Goal: Task Accomplishment & Management: Manage account settings

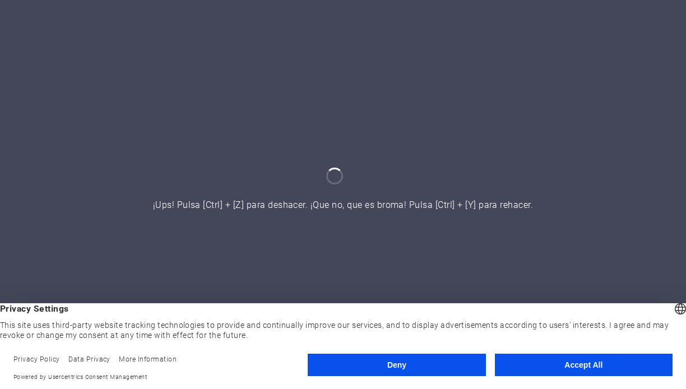
click at [564, 368] on button "Accept All" at bounding box center [584, 365] width 178 height 22
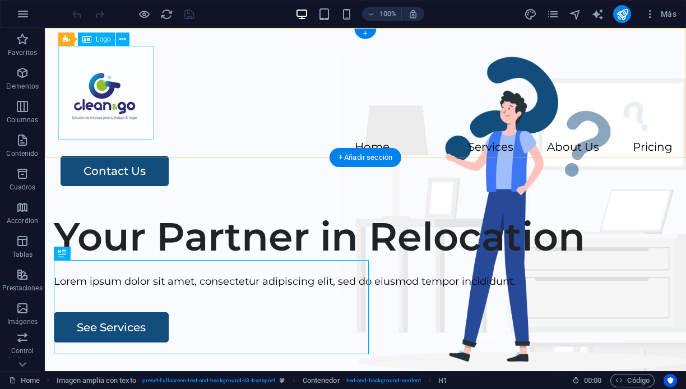
click at [122, 100] on div at bounding box center [365, 93] width 614 height 94
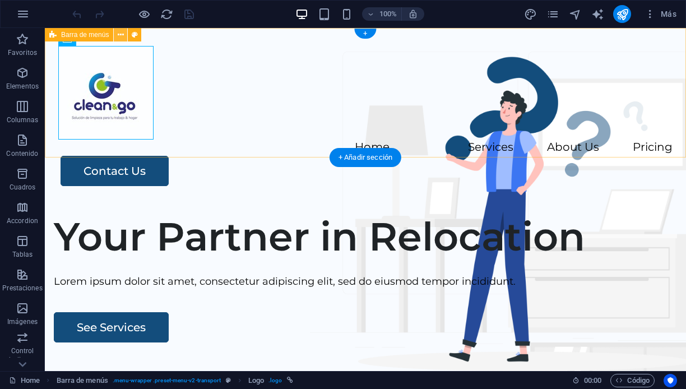
click at [120, 34] on icon at bounding box center [121, 35] width 6 height 12
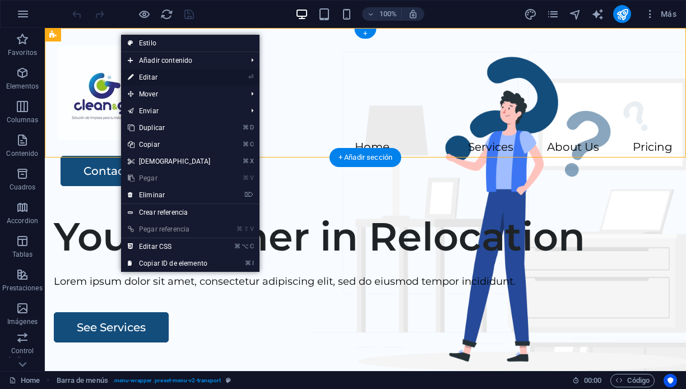
click at [156, 75] on link "⏎ Editar" at bounding box center [169, 77] width 96 height 17
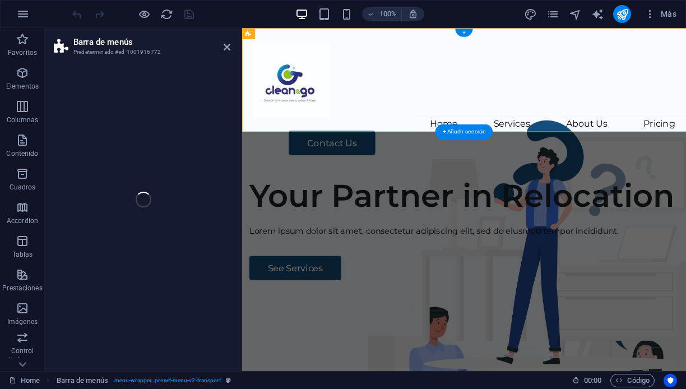
select select "header"
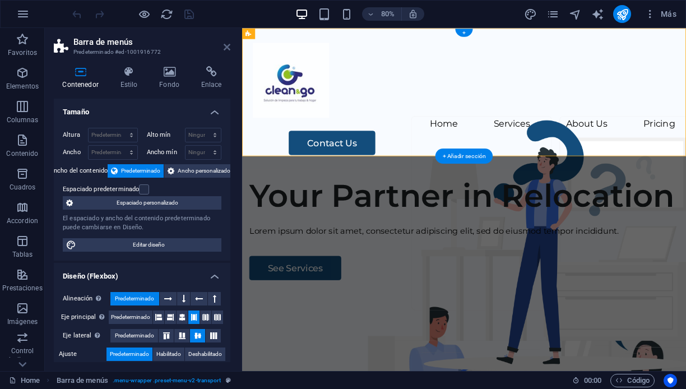
click at [224, 43] on link at bounding box center [227, 48] width 7 height 10
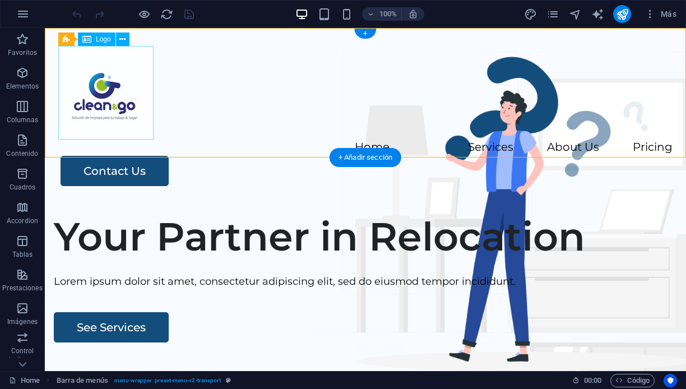
click at [125, 94] on div at bounding box center [365, 93] width 614 height 94
click at [70, 43] on div "Barra de menús Logo" at bounding box center [97, 39] width 78 height 14
click at [108, 39] on span "Logo" at bounding box center [103, 39] width 15 height 7
click at [124, 40] on icon at bounding box center [122, 40] width 6 height 12
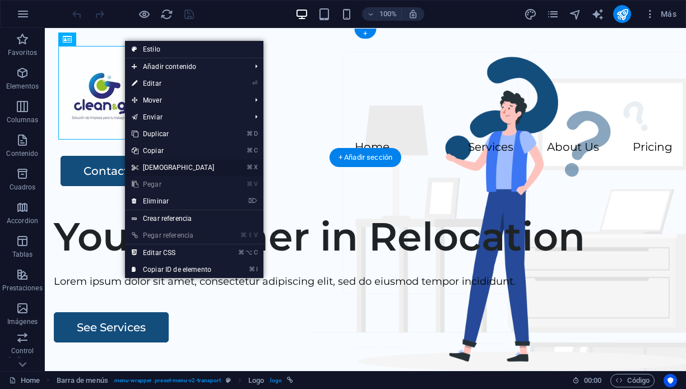
click at [158, 169] on link "⌘ X Cortar" at bounding box center [173, 167] width 96 height 17
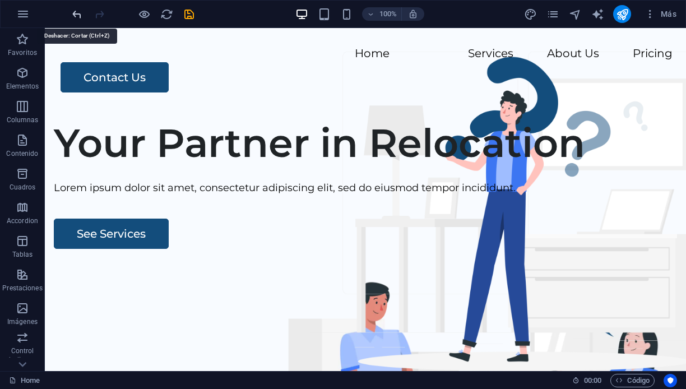
click at [76, 15] on icon "undo" at bounding box center [77, 14] width 13 height 13
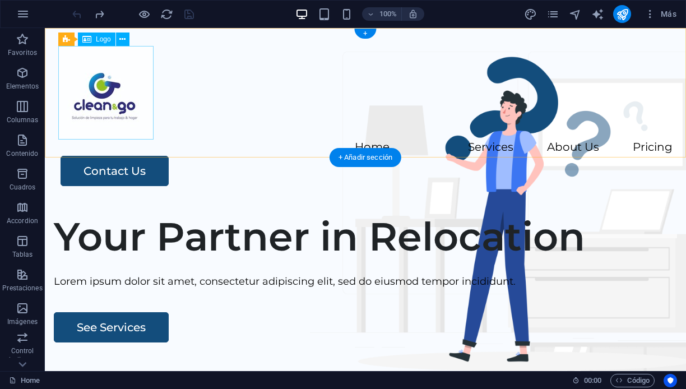
click at [106, 95] on div at bounding box center [365, 93] width 614 height 94
click at [122, 37] on icon at bounding box center [122, 40] width 6 height 12
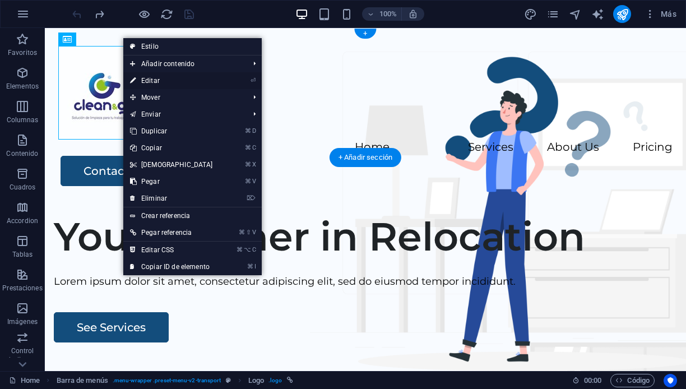
click at [164, 80] on link "⏎ Editar" at bounding box center [171, 80] width 96 height 17
select select "px"
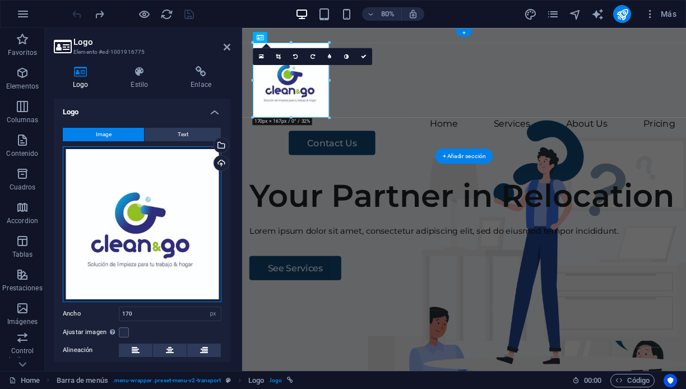
click at [169, 236] on div "Arrastra archivos aquí, haz clic para escoger archivos o selecciona archivos de…" at bounding box center [142, 224] width 159 height 156
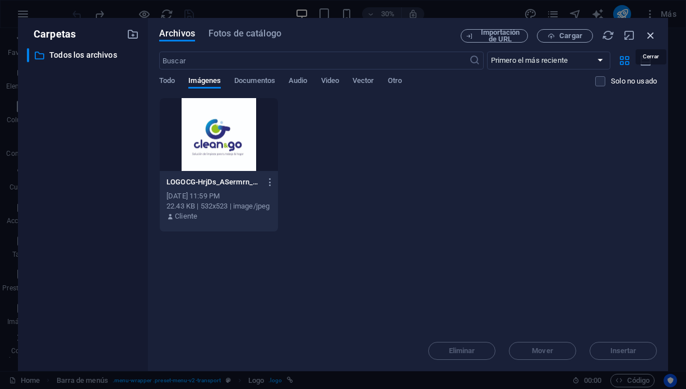
click at [647, 33] on icon "button" at bounding box center [650, 35] width 12 height 12
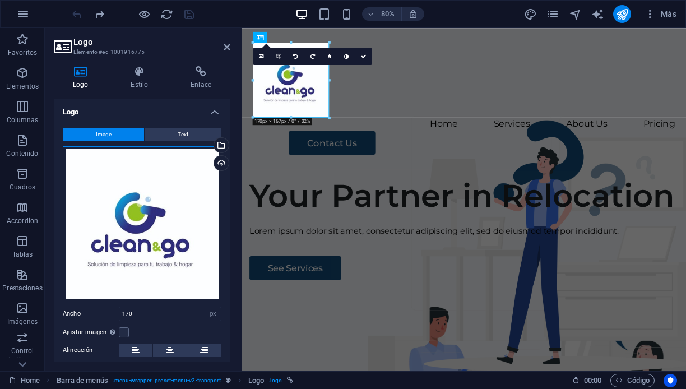
click at [119, 249] on div "Arrastra archivos aquí, haz clic para escoger archivos o selecciona archivos de…" at bounding box center [142, 224] width 159 height 156
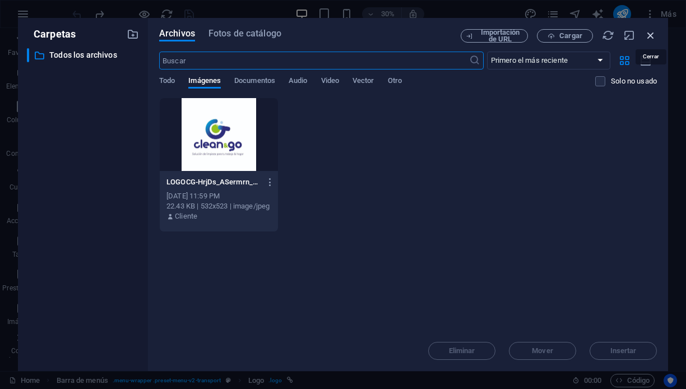
click at [651, 35] on icon "button" at bounding box center [650, 35] width 12 height 12
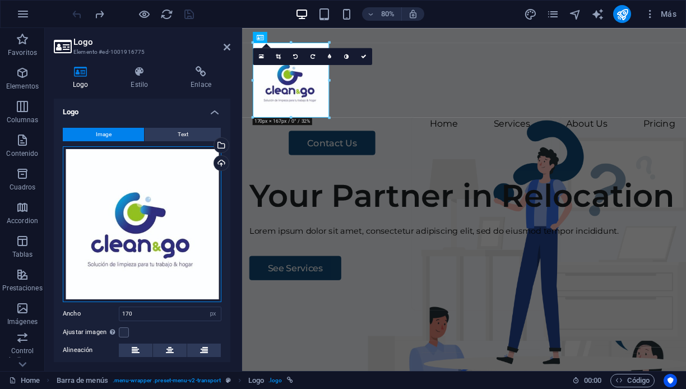
drag, startPoint x: 138, startPoint y: 216, endPoint x: 143, endPoint y: 191, distance: 25.8
click at [143, 191] on div "Arrastra archivos aquí, haz clic para escoger archivos o selecciona archivos de…" at bounding box center [142, 224] width 159 height 156
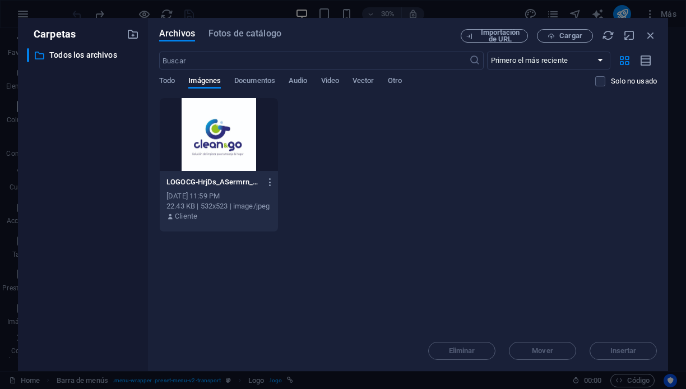
click at [143, 204] on div "Carpetas ​ Todos los archivos Todos los archivos" at bounding box center [83, 194] width 130 height 353
click at [648, 32] on icon "button" at bounding box center [650, 35] width 12 height 12
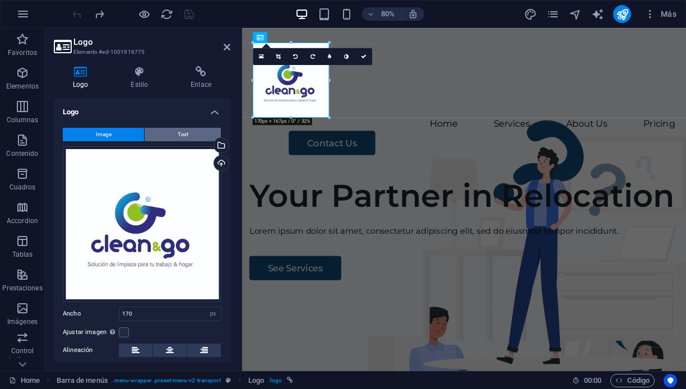
click at [178, 132] on span "Text" at bounding box center [183, 134] width 11 height 13
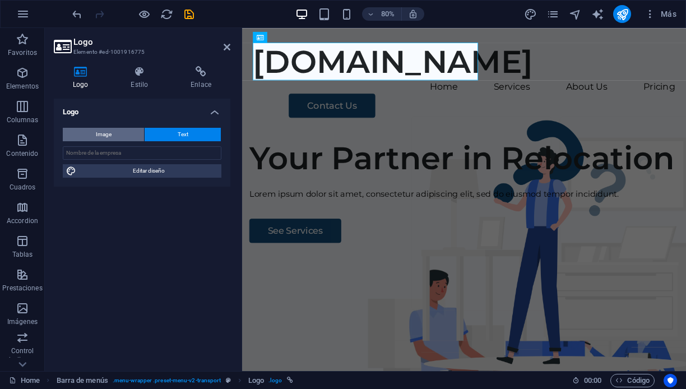
click at [123, 132] on button "Image" at bounding box center [103, 134] width 81 height 13
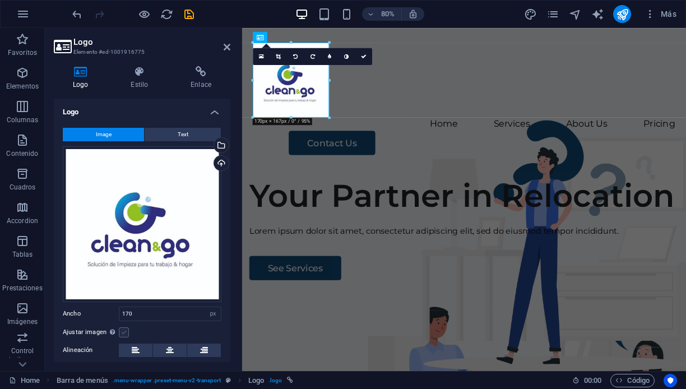
click at [120, 330] on label at bounding box center [124, 332] width 10 height 10
click at [0, 0] on input "Ajustar imagen Ajustar imagen automáticamente a un ancho y alto fijo" at bounding box center [0, 0] width 0 height 0
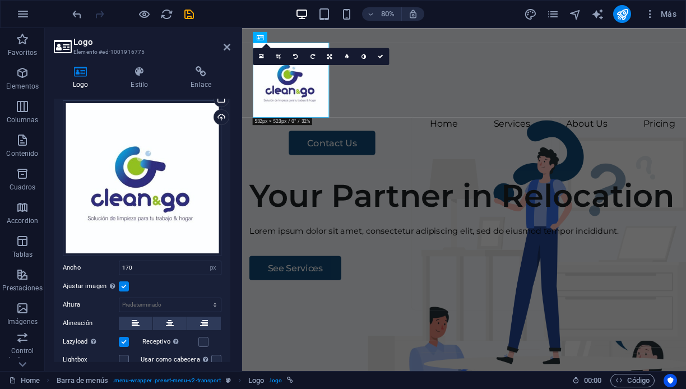
scroll to position [50, 0]
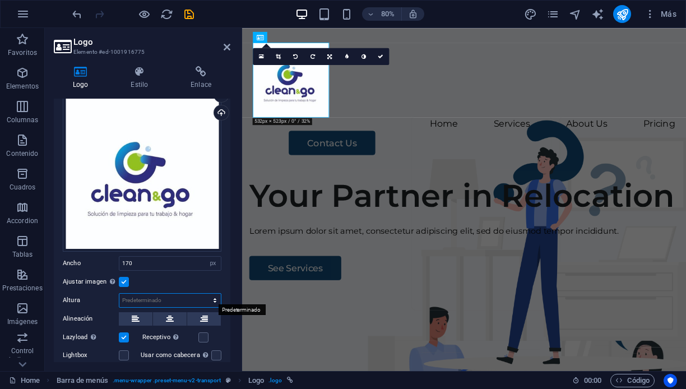
select select "px"
type input "167"
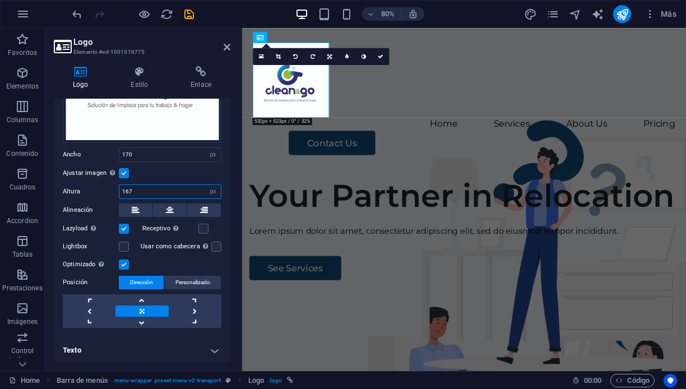
scroll to position [158, 0]
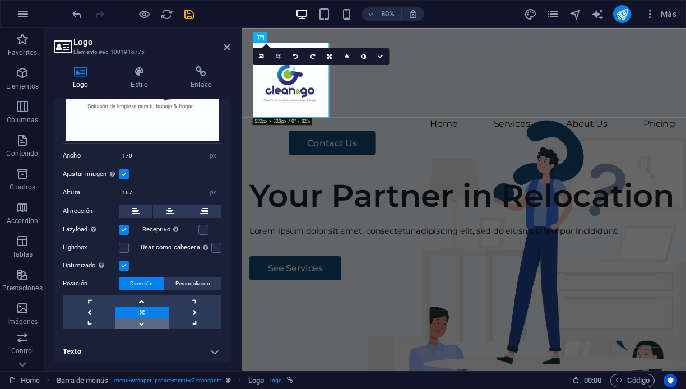
click at [145, 320] on link at bounding box center [141, 323] width 53 height 11
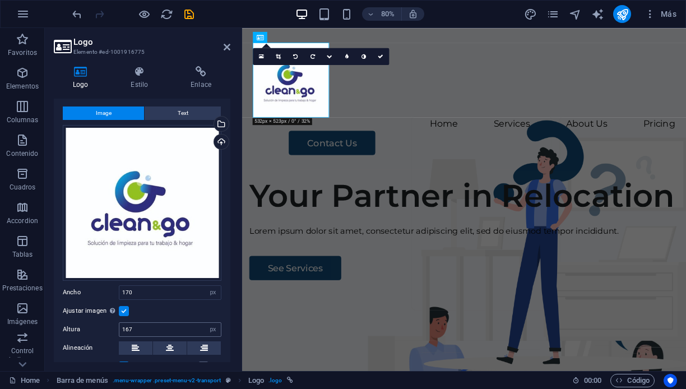
scroll to position [11, 0]
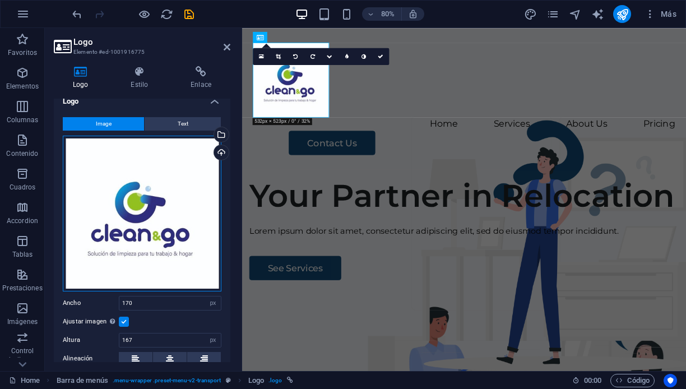
drag, startPoint x: 145, startPoint y: 245, endPoint x: 178, endPoint y: 235, distance: 34.9
click at [178, 235] on div "Arrastra archivos aquí, haz clic para escoger archivos o selecciona archivos de…" at bounding box center [142, 214] width 159 height 156
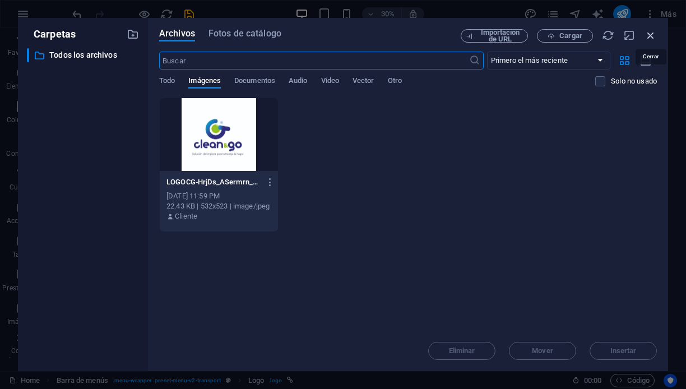
click at [651, 35] on icon "button" at bounding box center [650, 35] width 12 height 12
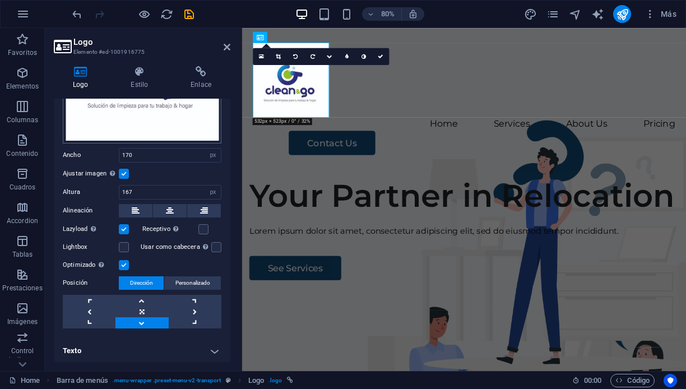
scroll to position [158, 0]
click at [186, 285] on span "Personalizado" at bounding box center [192, 283] width 35 height 13
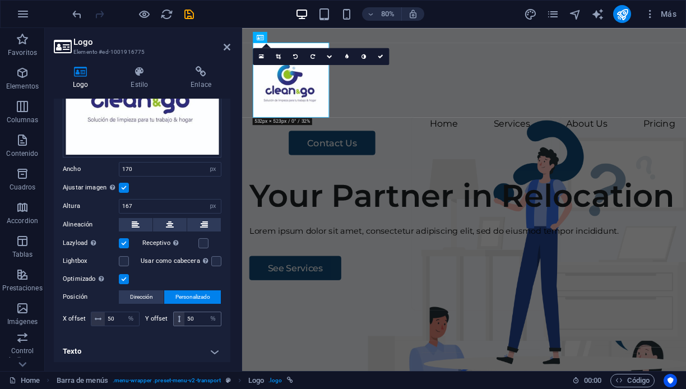
click at [178, 315] on icon at bounding box center [179, 318] width 3 height 7
click at [178, 319] on icon at bounding box center [179, 318] width 3 height 7
click at [192, 319] on input "50" at bounding box center [202, 318] width 36 height 13
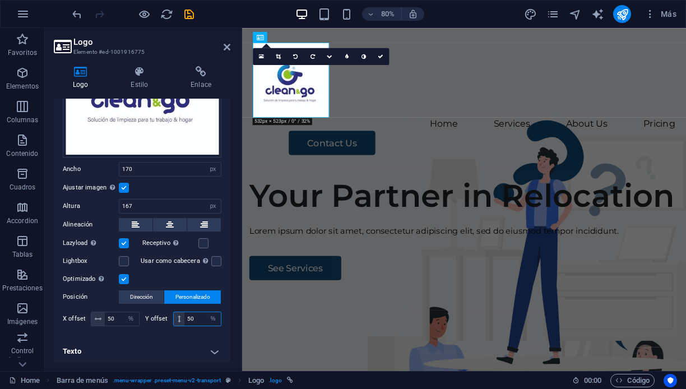
click at [189, 317] on input "50" at bounding box center [202, 318] width 36 height 13
type input "70"
click at [188, 331] on div "Image Text Arrastra archivos aquí, haz clic para escoger archivos o selecciona …" at bounding box center [142, 156] width 176 height 364
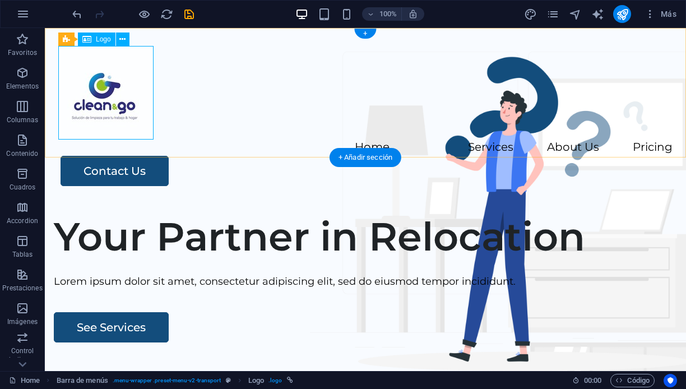
click at [114, 110] on div at bounding box center [365, 93] width 614 height 94
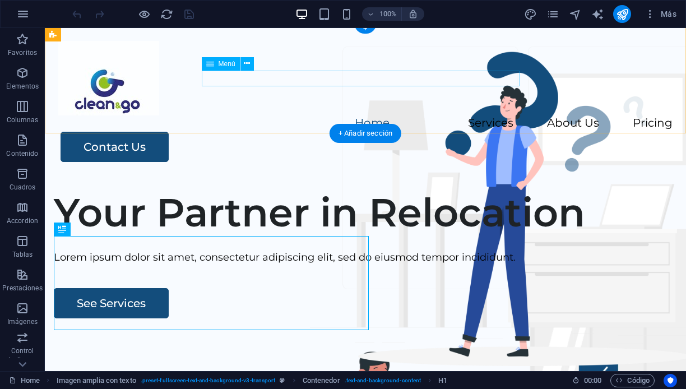
click at [340, 115] on nav "Home Services About Us Pricing" at bounding box center [365, 123] width 614 height 16
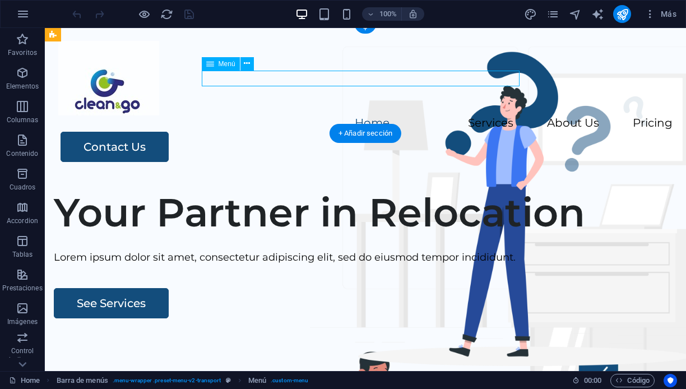
click at [340, 115] on nav "Home Services About Us Pricing" at bounding box center [365, 123] width 614 height 16
select select
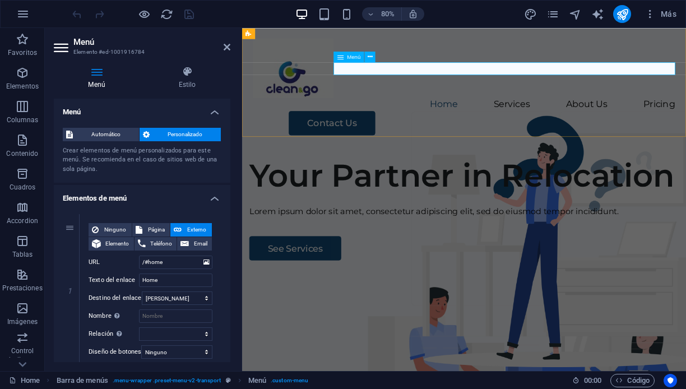
click at [580, 115] on nav "Home Services About Us Pricing" at bounding box center [519, 123] width 528 height 16
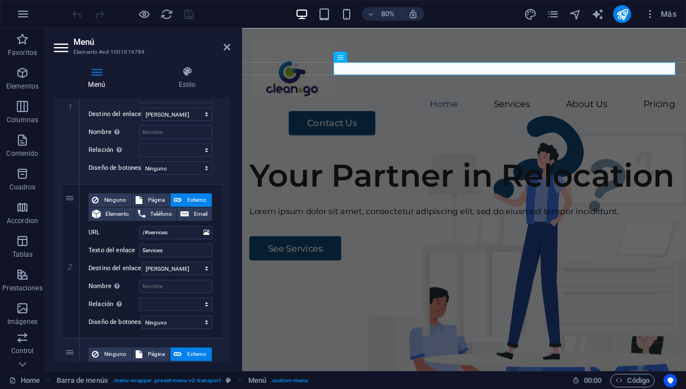
scroll to position [205, 0]
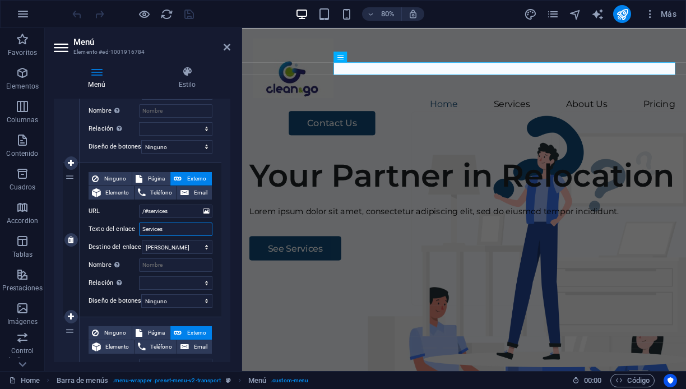
click at [168, 231] on input "Services" at bounding box center [175, 228] width 73 height 13
type input "Servic"
select select
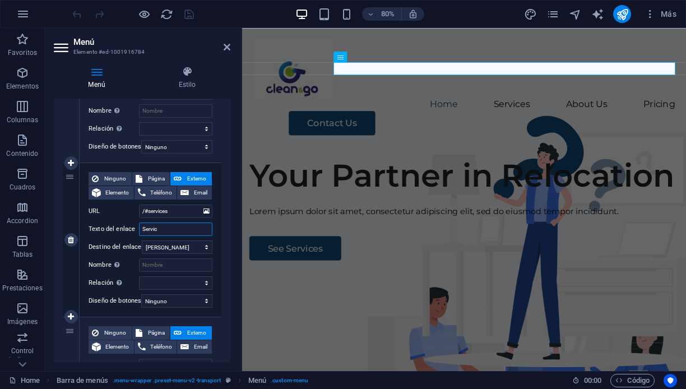
select select
type input "Servicios"
select select
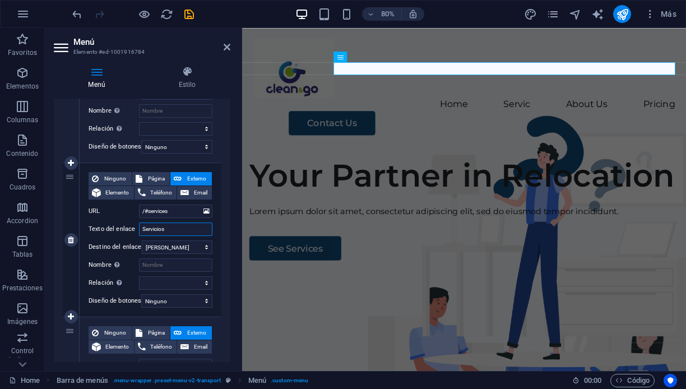
select select
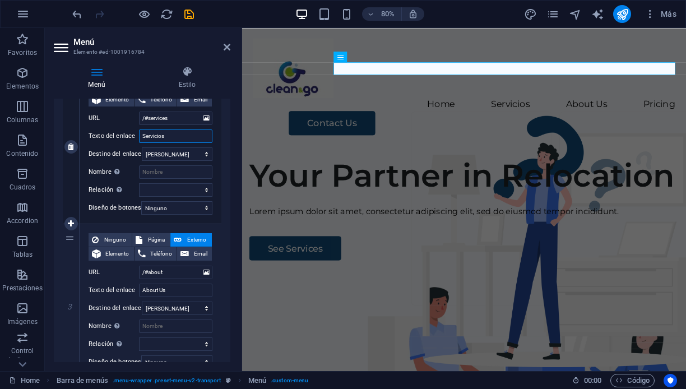
scroll to position [328, 0]
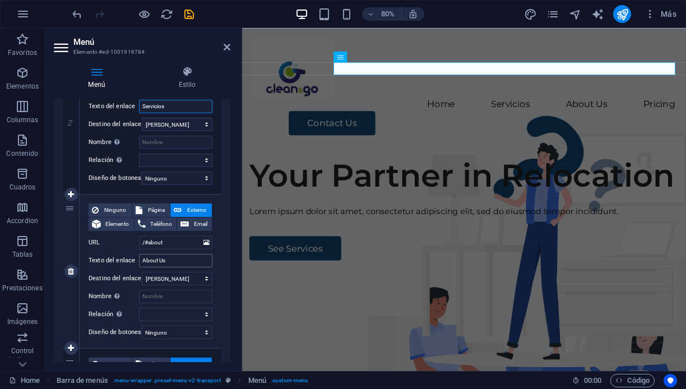
type input "Servicios"
drag, startPoint x: 173, startPoint y: 259, endPoint x: 115, endPoint y: 257, distance: 57.8
click at [115, 257] on div "Texto del enlace About Us" at bounding box center [151, 260] width 124 height 13
type input "A"
select select
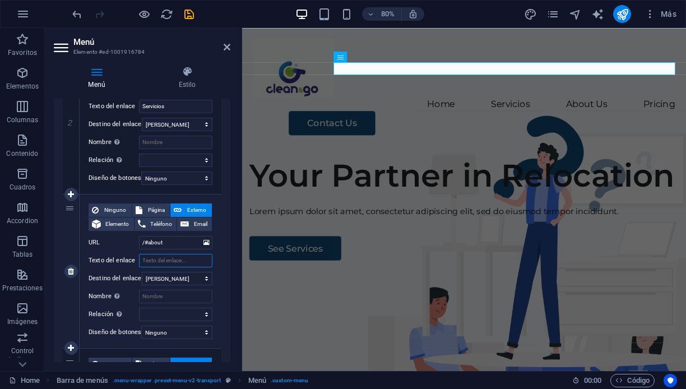
select select
type input "N"
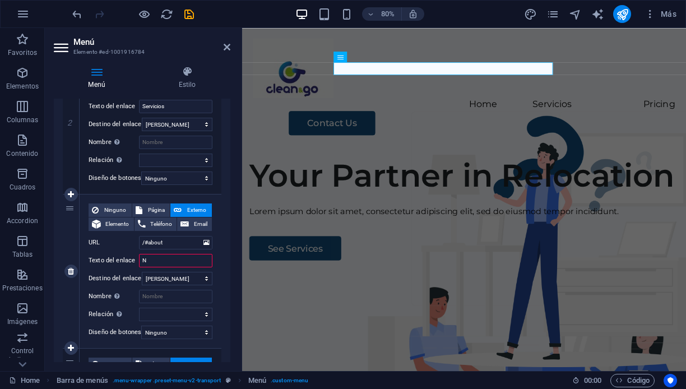
select select
type input "Nosotros"
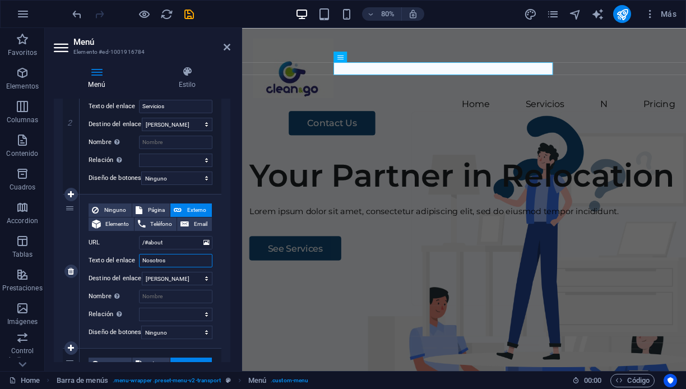
select select
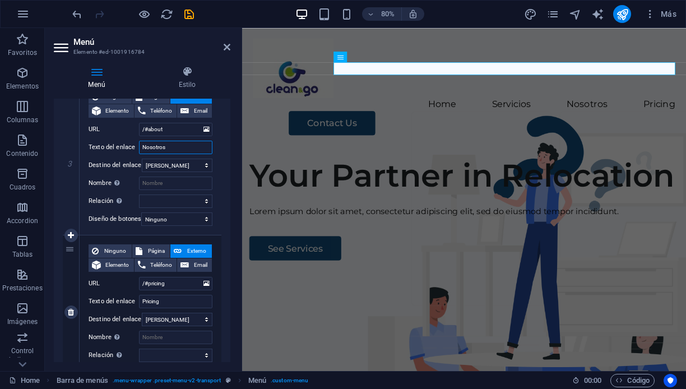
scroll to position [470, 0]
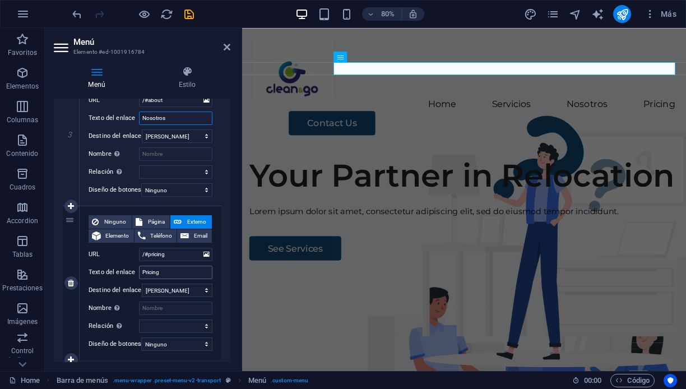
type input "Nosotros"
click at [170, 272] on input "Pricing" at bounding box center [175, 272] width 73 height 13
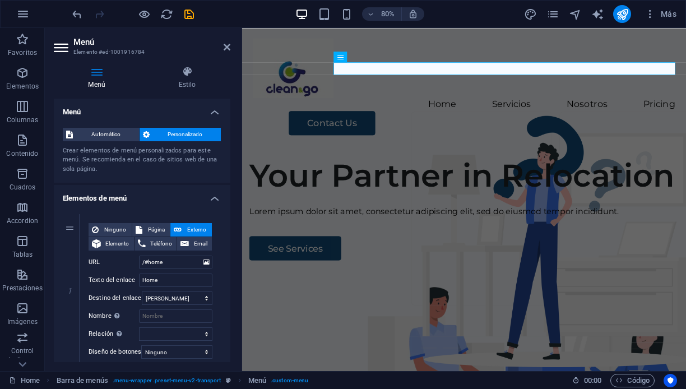
scroll to position [0, 0]
click at [226, 47] on icon at bounding box center [227, 47] width 7 height 9
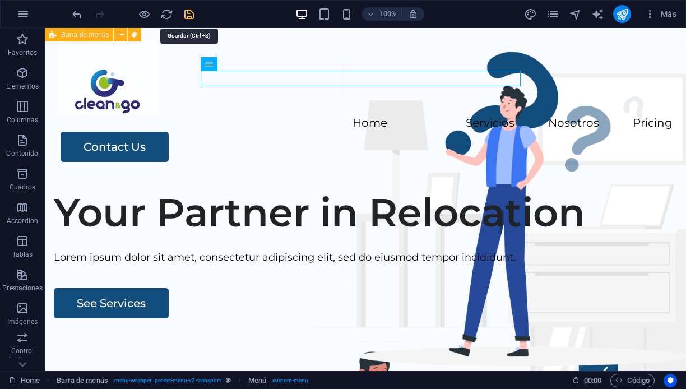
click at [190, 14] on icon "save" at bounding box center [189, 14] width 13 height 13
checkbox input "false"
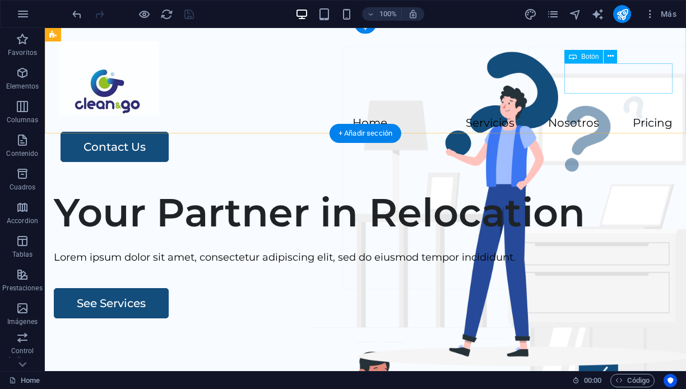
click at [605, 132] on div "Contact Us" at bounding box center [367, 147] width 612 height 30
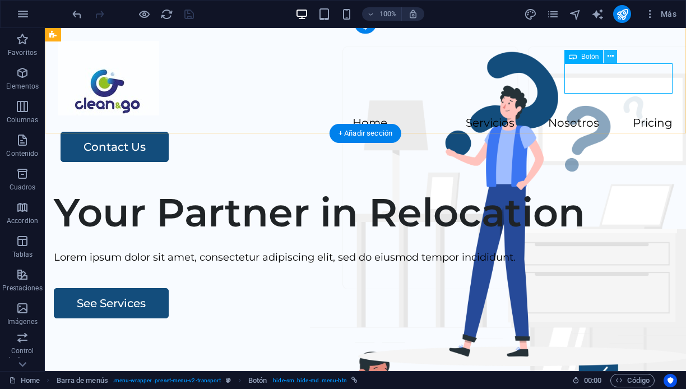
click at [608, 57] on icon at bounding box center [610, 56] width 6 height 12
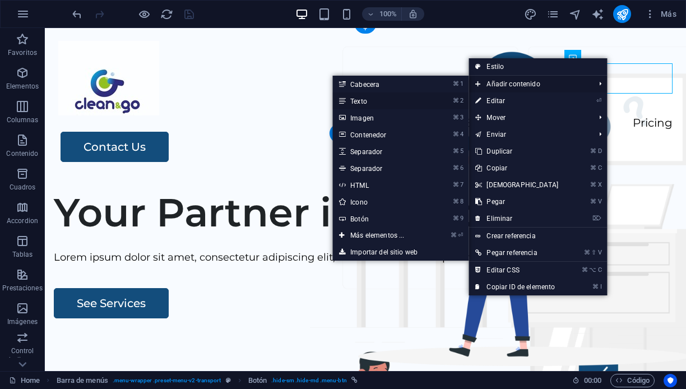
click at [402, 104] on link "⌘ 2 Texto" at bounding box center [379, 100] width 94 height 17
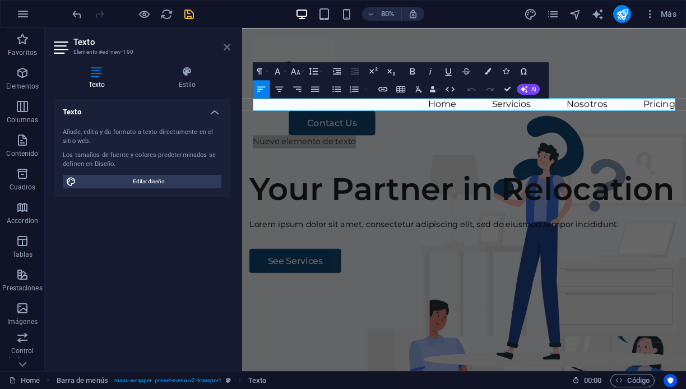
click at [226, 45] on icon at bounding box center [227, 47] width 7 height 9
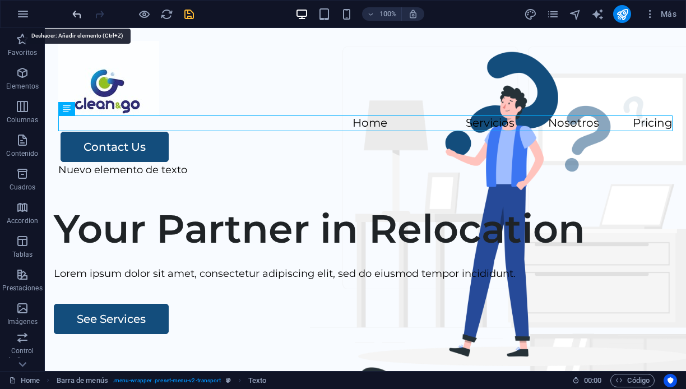
click at [75, 14] on icon "undo" at bounding box center [77, 14] width 13 height 13
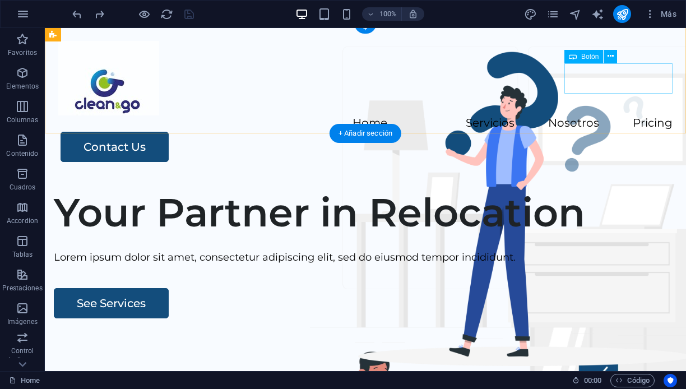
click at [600, 132] on div "Contact Us" at bounding box center [367, 147] width 612 height 30
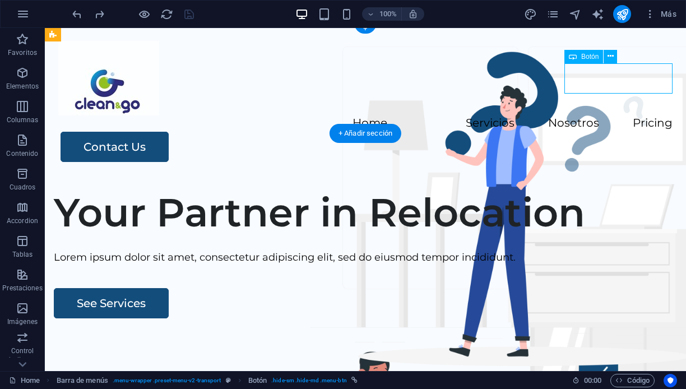
click at [614, 132] on div "Contact Us" at bounding box center [367, 147] width 612 height 30
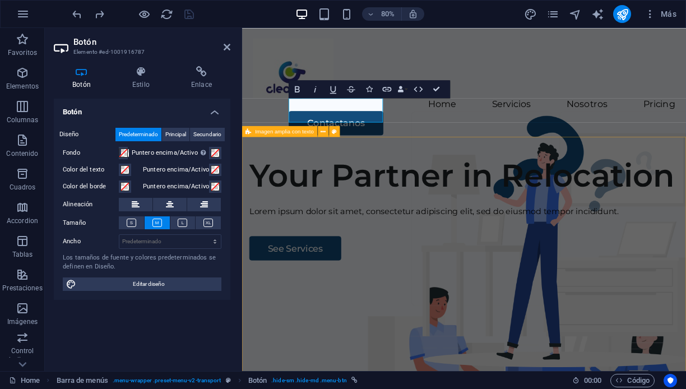
click at [398, 212] on div "Your Partner in Relocation Lorem ipsum dolor sit amet, consectetur adipiscing e…" at bounding box center [519, 394] width 555 height 429
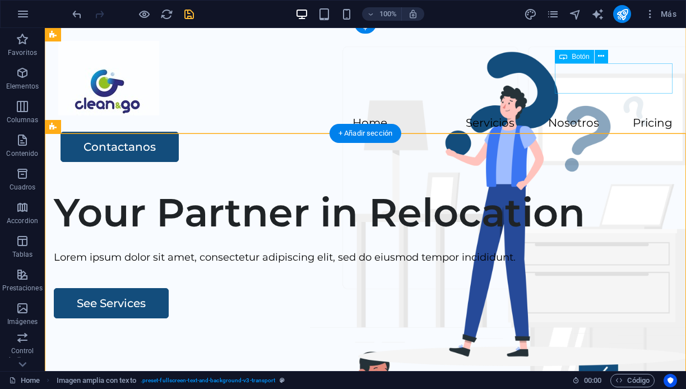
click at [614, 132] on div "Contactanos" at bounding box center [367, 147] width 612 height 30
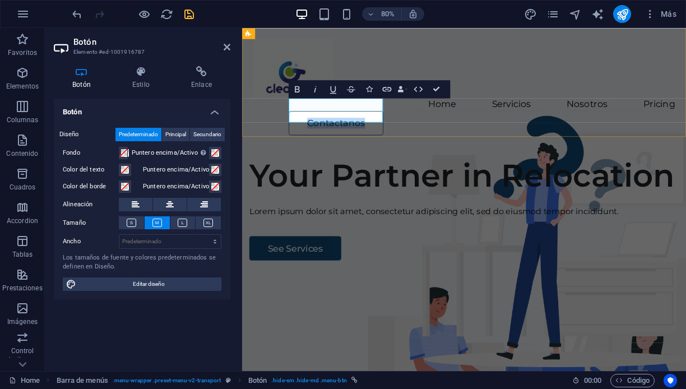
click at [356, 132] on link "Contactanos" at bounding box center [359, 147] width 118 height 30
click at [370, 180] on div "Your Partner in Relocation Lorem ipsum dolor sit amet, consectetur adipiscing e…" at bounding box center [519, 394] width 555 height 429
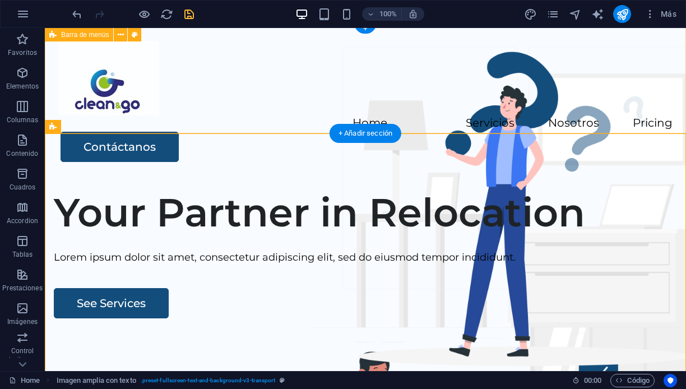
click at [100, 33] on span "Barra de menús" at bounding box center [85, 34] width 48 height 7
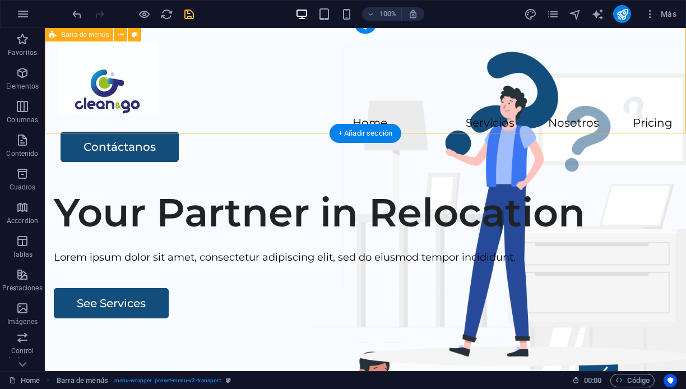
click at [98, 35] on span "Barra de menús" at bounding box center [85, 34] width 48 height 7
click at [134, 33] on icon at bounding box center [135, 35] width 6 height 12
select select "rem"
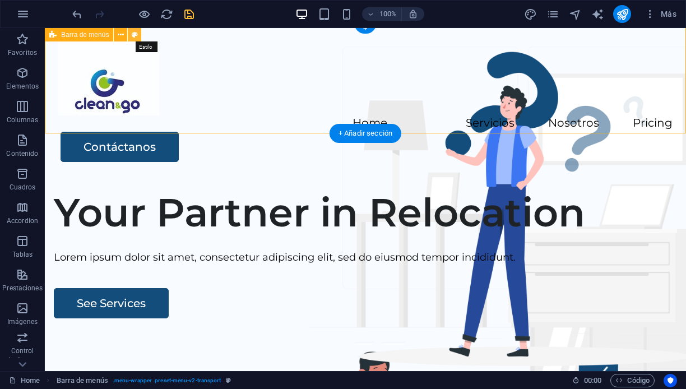
select select "rem"
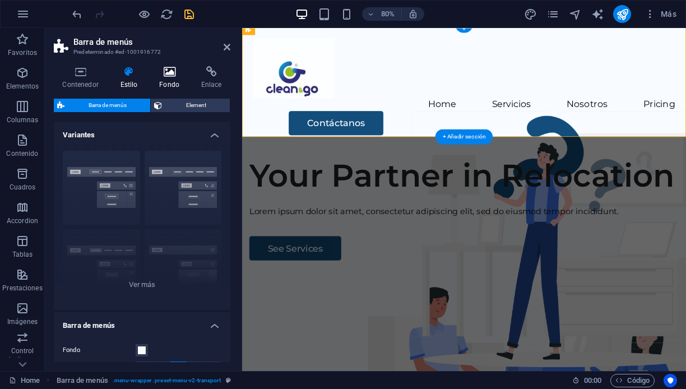
click at [171, 73] on icon at bounding box center [170, 71] width 38 height 11
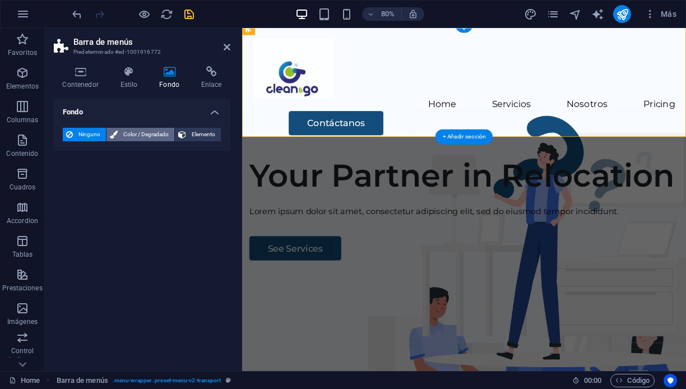
click at [126, 133] on span "Color / Degradado" at bounding box center [146, 134] width 50 height 13
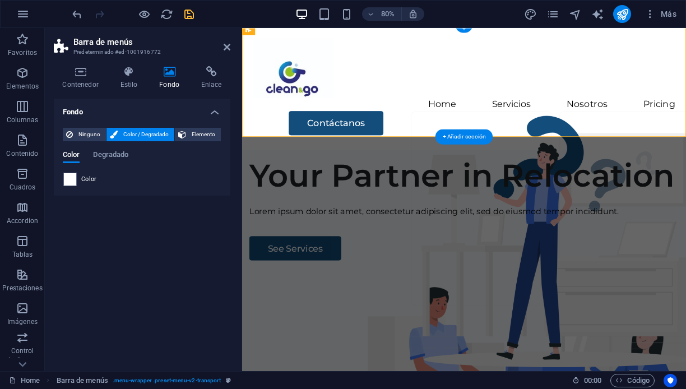
click at [89, 178] on span "Color" at bounding box center [89, 179] width 16 height 9
click at [74, 180] on span at bounding box center [70, 179] width 12 height 12
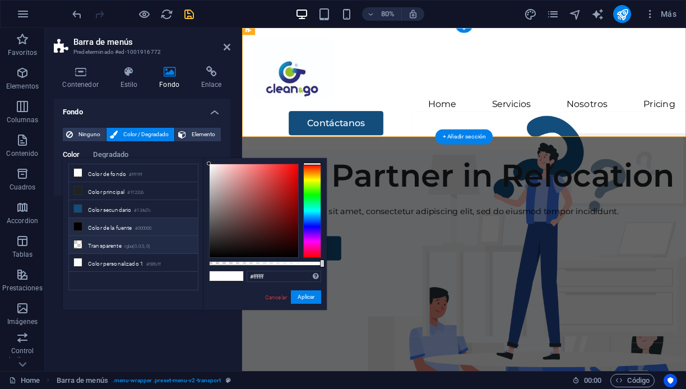
click at [109, 247] on li "Transparente rgba(0,0,0,.0)" at bounding box center [133, 245] width 129 height 18
click at [212, 276] on span at bounding box center [218, 276] width 17 height 10
type input "#ffffff"
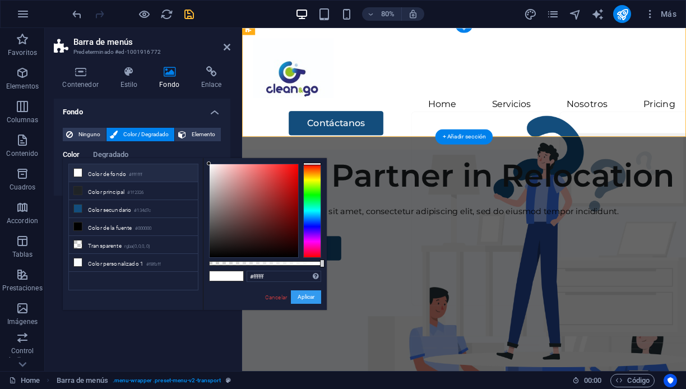
click at [312, 295] on button "Aplicar" at bounding box center [306, 296] width 30 height 13
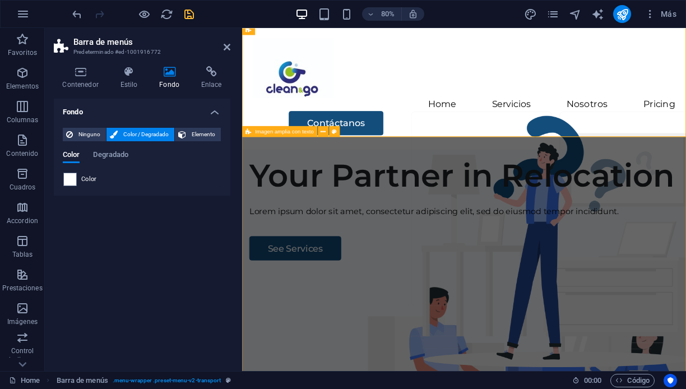
click at [359, 221] on div "Your Partner in Relocation Lorem ipsum dolor sit amet, consectetur adipiscing e…" at bounding box center [519, 394] width 555 height 429
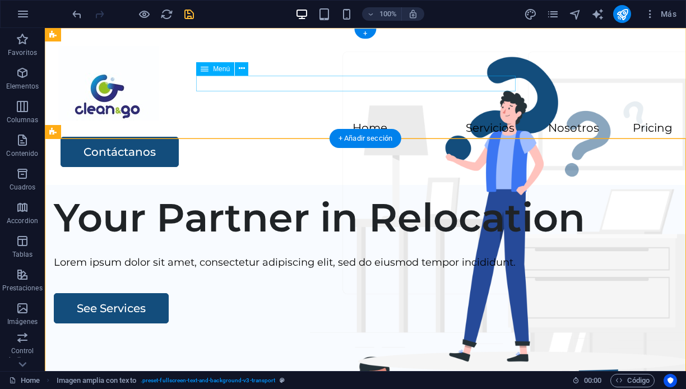
click at [254, 120] on nav "Home Servicios Nosotros Pricing" at bounding box center [365, 128] width 614 height 16
select select
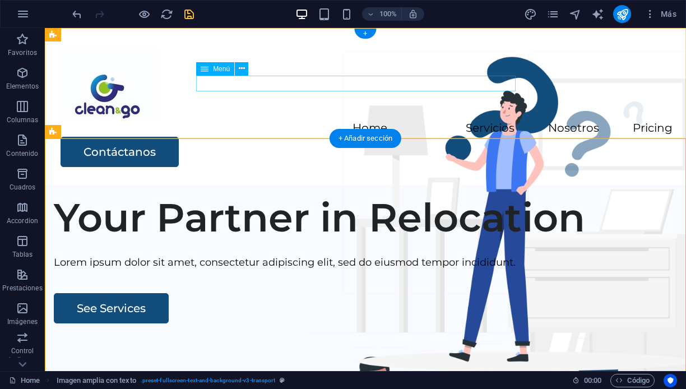
select select
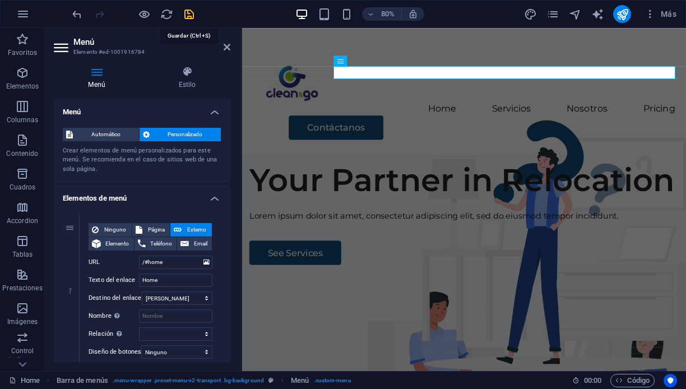
click at [189, 15] on icon "save" at bounding box center [189, 14] width 13 height 13
checkbox input "false"
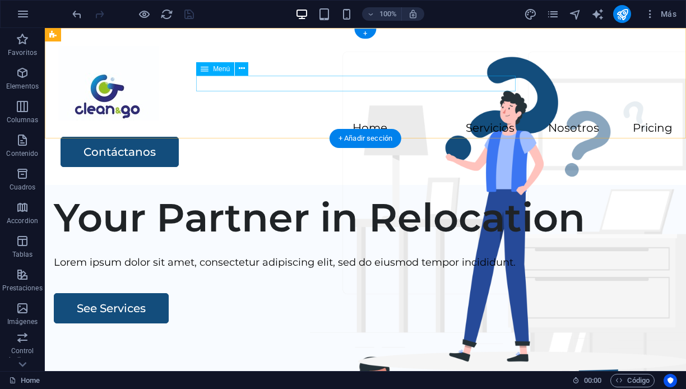
click at [285, 120] on nav "Home Servicios Nosotros Pricing" at bounding box center [365, 128] width 614 height 16
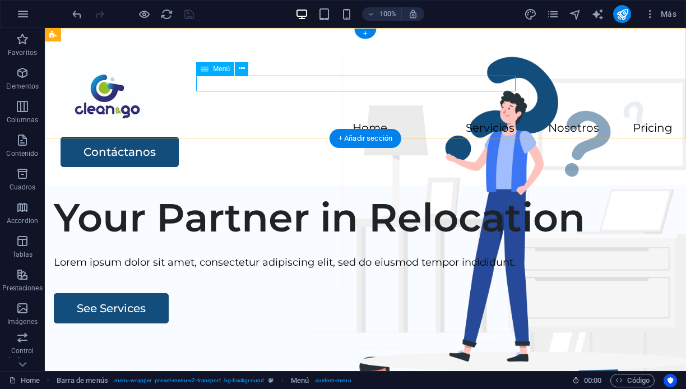
click at [498, 120] on nav "Home Servicios Nosotros Pricing" at bounding box center [365, 128] width 614 height 16
select select
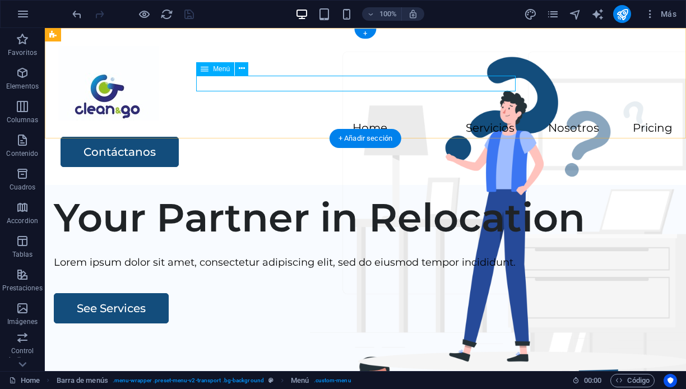
select select
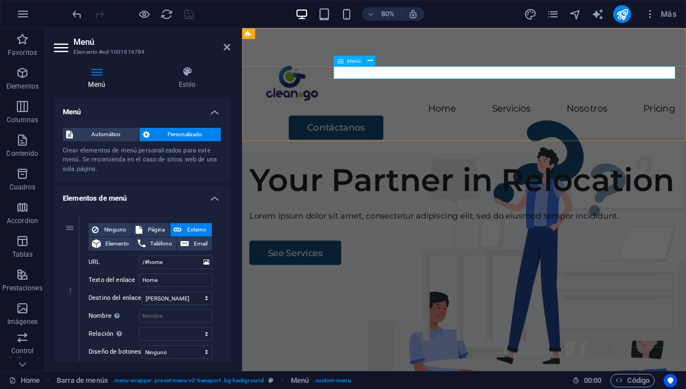
click at [685, 120] on nav "Home Servicios Nosotros Pricing" at bounding box center [519, 128] width 528 height 16
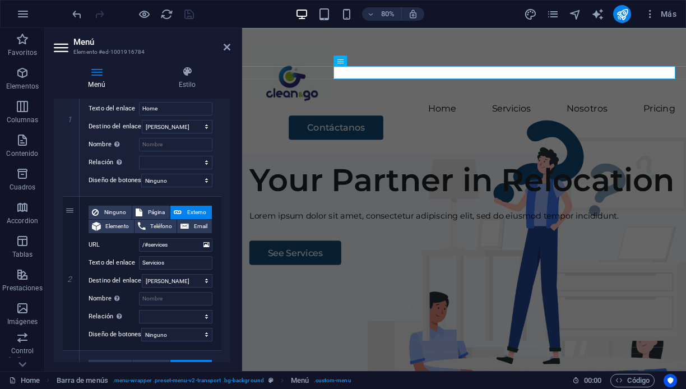
scroll to position [151, 0]
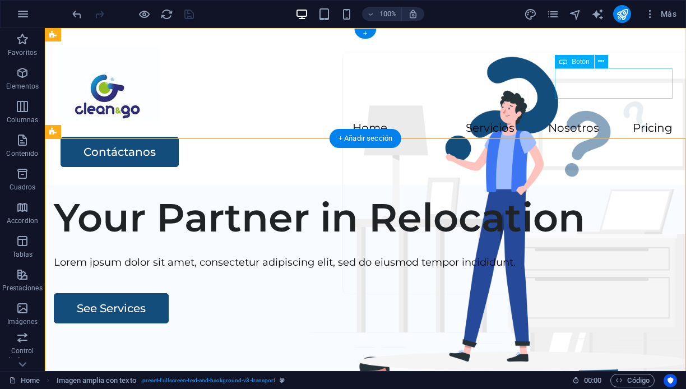
click at [621, 137] on div "Contáctanos" at bounding box center [367, 152] width 612 height 30
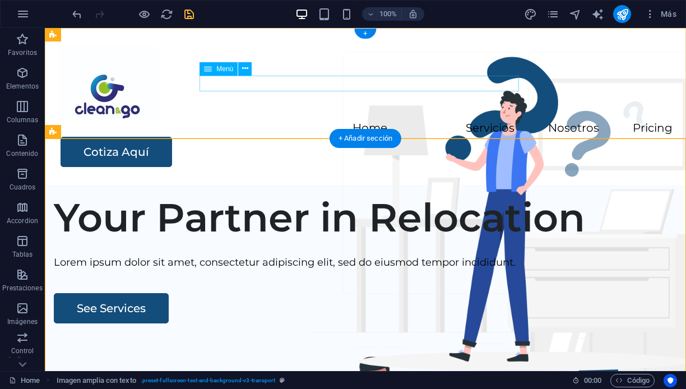
click at [502, 120] on nav "Home Servicios Nosotros Pricing" at bounding box center [365, 128] width 614 height 16
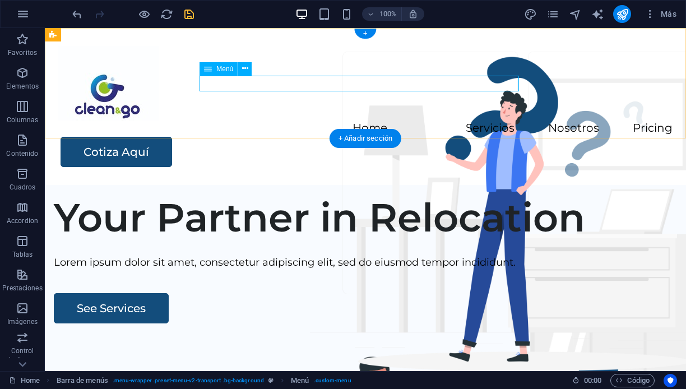
click at [503, 120] on nav "Home Servicios Nosotros Pricing" at bounding box center [365, 128] width 614 height 16
select select
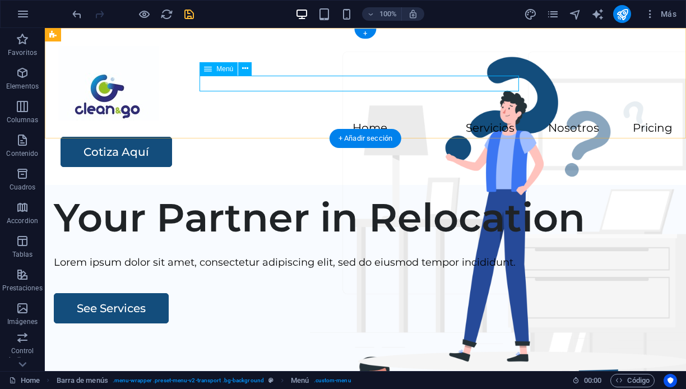
select select
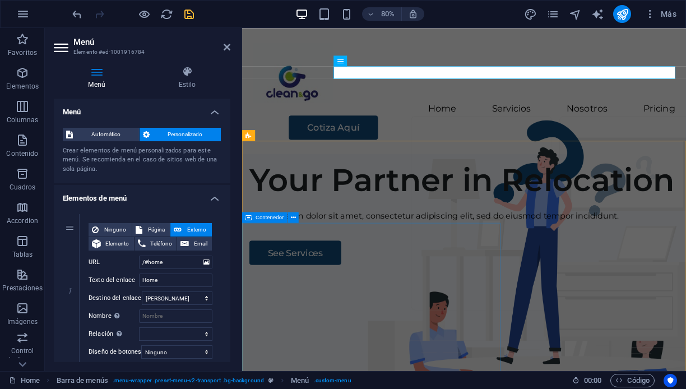
scroll to position [0, 0]
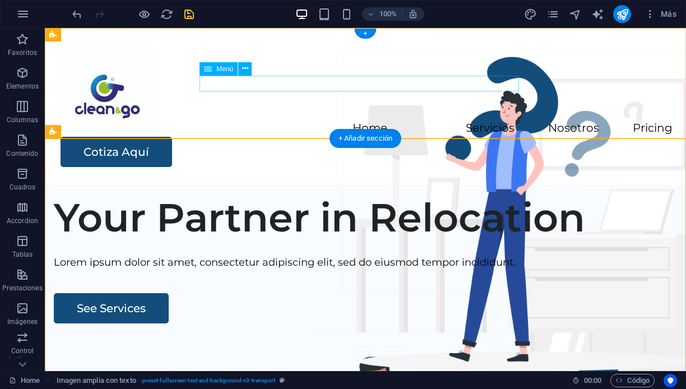
click at [255, 120] on nav "Home Servicios Nosotros Pricing" at bounding box center [365, 128] width 614 height 16
select select
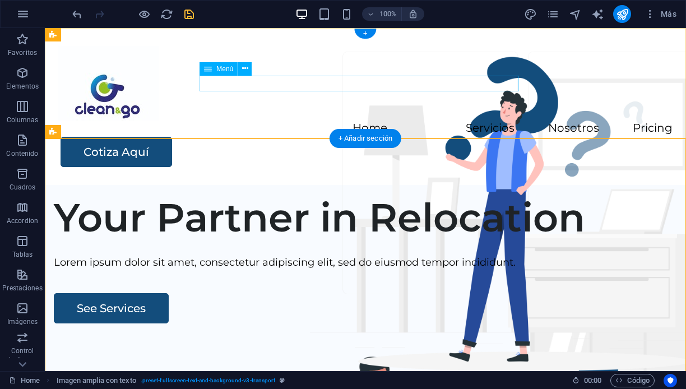
select select
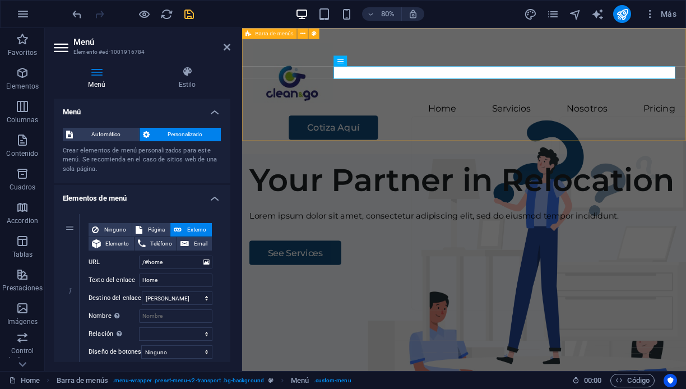
click at [430, 159] on div "Menu Home Servicios Nosotros Pricing Cotiza Aquí" at bounding box center [519, 106] width 555 height 157
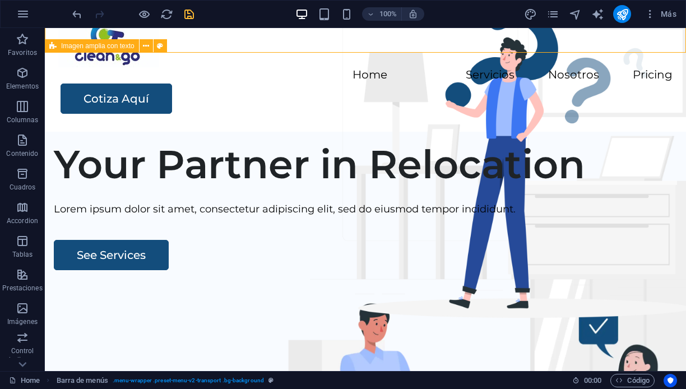
scroll to position [108, 0]
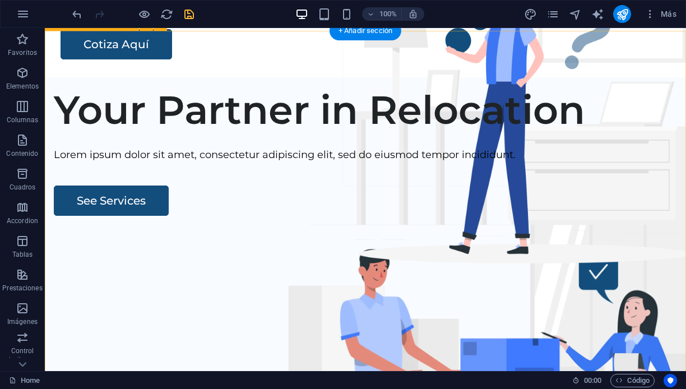
click at [443, 165] on div "Your Partner in Relocation Lorem ipsum dolor sit amet, consectetur adipiscing e…" at bounding box center [365, 291] width 641 height 429
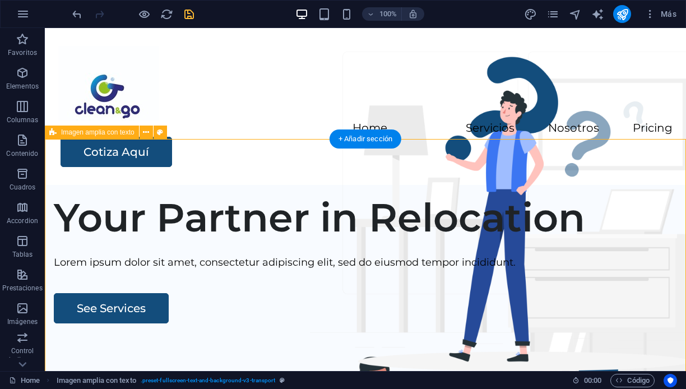
scroll to position [0, 0]
select select "px"
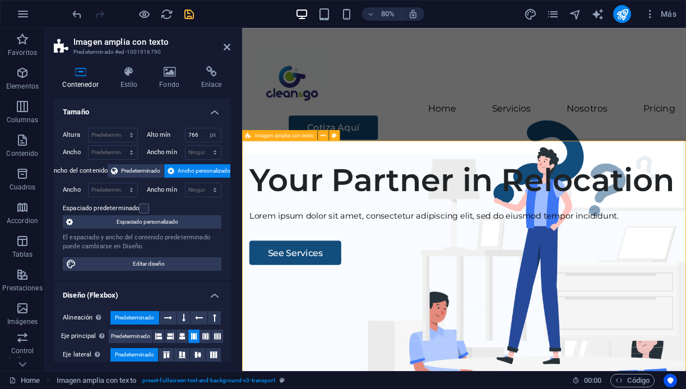
click at [267, 136] on span "Imagen amplia con texto" at bounding box center [284, 135] width 59 height 6
click at [281, 136] on span "Imagen amplia con texto" at bounding box center [284, 135] width 59 height 6
click at [166, 75] on icon at bounding box center [170, 71] width 38 height 11
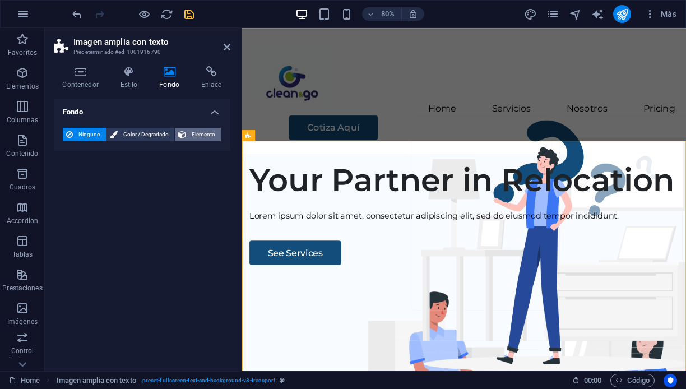
click at [196, 131] on span "Elemento" at bounding box center [203, 134] width 28 height 13
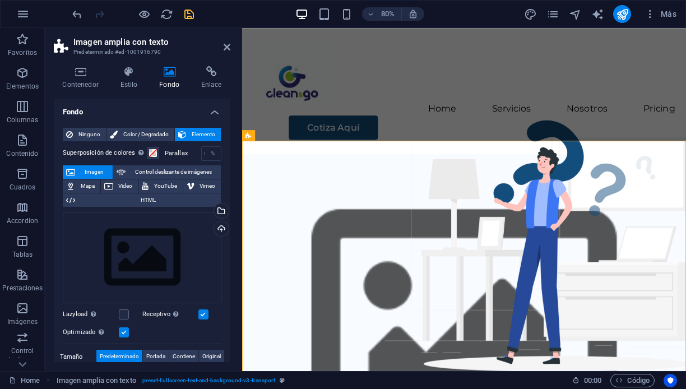
click at [198, 131] on span "Elemento" at bounding box center [203, 134] width 28 height 13
click at [87, 170] on span "Imagen" at bounding box center [93, 171] width 31 height 13
click at [143, 257] on div "Arrastra archivos aquí, haz clic para escoger archivos o selecciona archivos de…" at bounding box center [142, 258] width 159 height 92
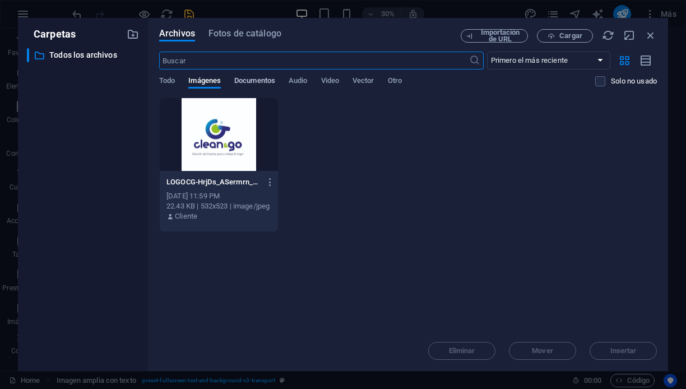
click at [249, 80] on span "Documentos" at bounding box center [254, 82] width 41 height 16
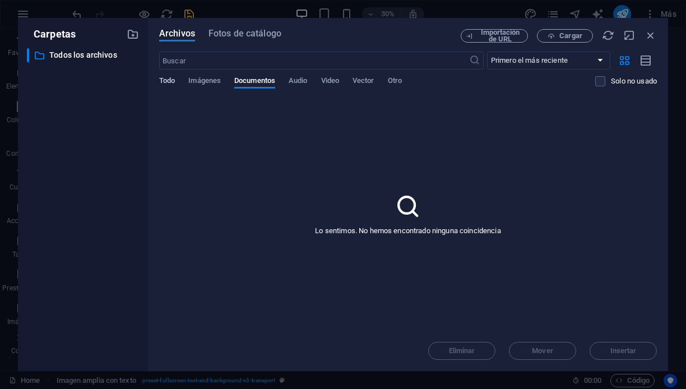
click at [170, 81] on span "Todo" at bounding box center [167, 82] width 16 height 16
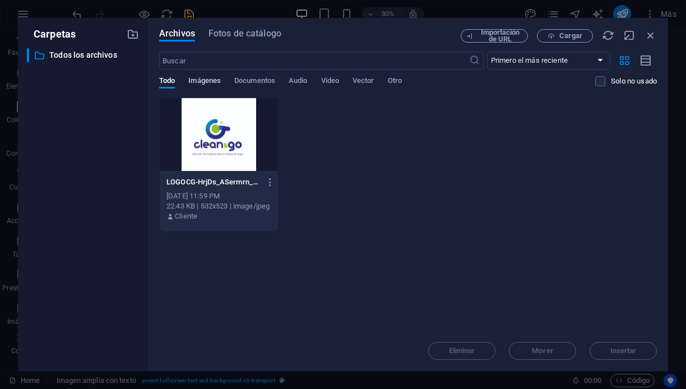
click at [204, 80] on span "Imágenes" at bounding box center [204, 82] width 32 height 16
click at [559, 34] on span "Cargar" at bounding box center [570, 35] width 23 height 7
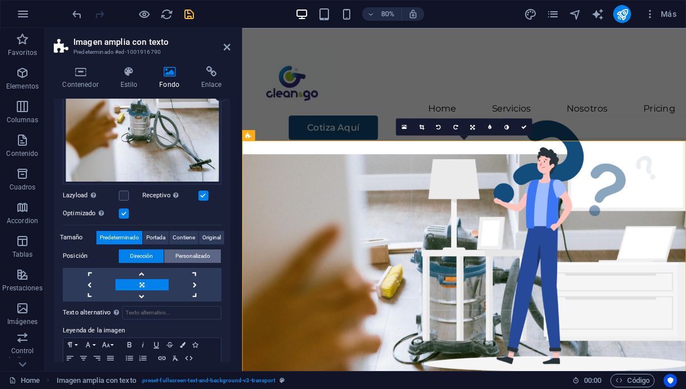
scroll to position [146, 0]
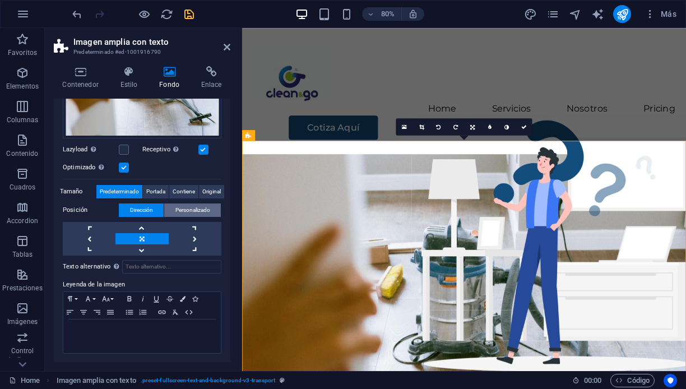
scroll to position [180, 0]
click at [225, 47] on icon at bounding box center [227, 47] width 7 height 9
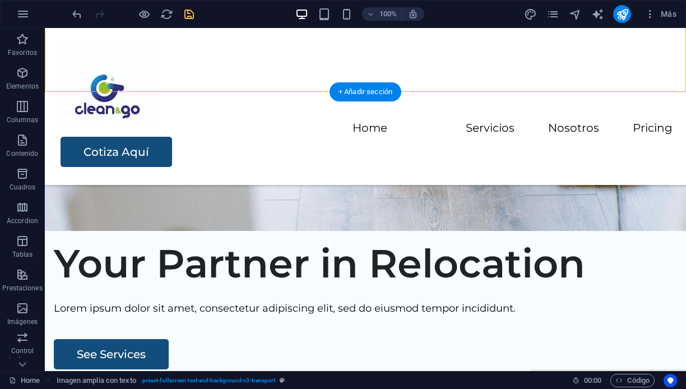
scroll to position [366, 0]
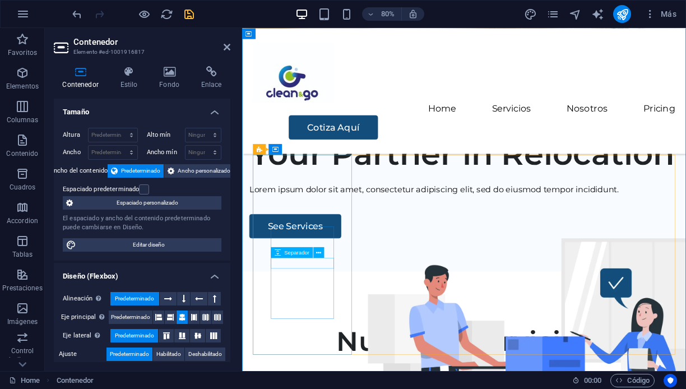
scroll to position [446, 0]
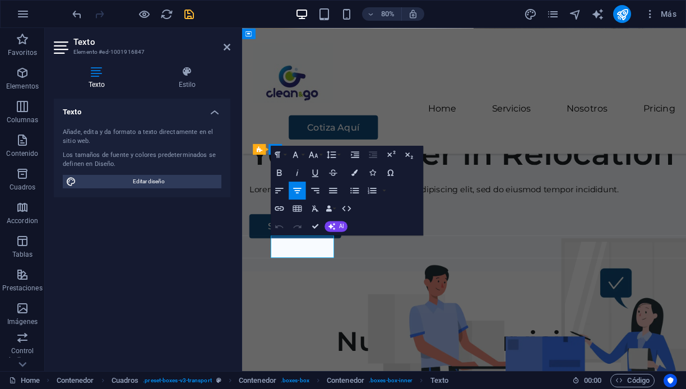
drag, startPoint x: 346, startPoint y: 306, endPoint x: 275, endPoint y: 303, distance: 71.8
click at [280, 171] on icon "button" at bounding box center [279, 172] width 11 height 11
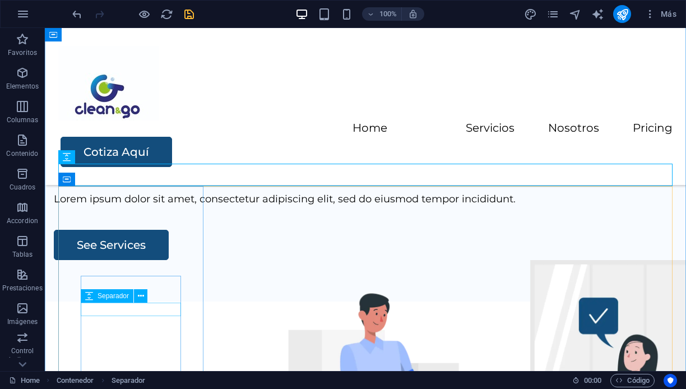
click at [153, 293] on div "Separador" at bounding box center [118, 296] width 74 height 14
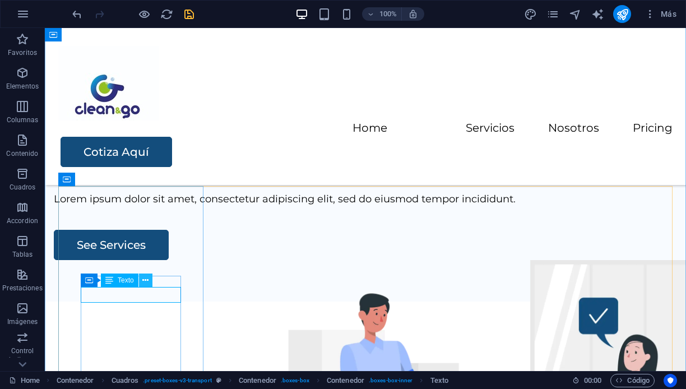
click at [146, 281] on icon at bounding box center [145, 281] width 6 height 12
click at [143, 278] on icon at bounding box center [145, 281] width 6 height 12
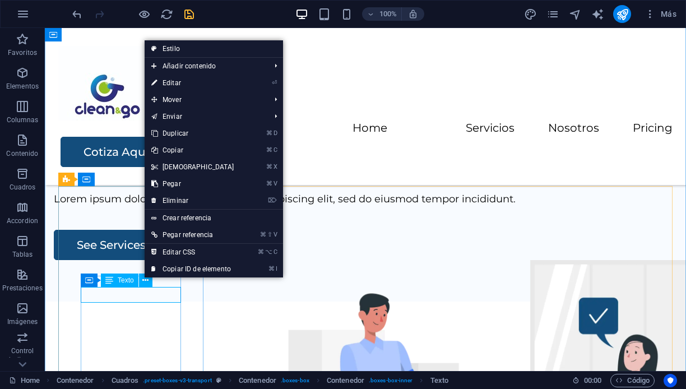
click at [123, 279] on span "Texto" at bounding box center [126, 280] width 16 height 7
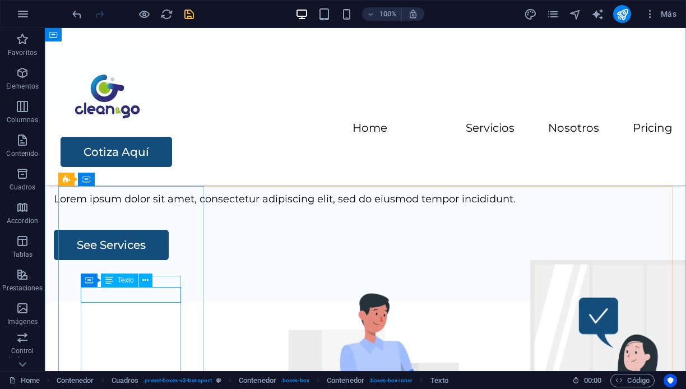
click at [122, 281] on span "Texto" at bounding box center [126, 280] width 16 height 7
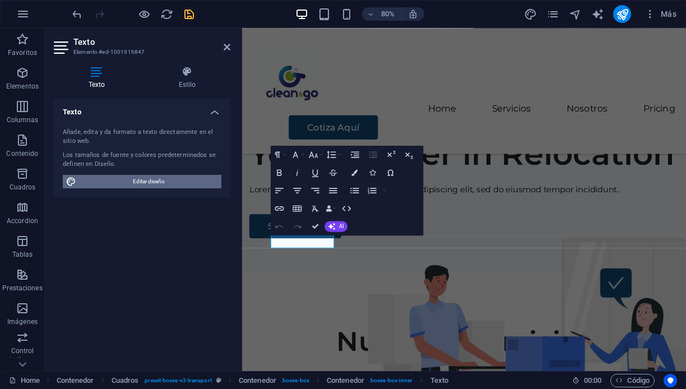
click at [199, 177] on span "Editar diseño" at bounding box center [149, 181] width 138 height 13
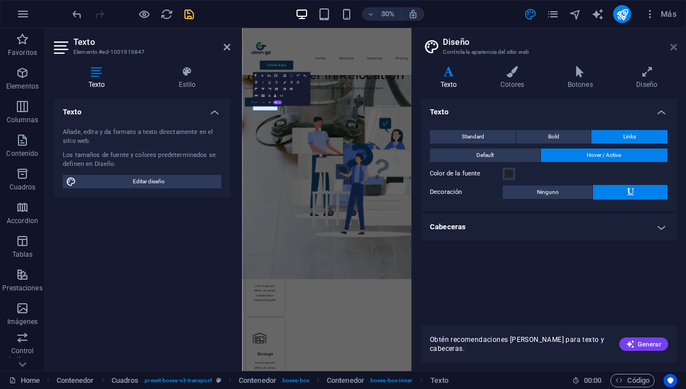
click at [673, 44] on icon at bounding box center [673, 47] width 7 height 9
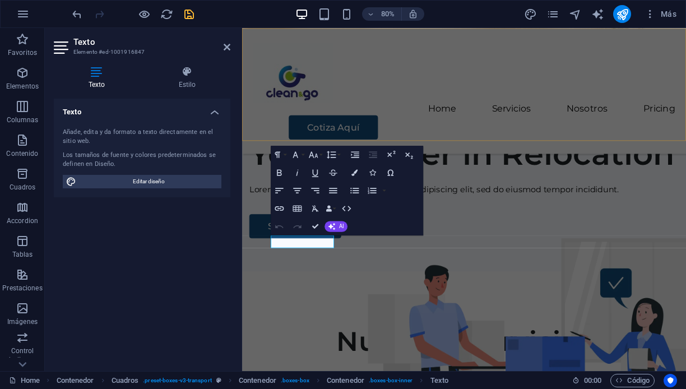
click at [505, 142] on div "Menu Home Servicios Nosotros Pricing Cotiza Aquí" at bounding box center [519, 106] width 555 height 157
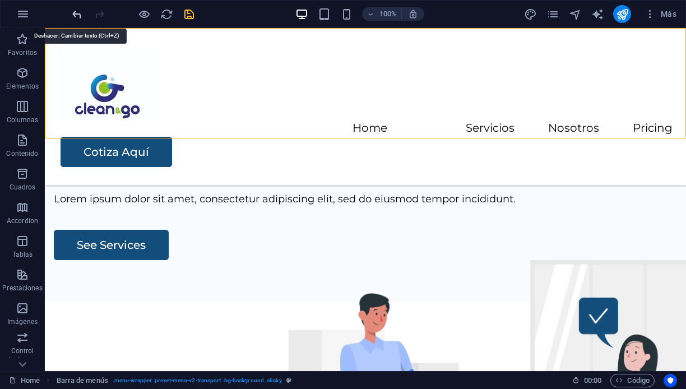
click at [76, 14] on icon "undo" at bounding box center [77, 14] width 13 height 13
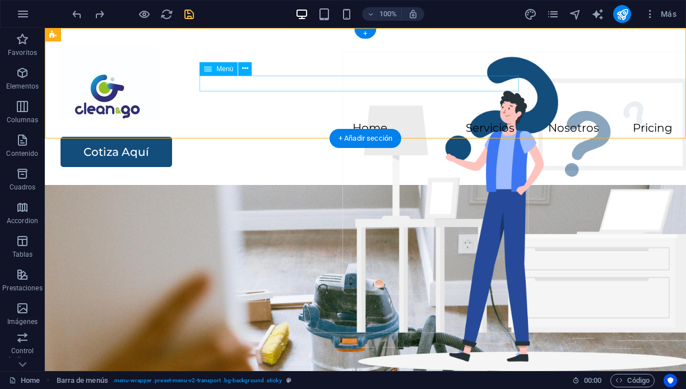
scroll to position [0, 0]
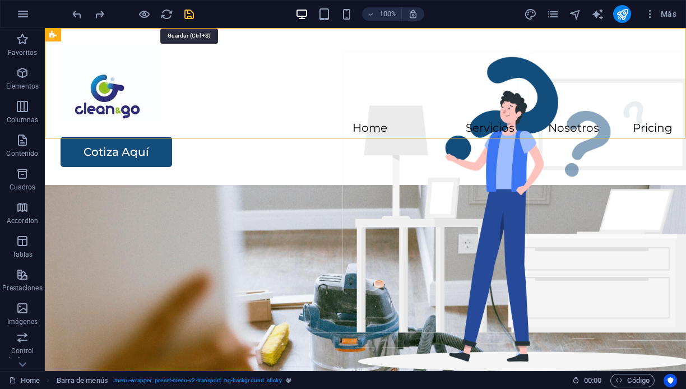
click at [187, 15] on icon "save" at bounding box center [189, 14] width 13 height 13
checkbox input "false"
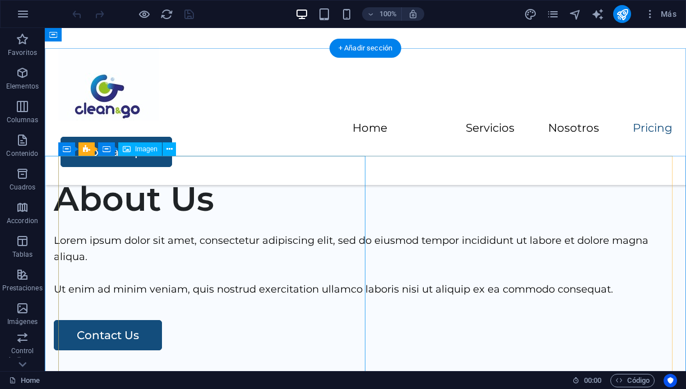
scroll to position [1691, 0]
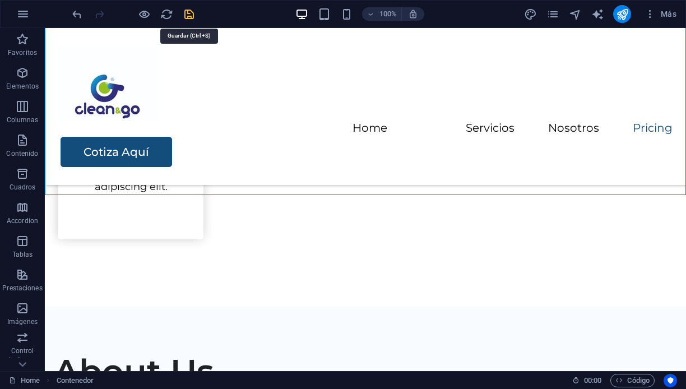
click at [189, 14] on icon "save" at bounding box center [189, 14] width 13 height 13
checkbox input "false"
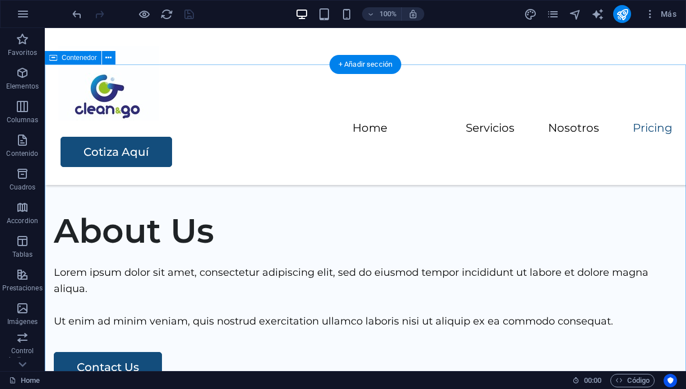
scroll to position [1842, 0]
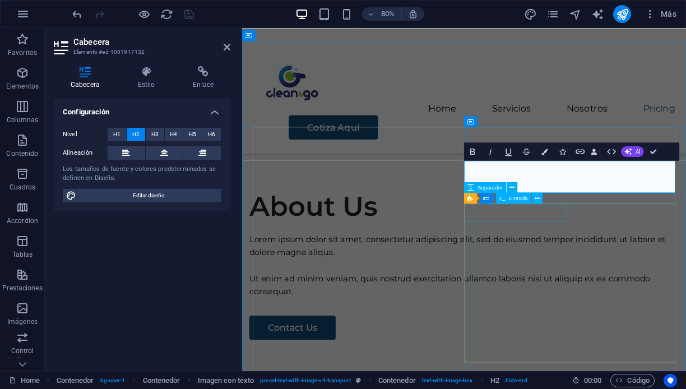
click at [500, 160] on div "Menu Home Servicios Nosotros Pricing Cotiza Aquí" at bounding box center [519, 106] width 555 height 157
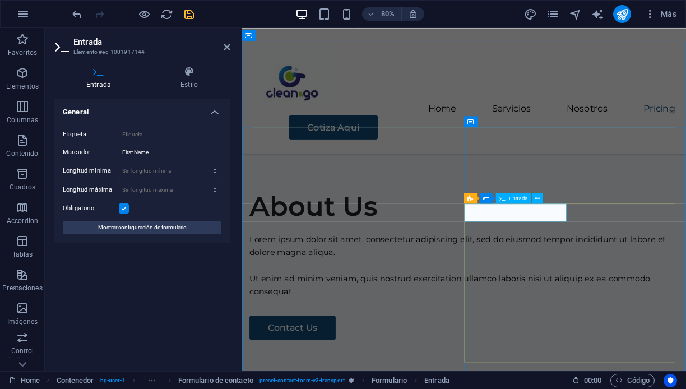
drag, startPoint x: 586, startPoint y: 258, endPoint x: 513, endPoint y: 257, distance: 73.4
type input "b"
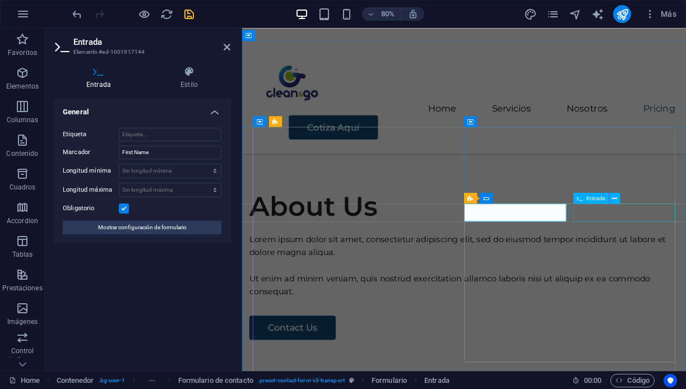
type input "Nombre"
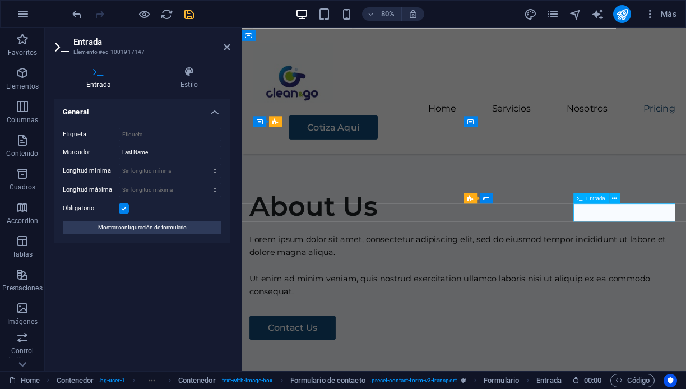
type input "a"
type input "Apellido"
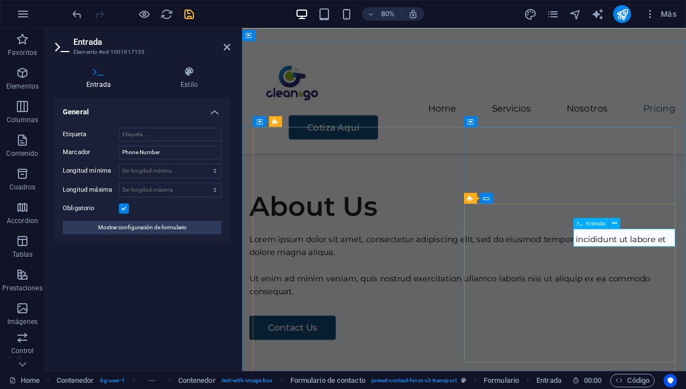
type input "Telefono celular"
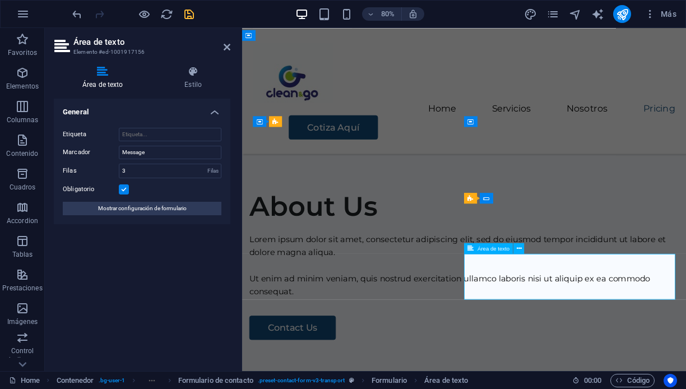
type textarea "Mensaje"
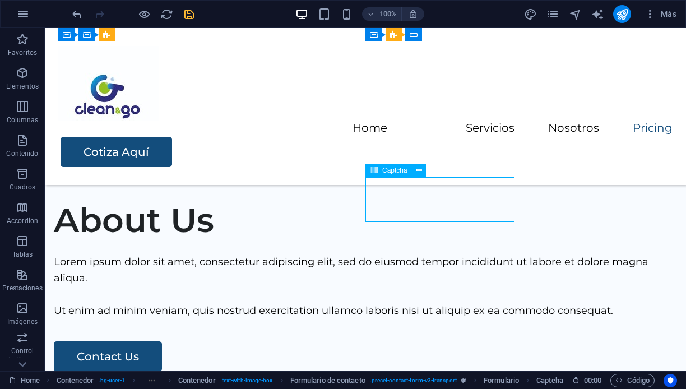
scroll to position [2066, 0]
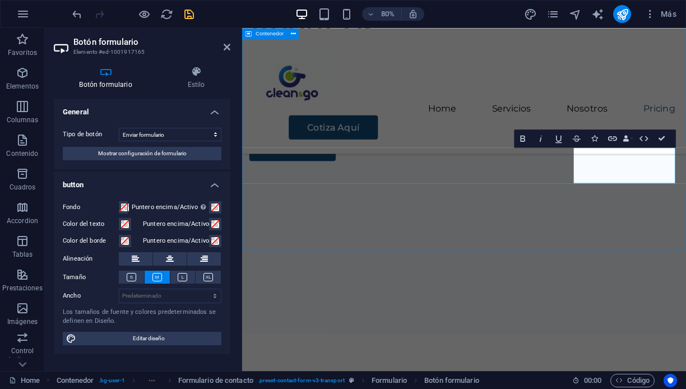
select select "px"
select select "%"
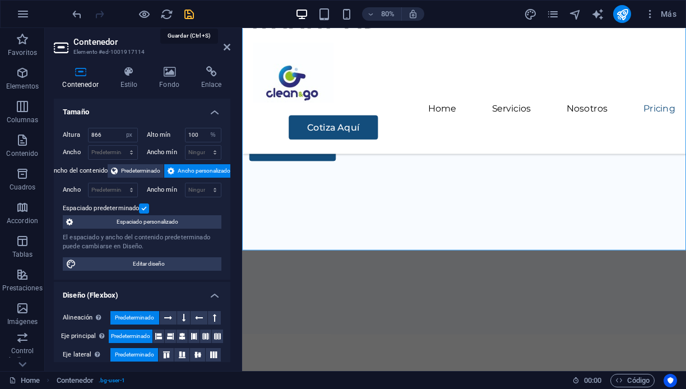
click at [189, 13] on icon "save" at bounding box center [189, 14] width 13 height 13
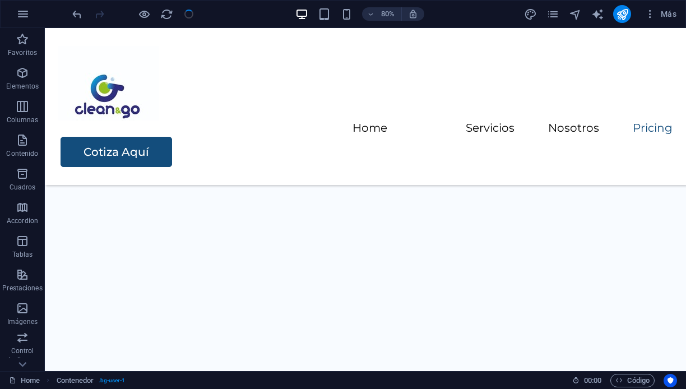
checkbox input "false"
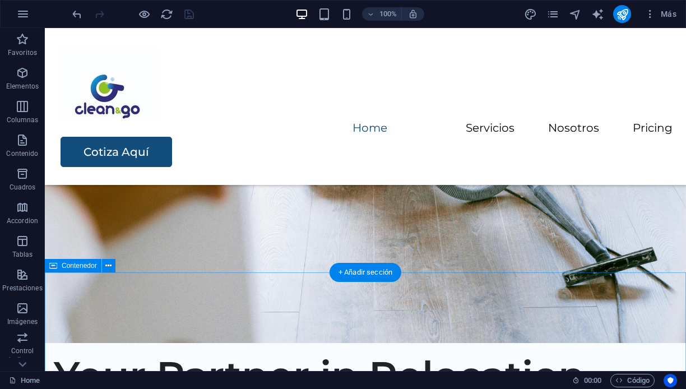
scroll to position [124, 0]
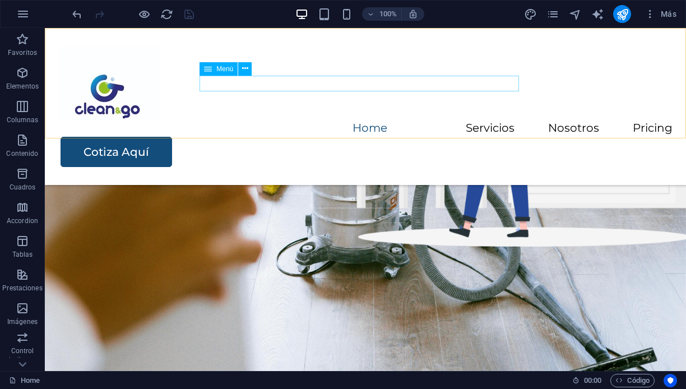
click at [420, 120] on nav "Home Servicios Nosotros Pricing" at bounding box center [365, 128] width 614 height 16
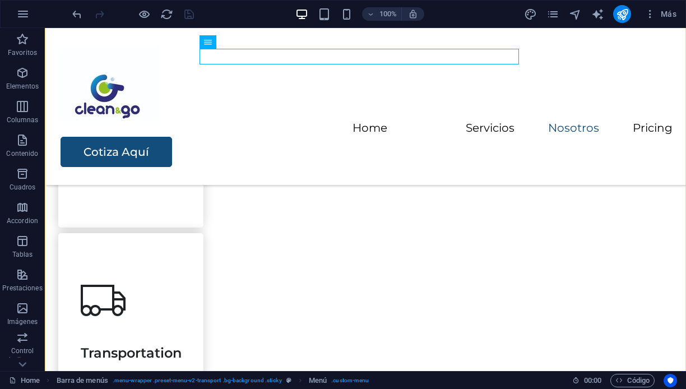
scroll to position [936, 0]
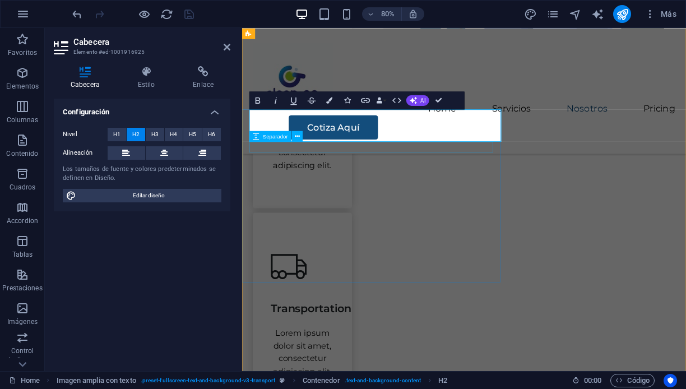
select select "px"
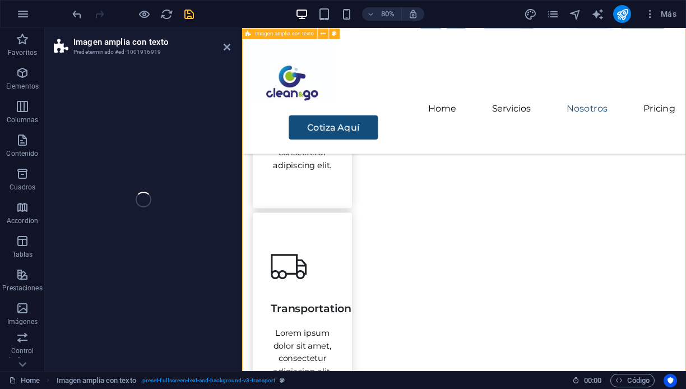
select select "px"
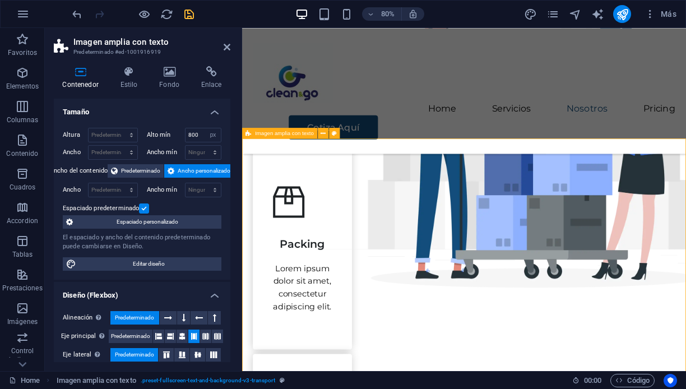
scroll to position [784, 0]
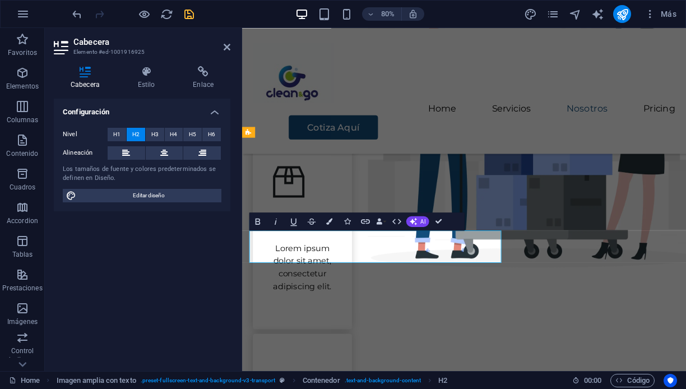
select select "px"
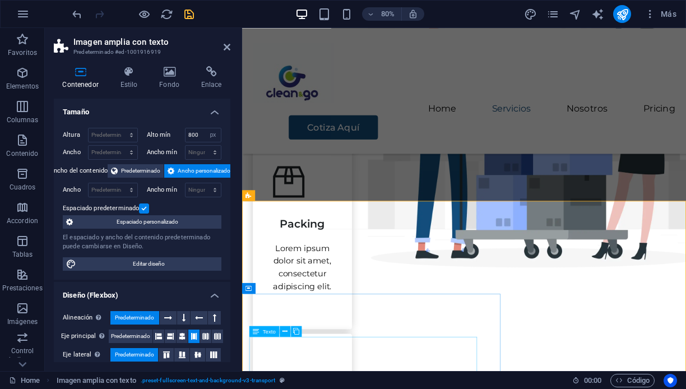
scroll to position [657, 0]
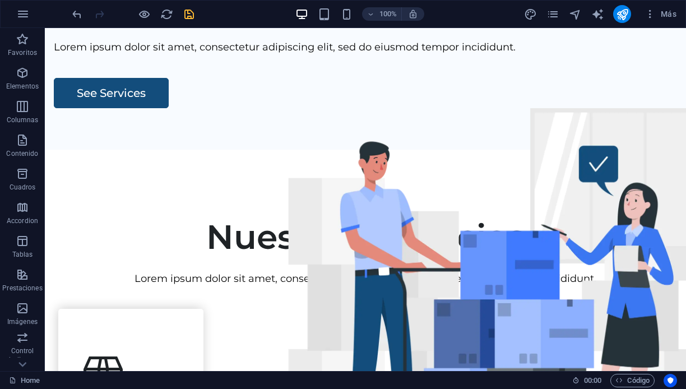
scroll to position [0, 0]
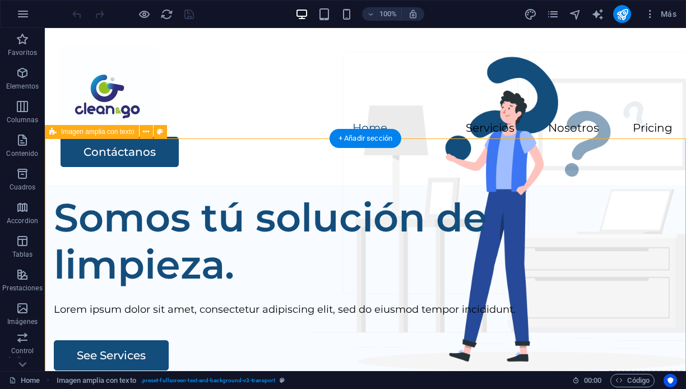
select select "px"
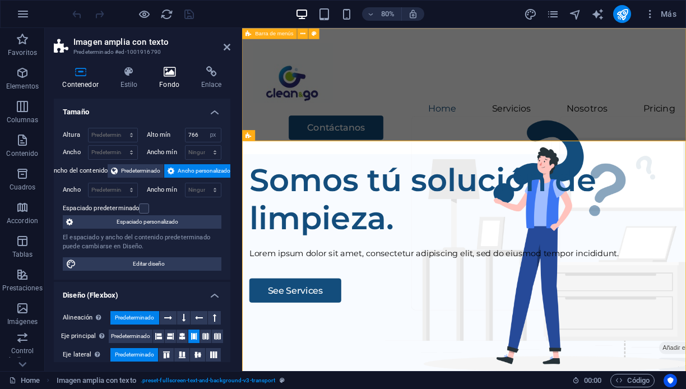
click at [165, 73] on icon at bounding box center [170, 71] width 38 height 11
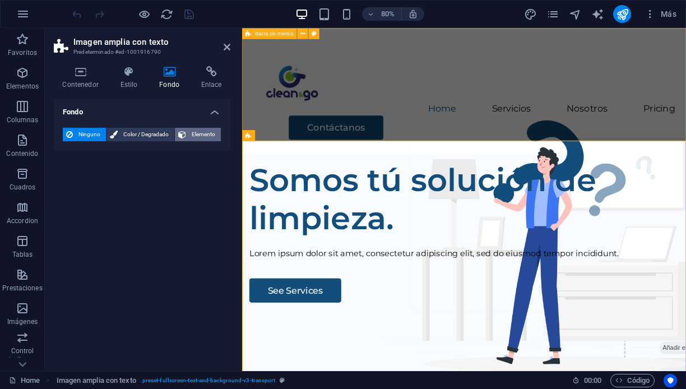
click at [207, 135] on span "Elemento" at bounding box center [203, 134] width 28 height 13
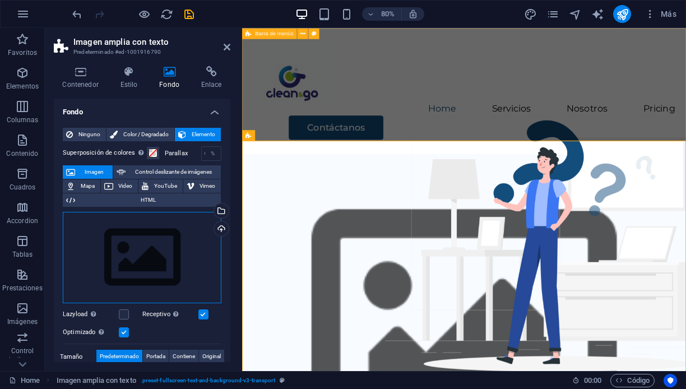
click at [143, 253] on div "Arrastra archivos aquí, haz clic para escoger archivos o selecciona archivos de…" at bounding box center [142, 258] width 159 height 92
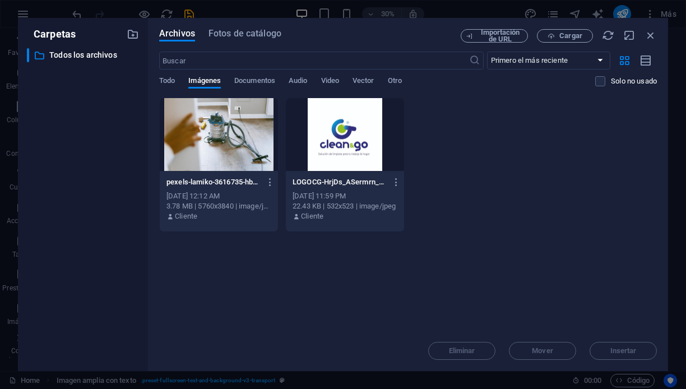
click at [224, 151] on div at bounding box center [219, 134] width 118 height 73
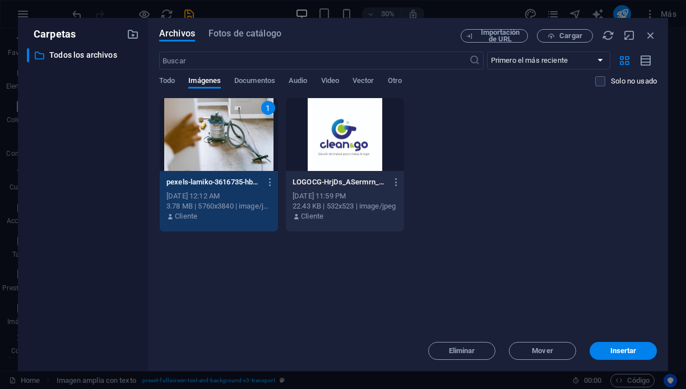
click at [224, 151] on div "1" at bounding box center [219, 134] width 118 height 73
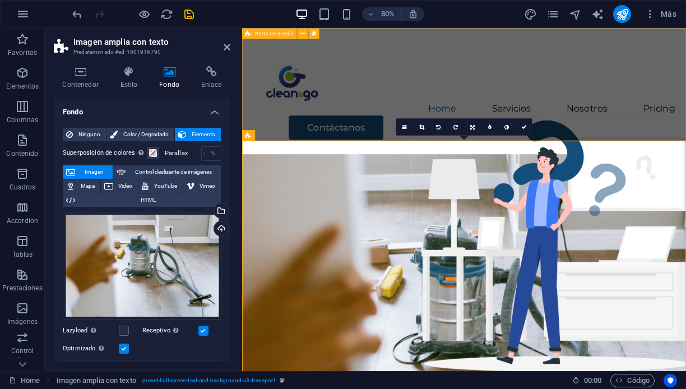
click at [647, 151] on div "Menu Home Servicios Nosotros Pricing Contáctanos" at bounding box center [519, 106] width 555 height 157
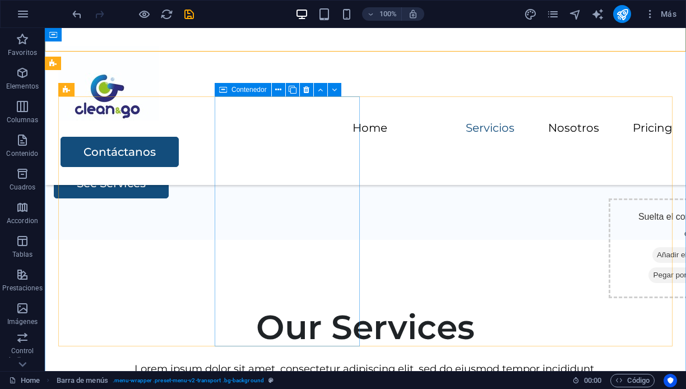
scroll to position [514, 0]
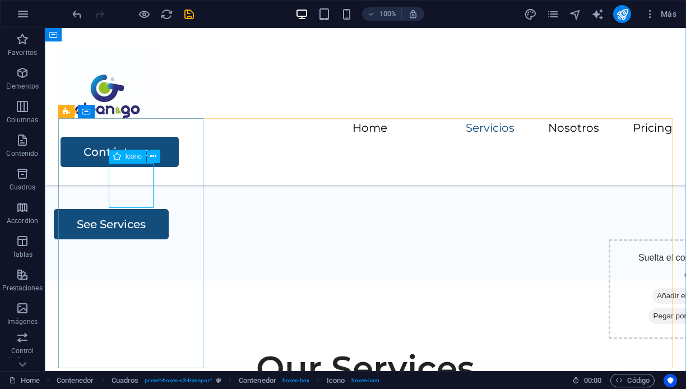
click at [128, 159] on span "Icono" at bounding box center [134, 156] width 16 height 7
click at [129, 157] on span "Icono" at bounding box center [134, 156] width 16 height 7
click at [152, 157] on icon at bounding box center [153, 157] width 6 height 12
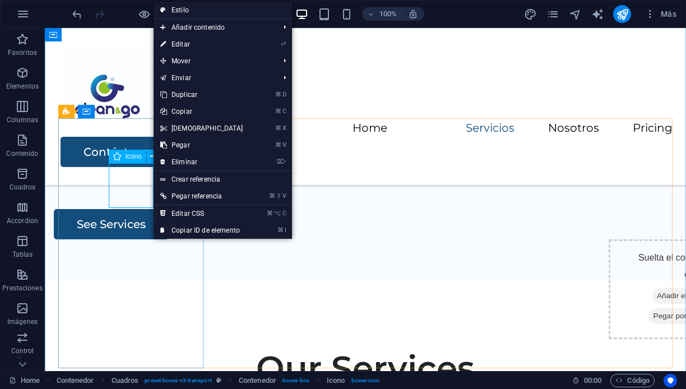
click at [139, 155] on span "Icono" at bounding box center [134, 156] width 16 height 7
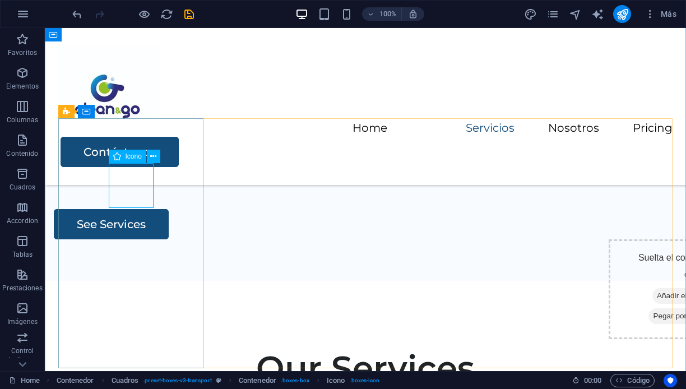
click at [116, 157] on icon at bounding box center [117, 156] width 8 height 13
select select "xMidYMid"
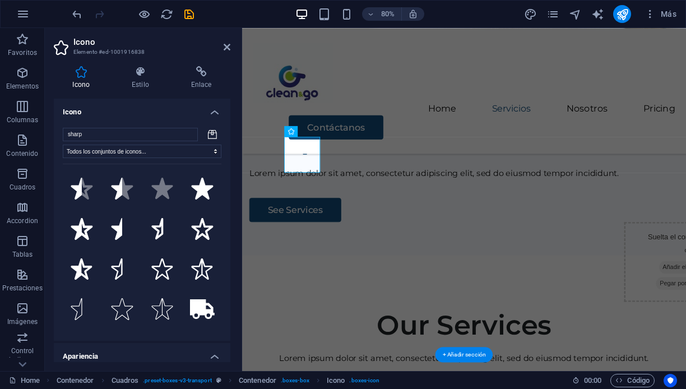
click at [211, 133] on icon at bounding box center [212, 134] width 9 height 10
click at [227, 46] on icon at bounding box center [227, 47] width 7 height 9
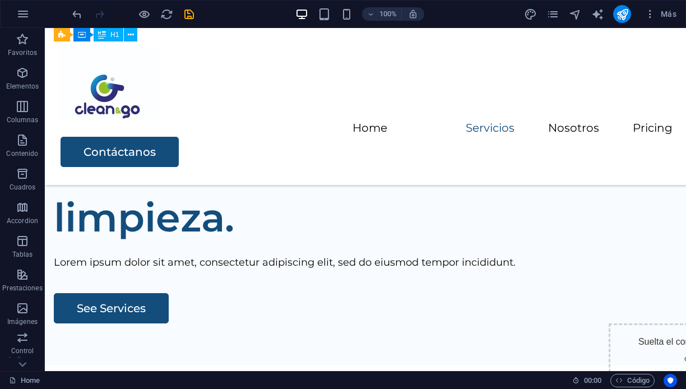
scroll to position [315, 0]
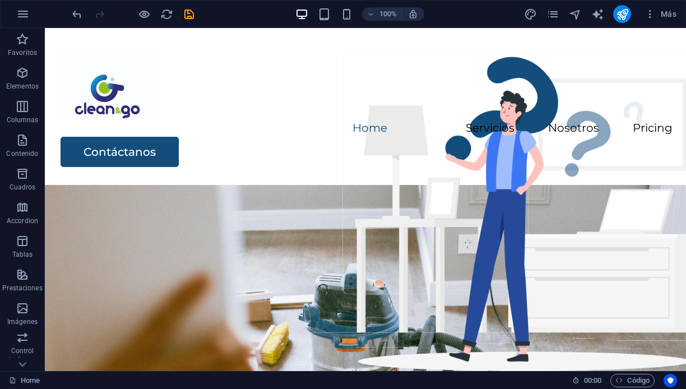
scroll to position [0, 0]
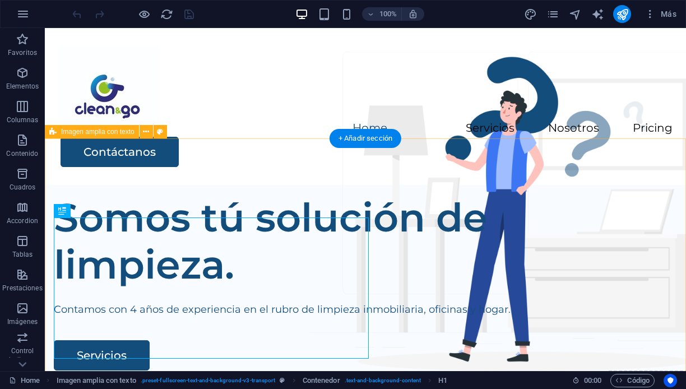
select select "px"
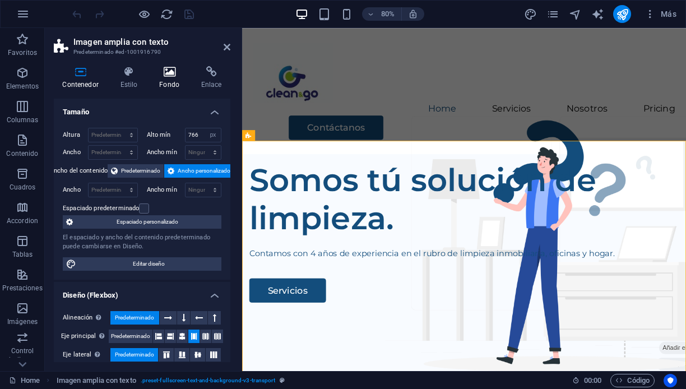
click at [171, 74] on icon at bounding box center [170, 71] width 38 height 11
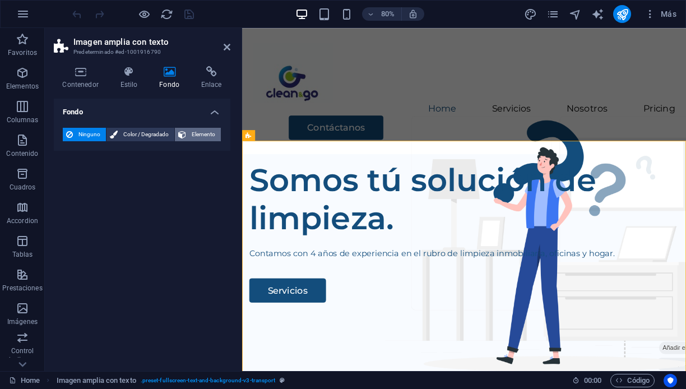
click at [205, 131] on span "Elemento" at bounding box center [203, 134] width 28 height 13
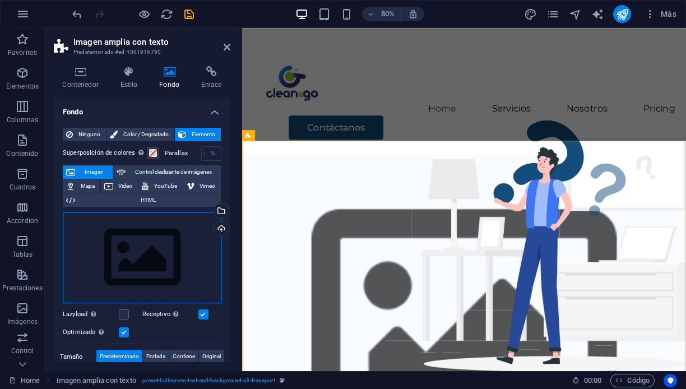
click at [108, 253] on div "Arrastra archivos aquí, haz clic para escoger archivos o selecciona archivos de…" at bounding box center [142, 258] width 159 height 92
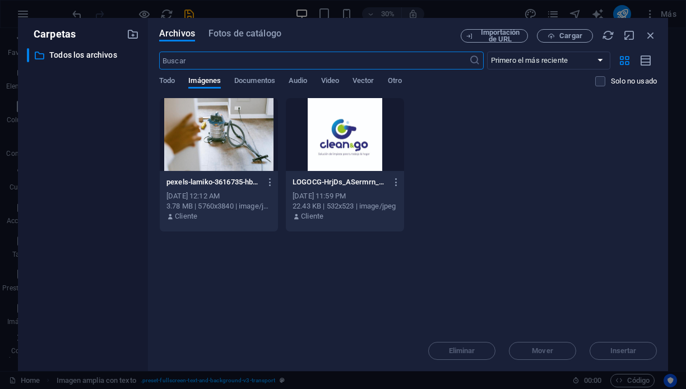
click at [235, 140] on div at bounding box center [219, 134] width 118 height 73
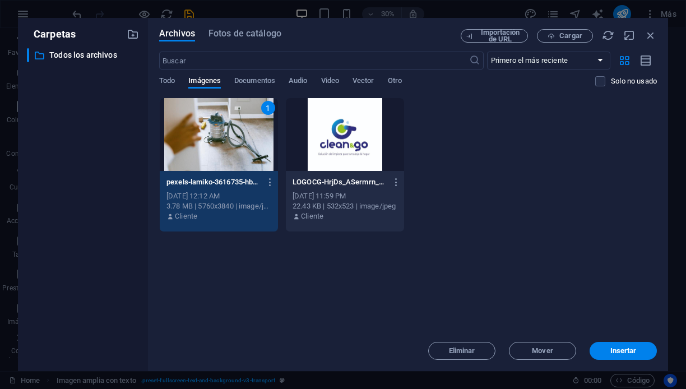
click at [224, 154] on div "1" at bounding box center [219, 134] width 118 height 73
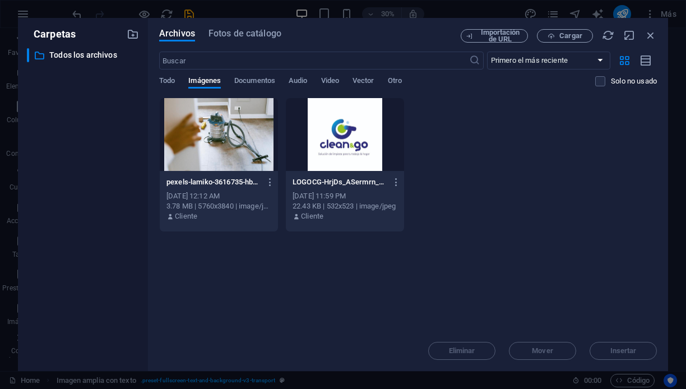
click at [224, 154] on div at bounding box center [219, 134] width 118 height 73
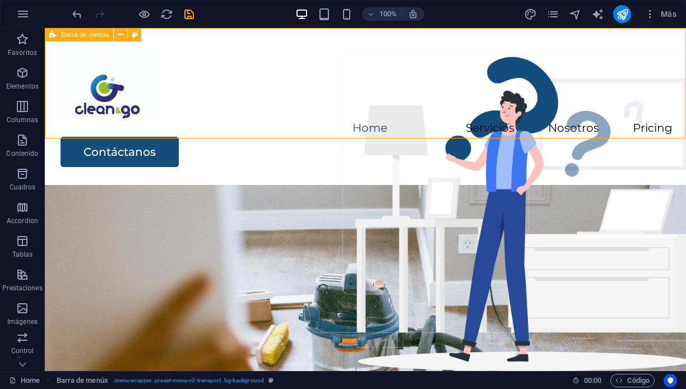
click at [570, 117] on div "Menu Home Servicios Nosotros Pricing Contáctanos" at bounding box center [365, 106] width 641 height 157
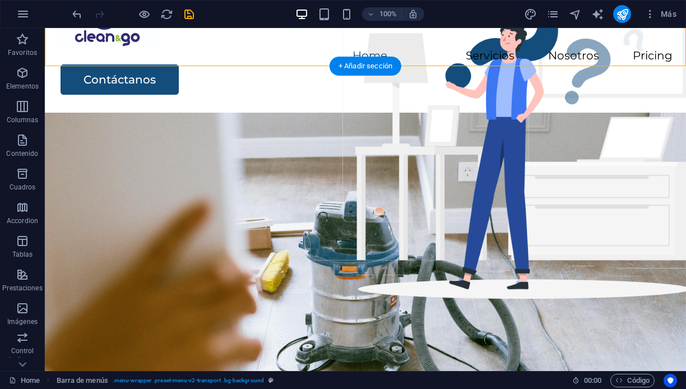
scroll to position [57, 0]
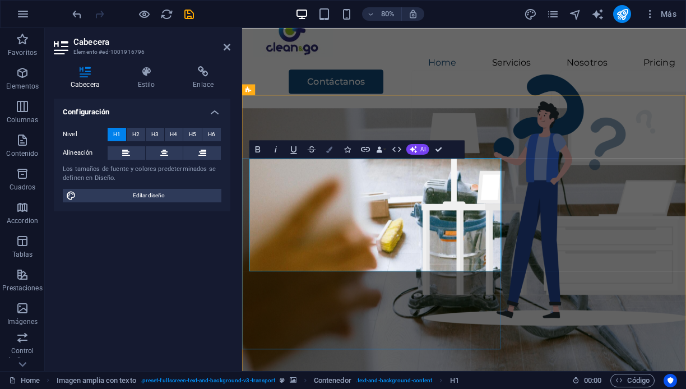
click at [328, 149] on icon "button" at bounding box center [329, 149] width 6 height 6
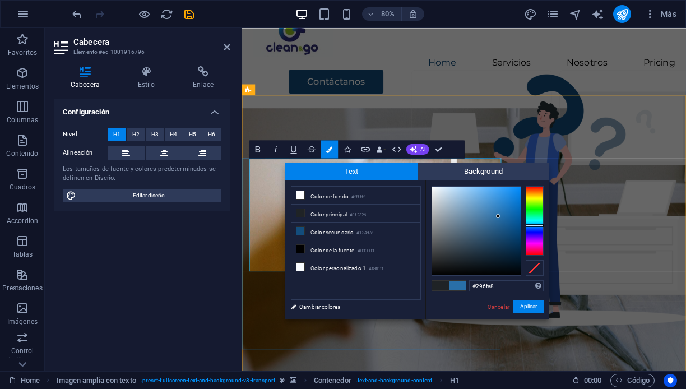
click at [498, 216] on div at bounding box center [476, 231] width 89 height 89
click at [499, 213] on div at bounding box center [476, 231] width 89 height 89
type input "#357db6"
click at [494, 211] on div at bounding box center [476, 231] width 89 height 89
click at [529, 306] on button "Aplicar" at bounding box center [528, 306] width 30 height 13
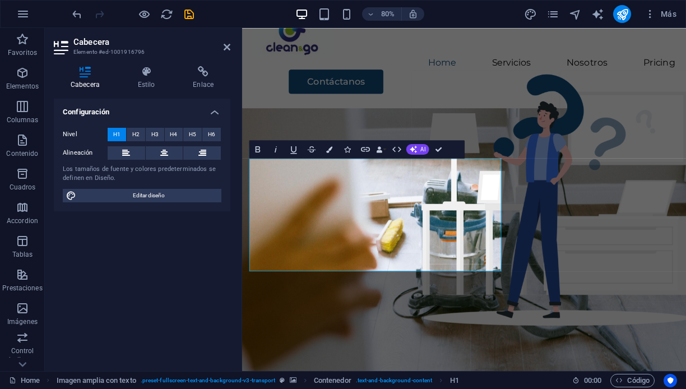
click at [606, 348] on figure at bounding box center [519, 342] width 555 height 429
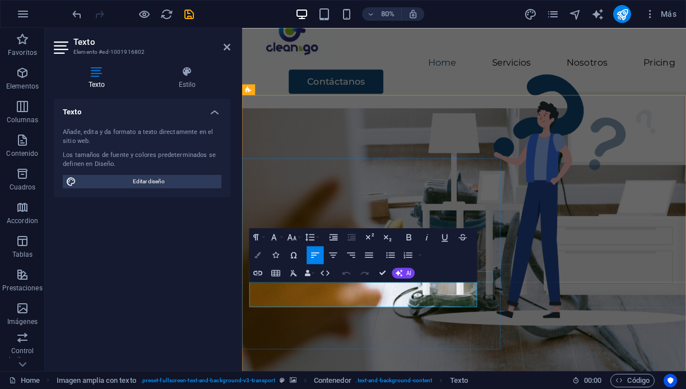
click at [256, 254] on icon "button" at bounding box center [257, 255] width 6 height 6
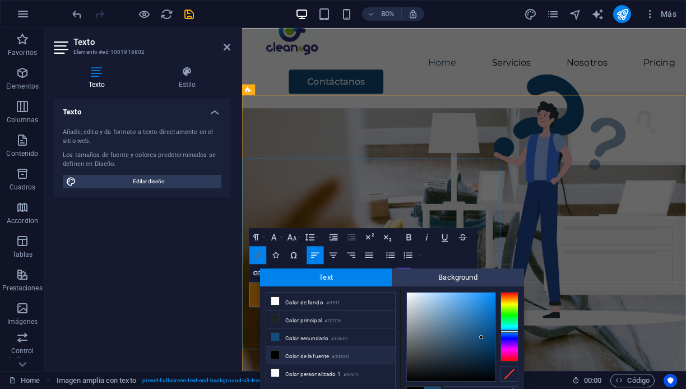
scroll to position [8, 0]
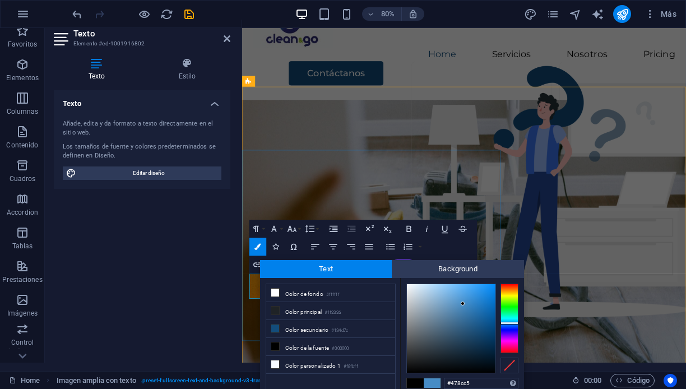
click at [463, 304] on div at bounding box center [451, 328] width 89 height 89
type input "#4e9ad8"
click at [463, 297] on div at bounding box center [451, 328] width 89 height 89
click at [651, 380] on figure at bounding box center [519, 333] width 555 height 429
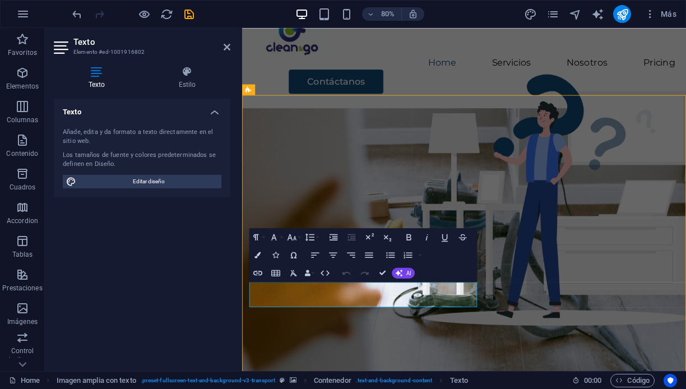
scroll to position [0, 0]
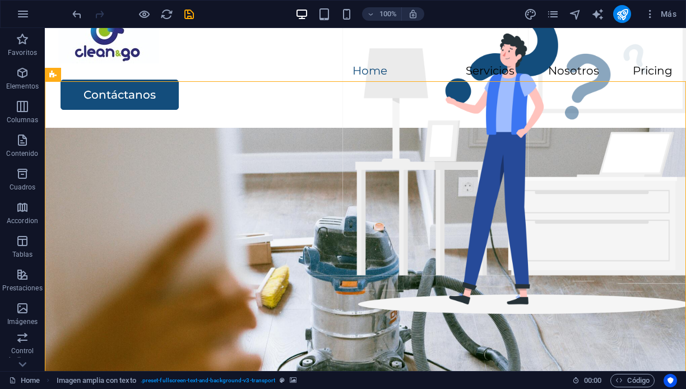
click at [569, 308] on figure at bounding box center [365, 342] width 641 height 429
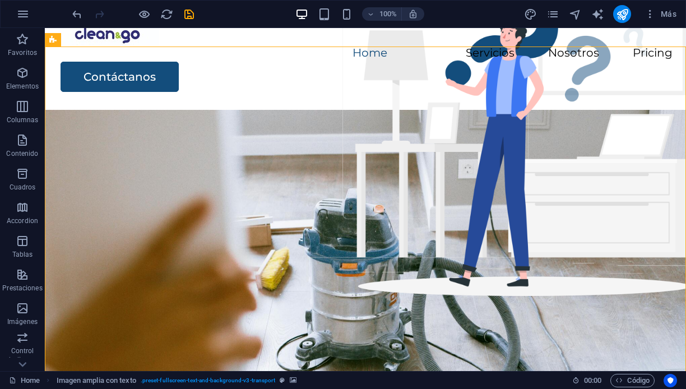
scroll to position [100, 0]
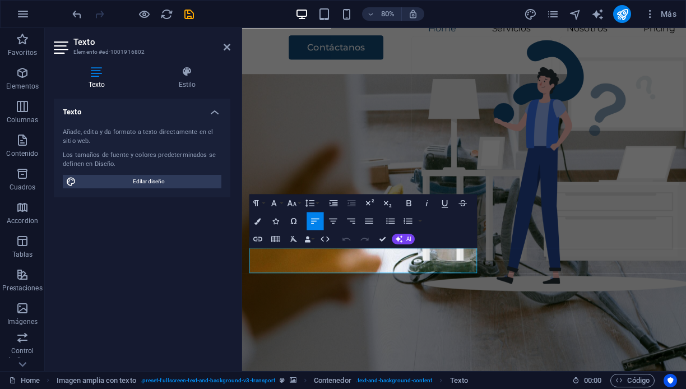
click at [645, 308] on figure at bounding box center [519, 299] width 555 height 429
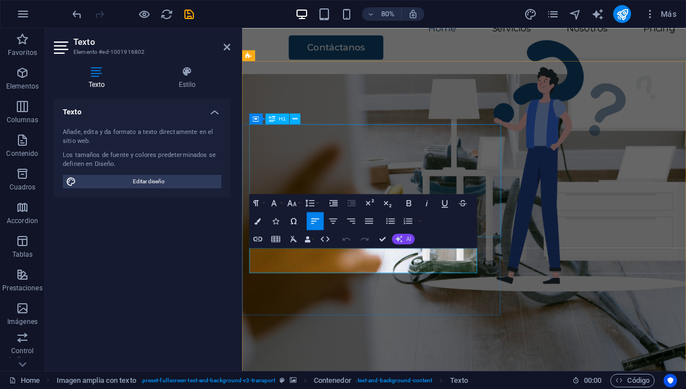
click at [406, 238] on span "AI" at bounding box center [408, 239] width 5 height 6
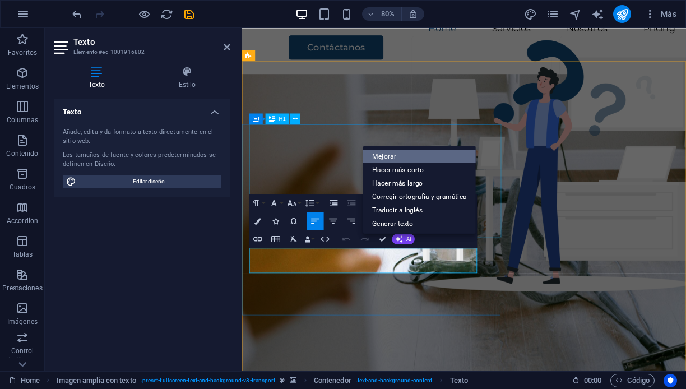
click at [410, 149] on link "Mejorar" at bounding box center [419, 155] width 112 height 13
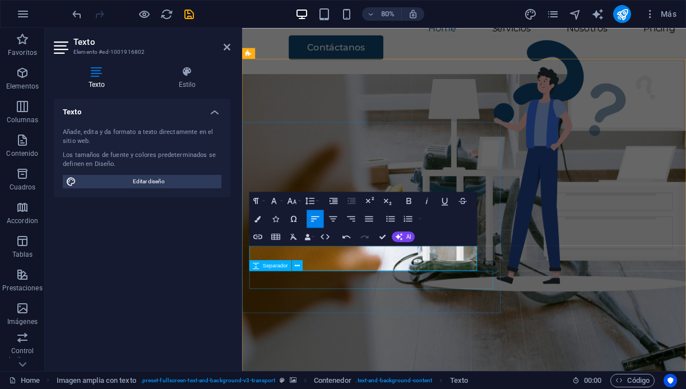
scroll to position [104, 0]
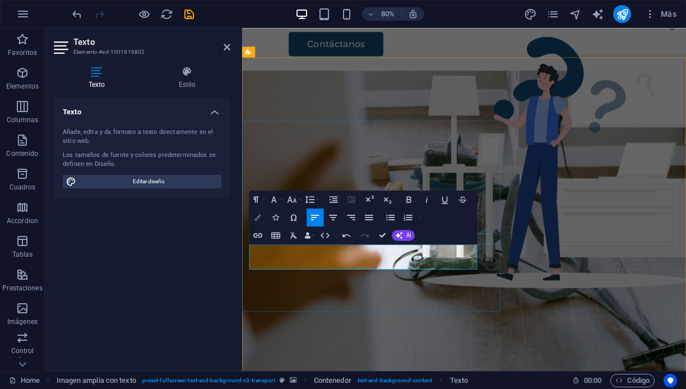
click at [259, 215] on icon "button" at bounding box center [257, 217] width 6 height 6
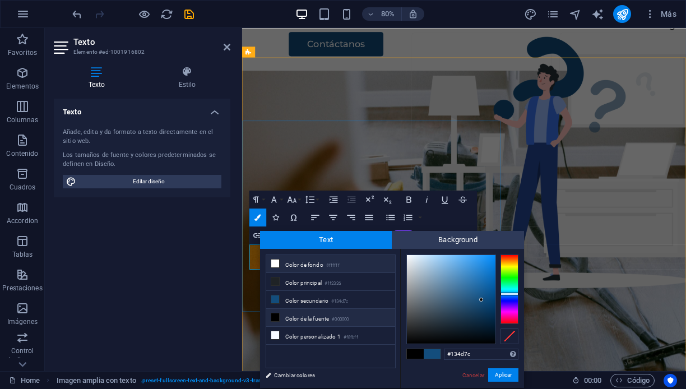
click at [288, 262] on li "Color de fondo #ffffff" at bounding box center [330, 264] width 129 height 18
type input "#ffffff"
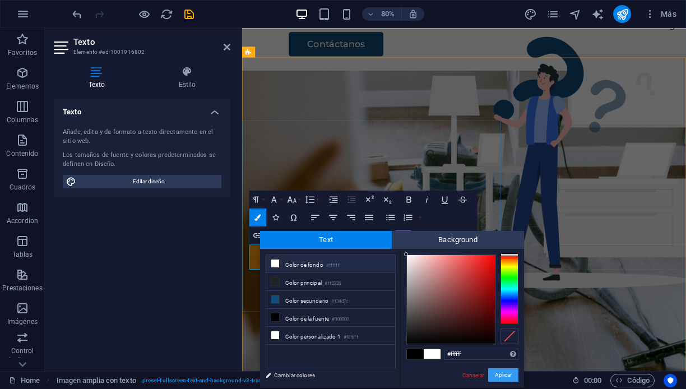
click at [499, 375] on button "Aplicar" at bounding box center [503, 374] width 30 height 13
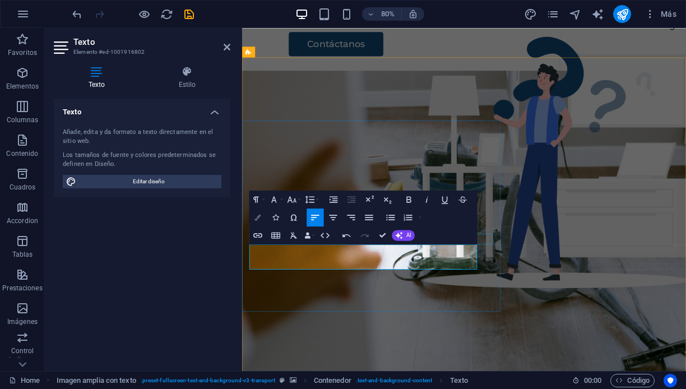
click at [255, 219] on icon "button" at bounding box center [257, 217] width 6 height 6
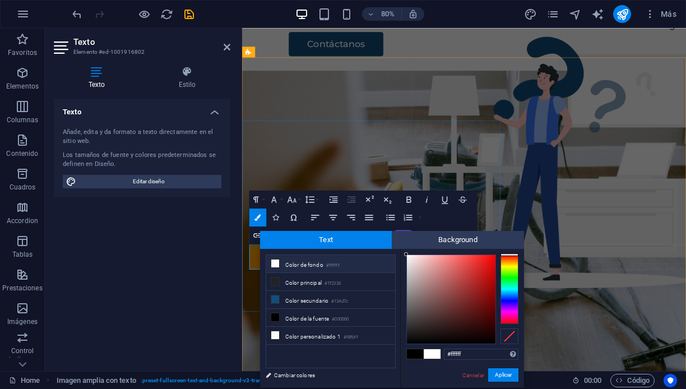
click at [433, 354] on span at bounding box center [432, 354] width 17 height 10
click at [504, 374] on button "Aplicar" at bounding box center [503, 374] width 30 height 13
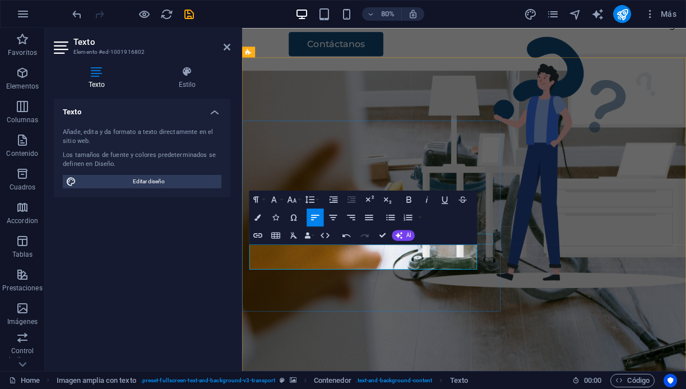
drag, startPoint x: 477, startPoint y: 321, endPoint x: 251, endPoint y: 299, distance: 226.9
click at [258, 214] on icon "button" at bounding box center [257, 217] width 6 height 6
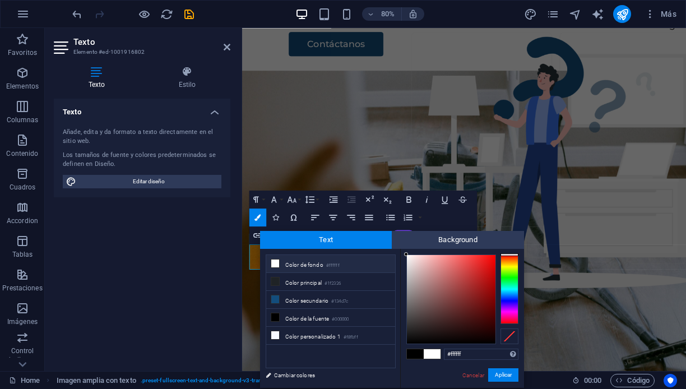
click at [276, 263] on icon at bounding box center [275, 263] width 8 height 8
click at [502, 374] on button "Aplicar" at bounding box center [503, 374] width 30 height 13
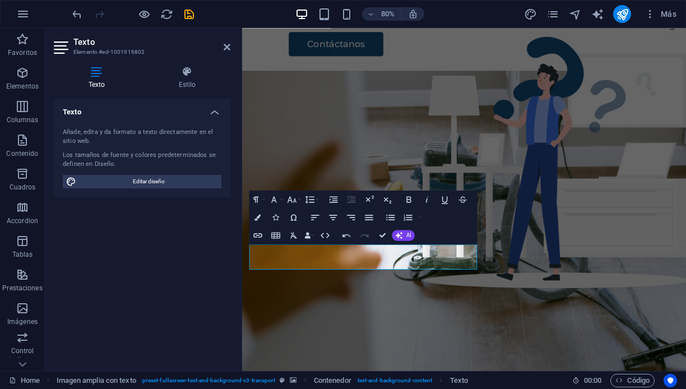
click at [576, 371] on figure at bounding box center [519, 295] width 555 height 429
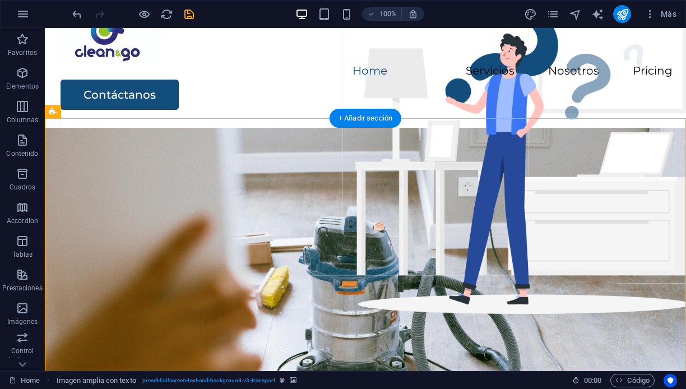
scroll to position [59, 0]
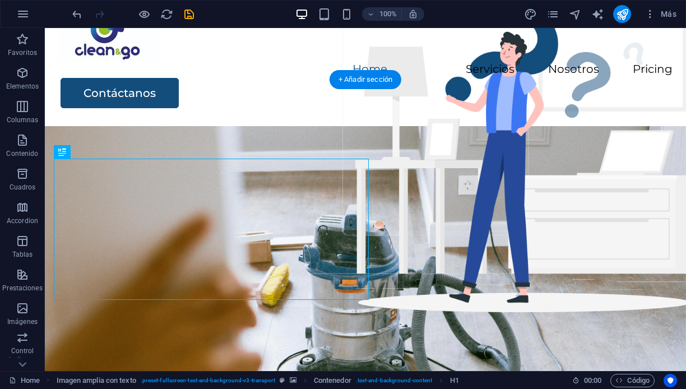
click at [426, 272] on figure at bounding box center [365, 340] width 641 height 429
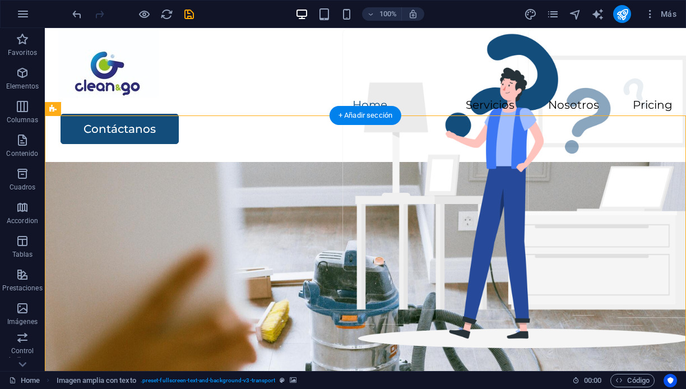
scroll to position [22, 0]
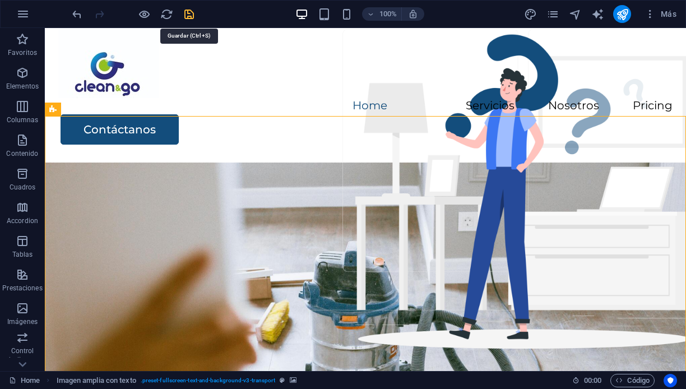
click at [186, 12] on icon "save" at bounding box center [189, 14] width 13 height 13
checkbox input "false"
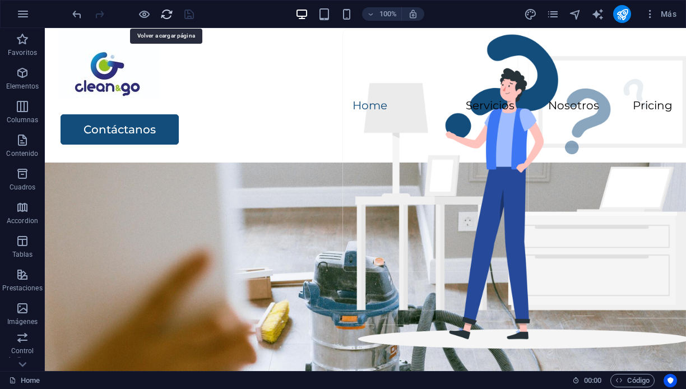
click at [165, 17] on icon "reload" at bounding box center [166, 14] width 13 height 13
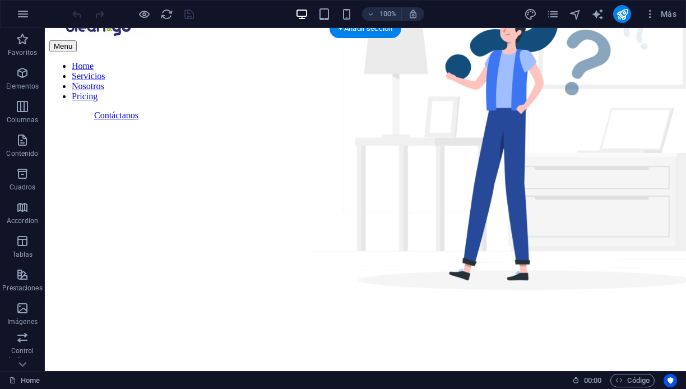
scroll to position [147, 0]
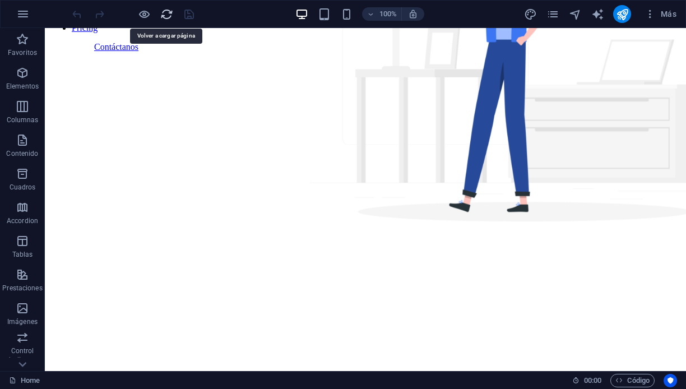
click at [162, 12] on icon "reload" at bounding box center [166, 14] width 13 height 13
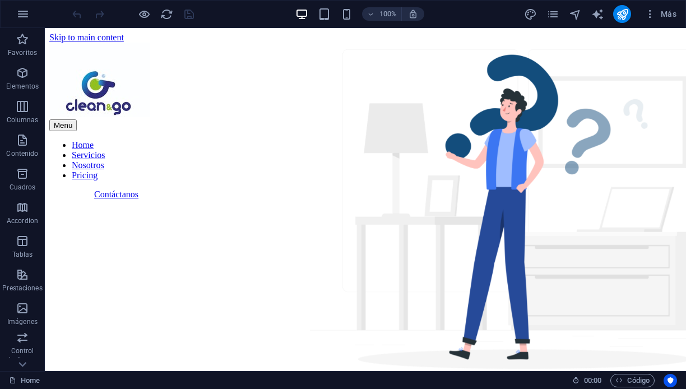
scroll to position [126, 0]
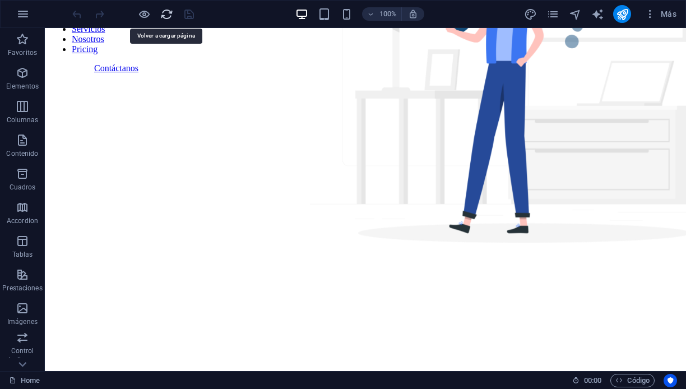
click at [166, 12] on icon "reload" at bounding box center [166, 14] width 13 height 13
click at [165, 11] on icon "reload" at bounding box center [166, 14] width 13 height 13
click at [162, 10] on icon "reload" at bounding box center [166, 14] width 13 height 13
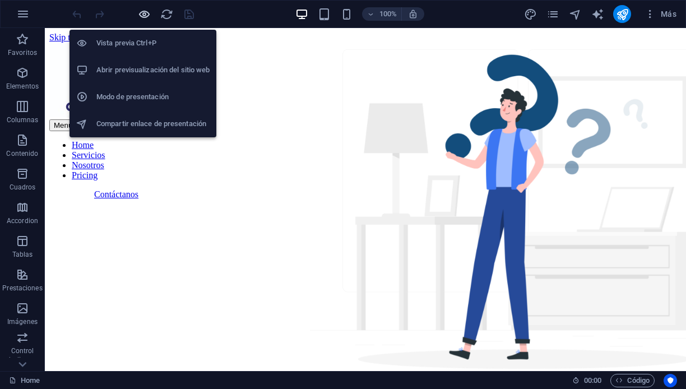
scroll to position [0, 0]
click at [144, 12] on icon "button" at bounding box center [144, 14] width 13 height 13
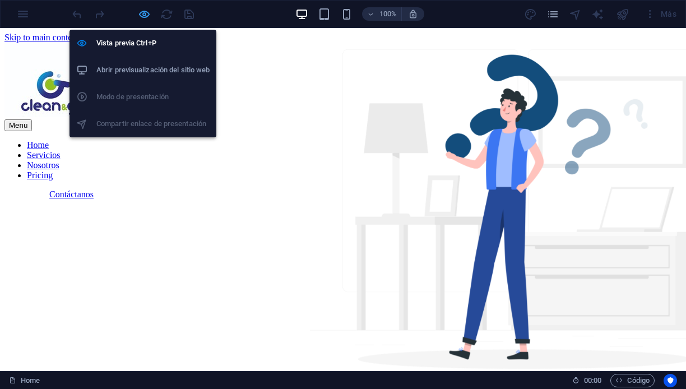
click at [142, 13] on icon "button" at bounding box center [144, 14] width 13 height 13
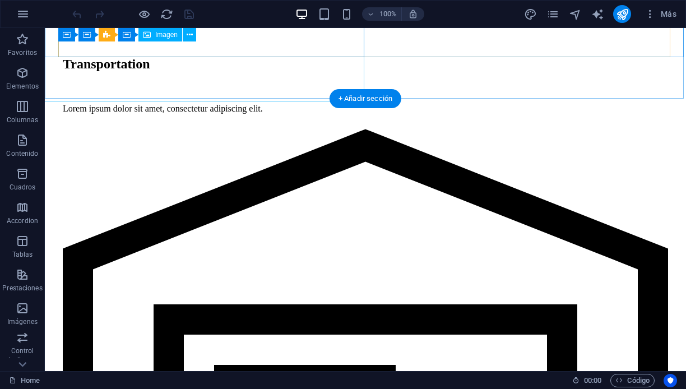
scroll to position [2299, 0]
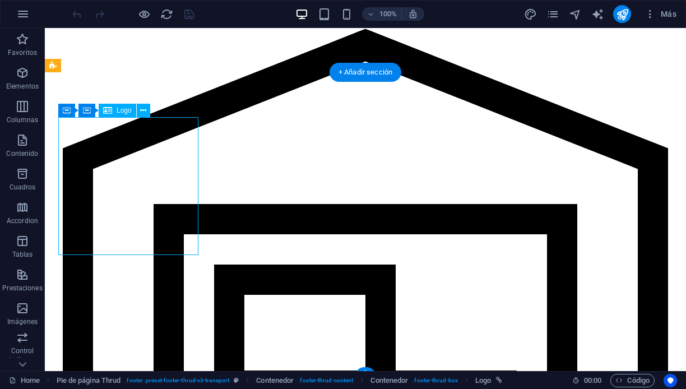
select select "px"
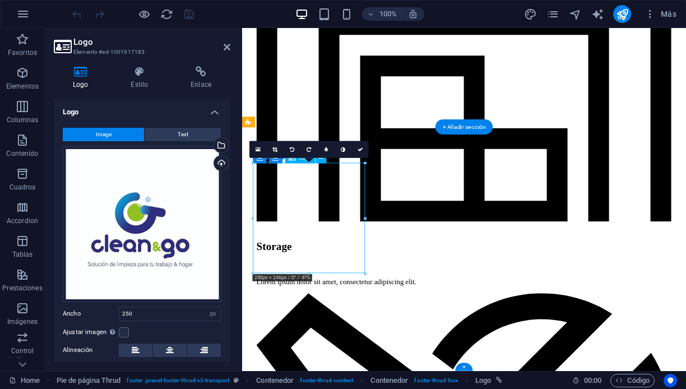
scroll to position [2220, 0]
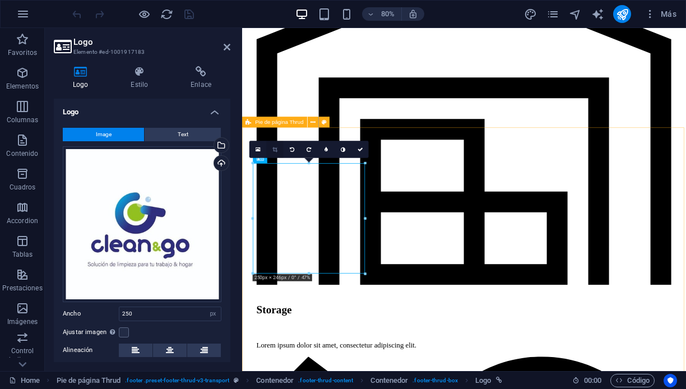
click at [273, 149] on icon at bounding box center [274, 149] width 5 height 6
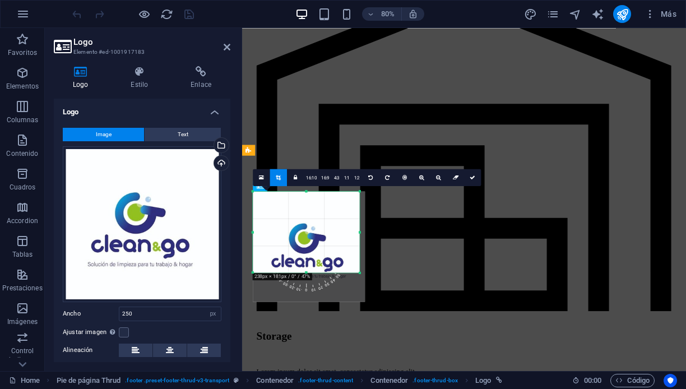
scroll to position [2184, 0]
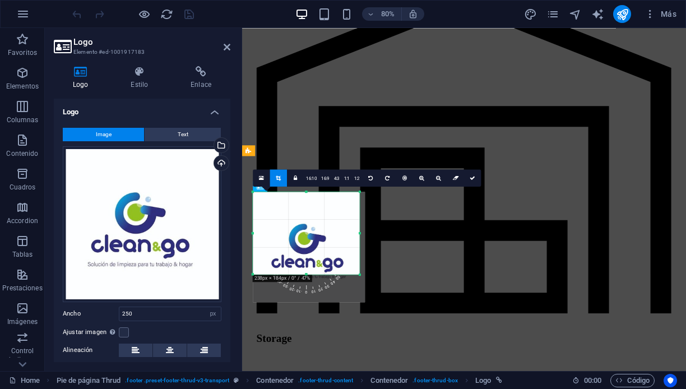
drag, startPoint x: 363, startPoint y: 272, endPoint x: 356, endPoint y: 238, distance: 35.4
click at [356, 238] on div "180 170 160 150 140 130 120 110 100 90 80 70 60 50 40 30 20 10 0 -10 -20 -30 -4…" at bounding box center [306, 233] width 106 height 82
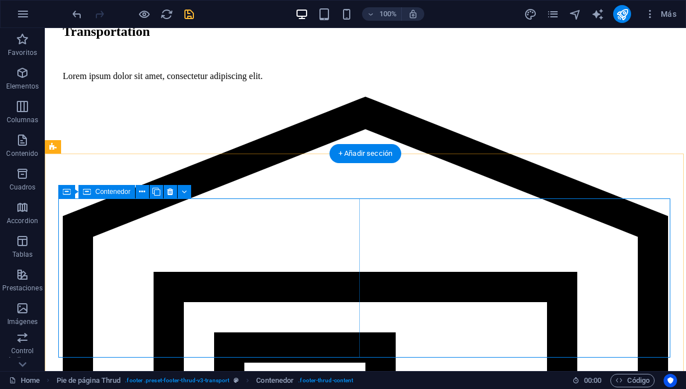
scroll to position [2237, 0]
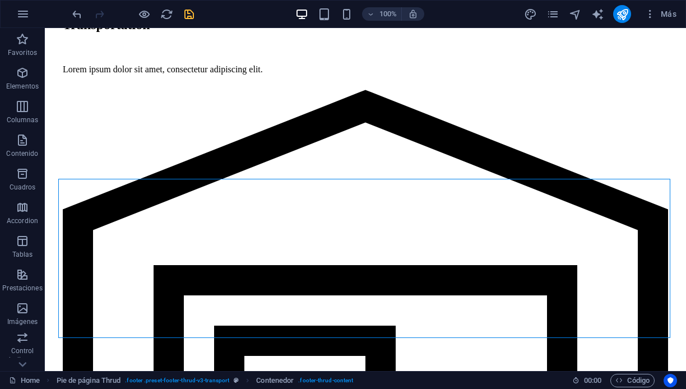
click at [183, 13] on icon "save" at bounding box center [189, 14] width 13 height 13
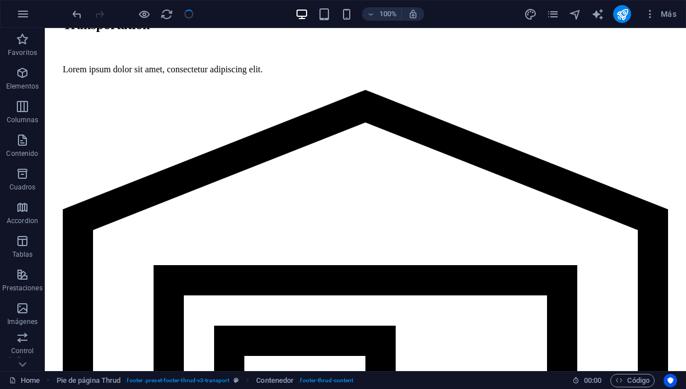
checkbox input "false"
click at [188, 13] on div at bounding box center [133, 14] width 126 height 18
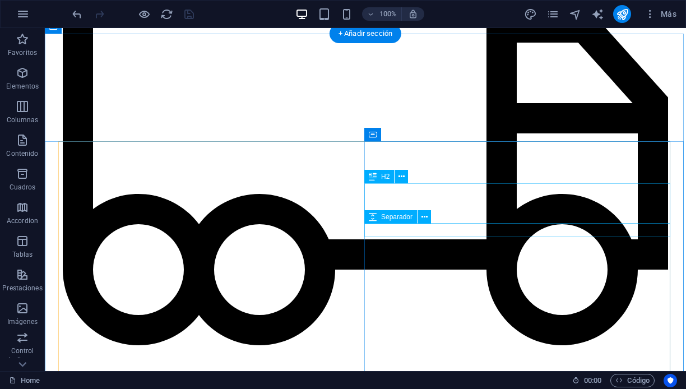
scroll to position [1852, 0]
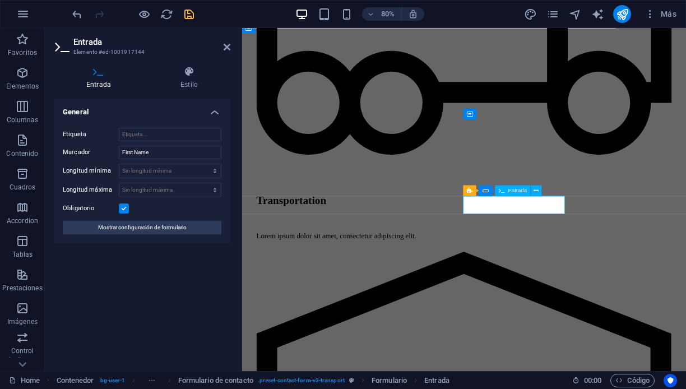
type input "n"
type input "Nombre"
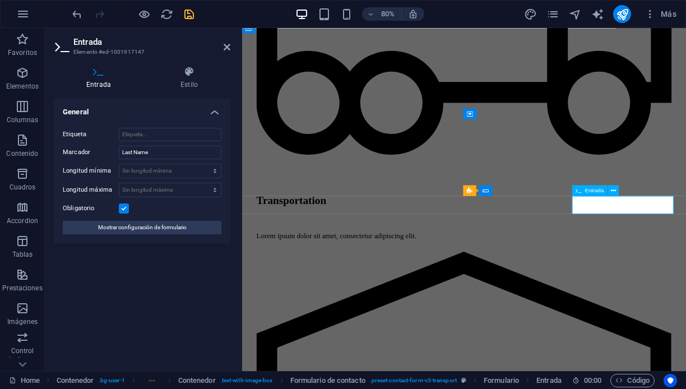
type input "Apellido"
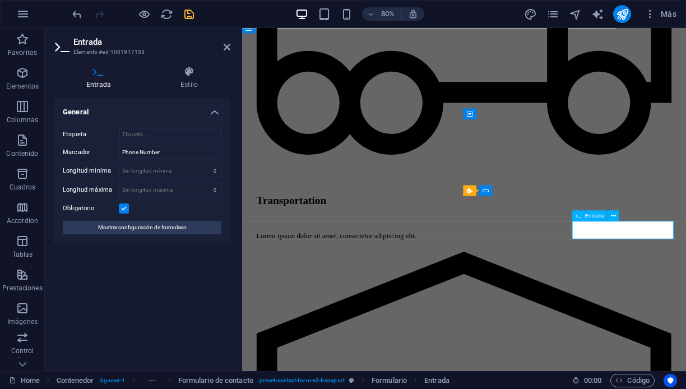
type input "Numero celular"
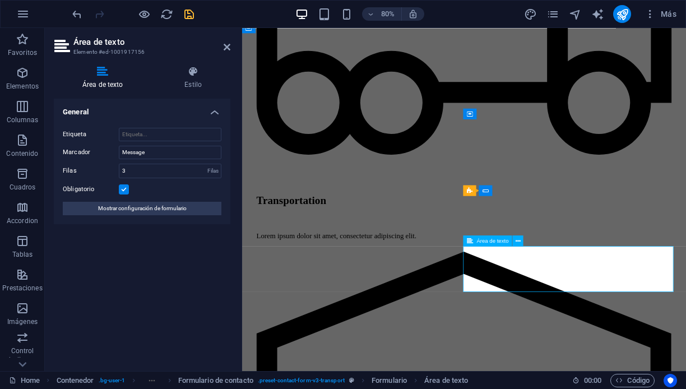
type textarea "Mensaje"
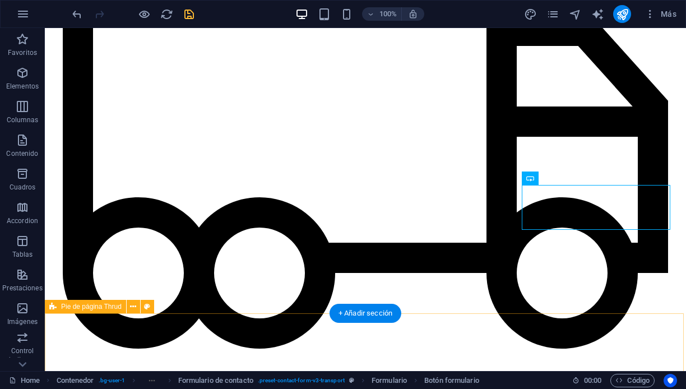
scroll to position [2058, 0]
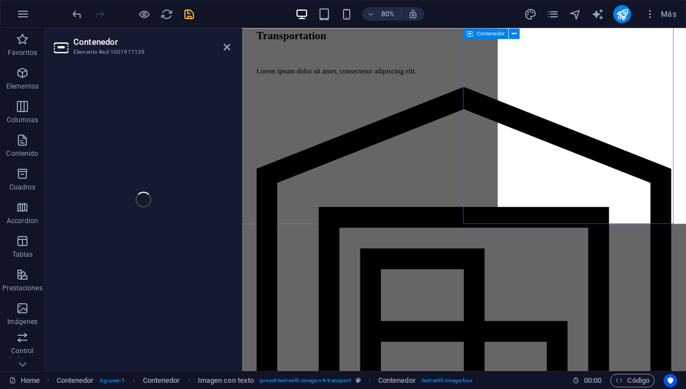
select select "px"
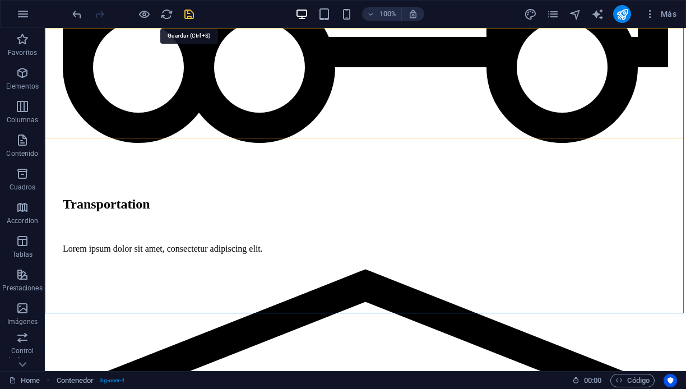
click at [187, 13] on icon "save" at bounding box center [189, 14] width 13 height 13
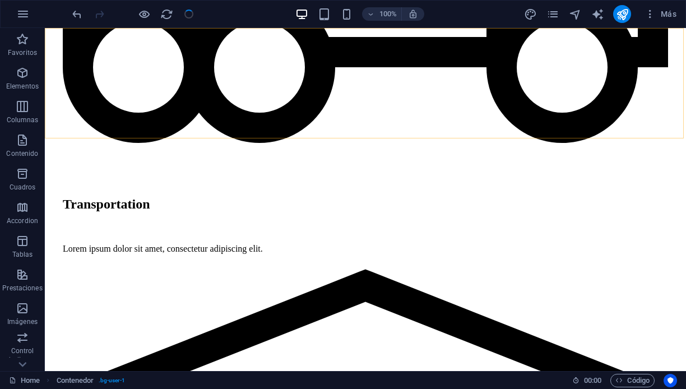
checkbox input "false"
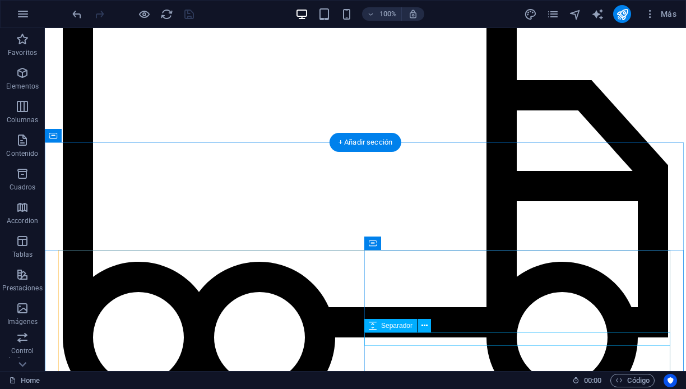
scroll to position [1740, 0]
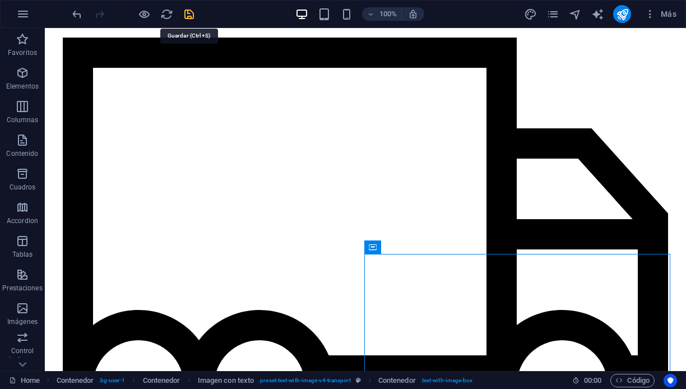
click at [190, 12] on icon "save" at bounding box center [189, 14] width 13 height 13
checkbox input "false"
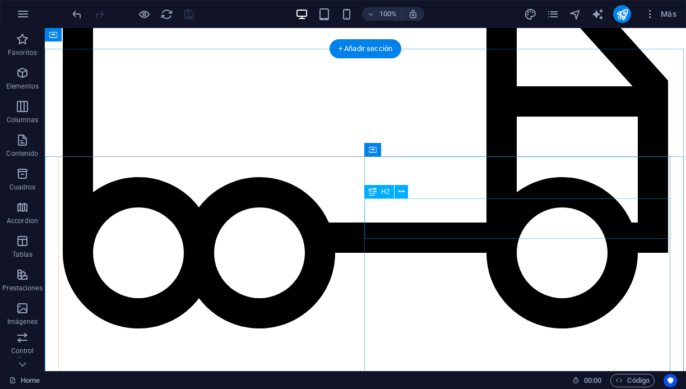
scroll to position [1735, 0]
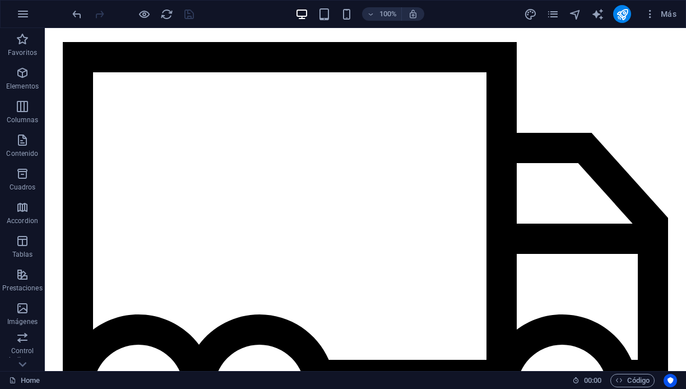
click at [187, 13] on div at bounding box center [133, 14] width 126 height 18
click at [171, 13] on icon "reload" at bounding box center [166, 14] width 13 height 13
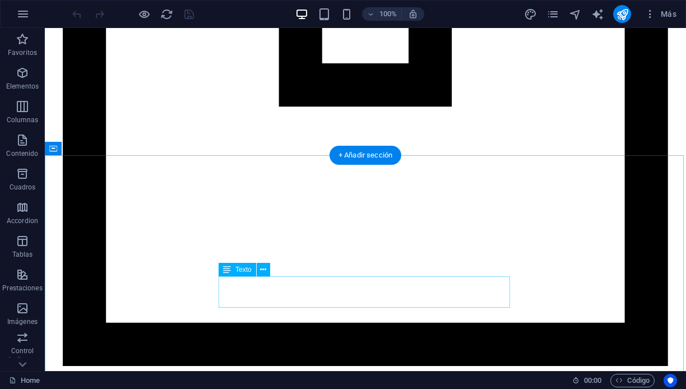
scroll to position [1242, 0]
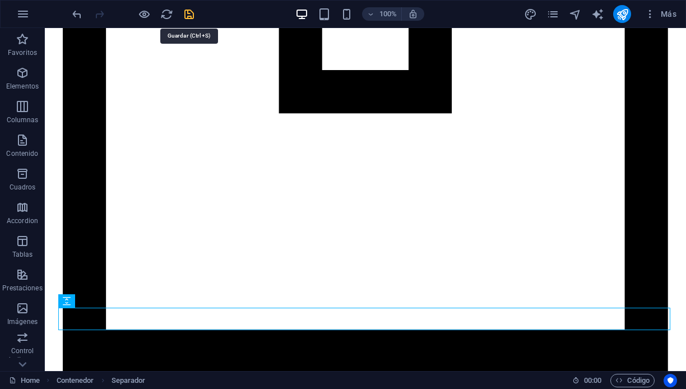
click at [189, 12] on icon "save" at bounding box center [189, 14] width 13 height 13
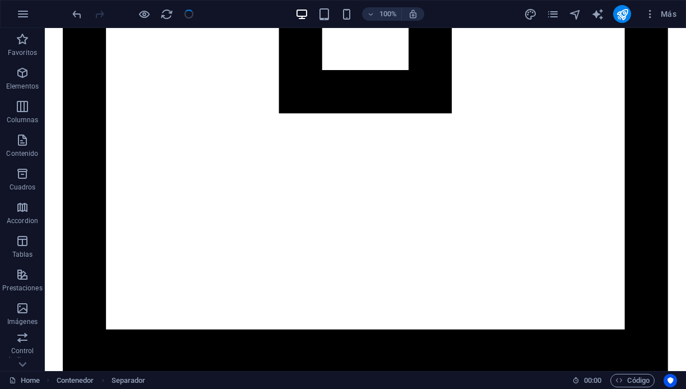
checkbox input "false"
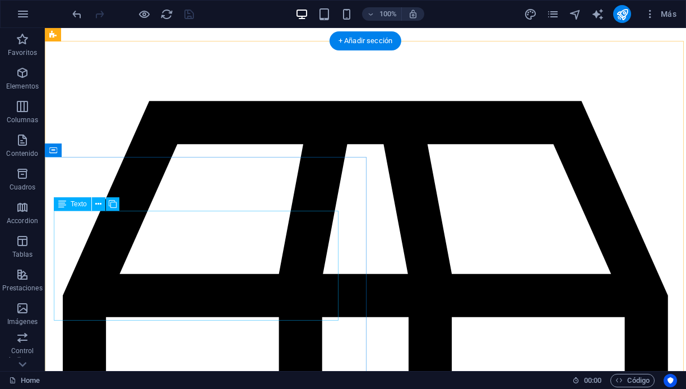
scroll to position [908, 0]
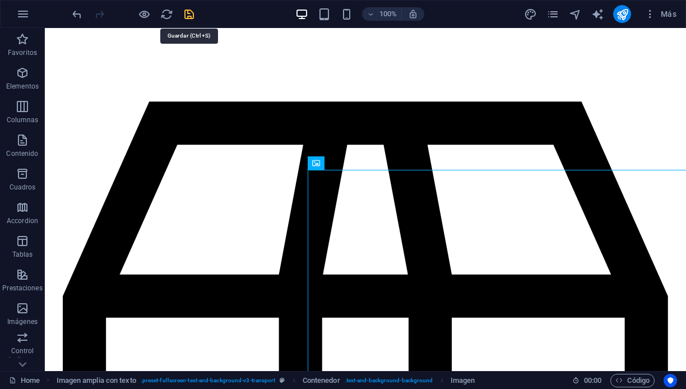
click at [188, 14] on icon "save" at bounding box center [189, 14] width 13 height 13
checkbox input "false"
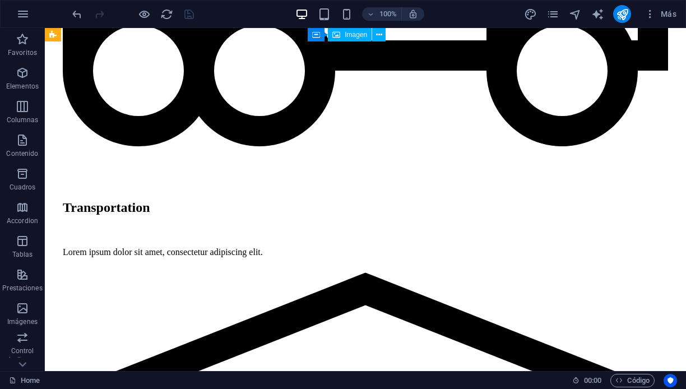
scroll to position [2271, 0]
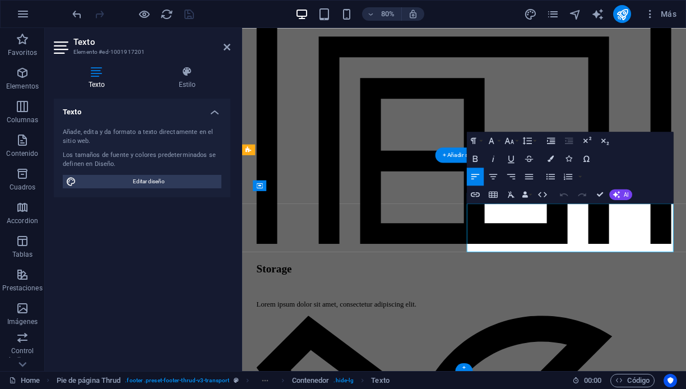
scroll to position [2185, 0]
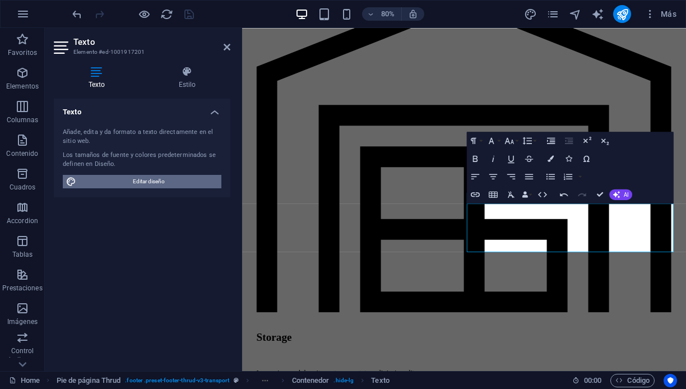
click at [152, 179] on span "Editar diseño" at bounding box center [149, 181] width 138 height 13
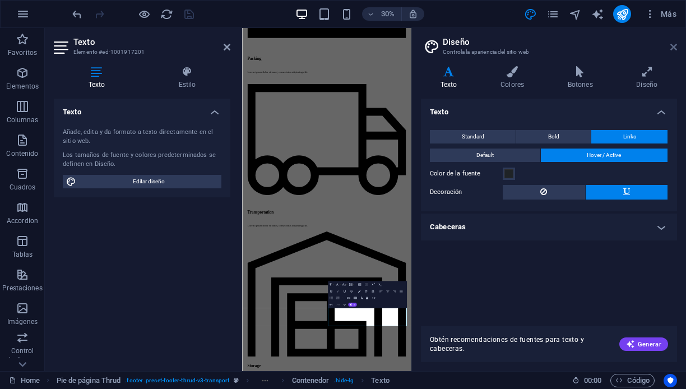
click at [673, 44] on icon at bounding box center [673, 47] width 7 height 9
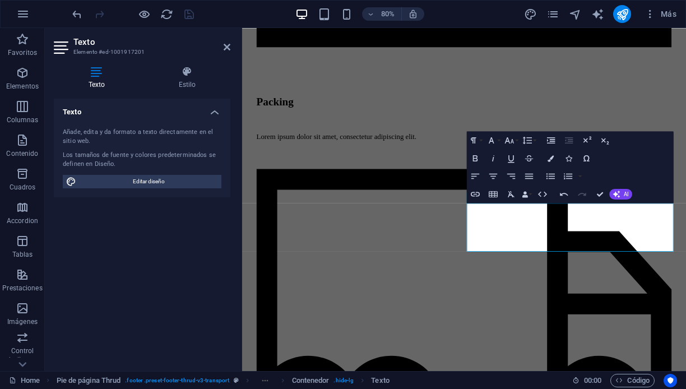
scroll to position [2186, 0]
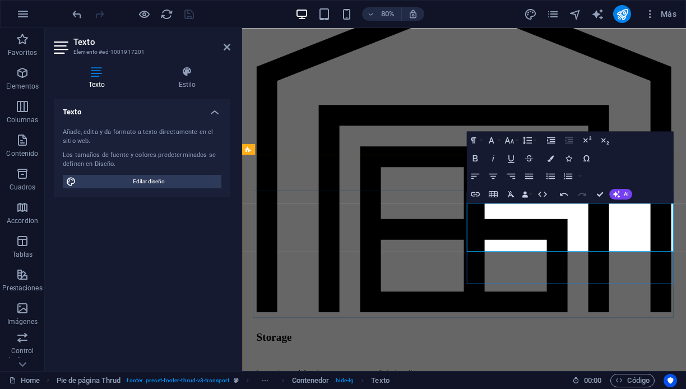
click at [553, 158] on icon "button" at bounding box center [550, 158] width 6 height 6
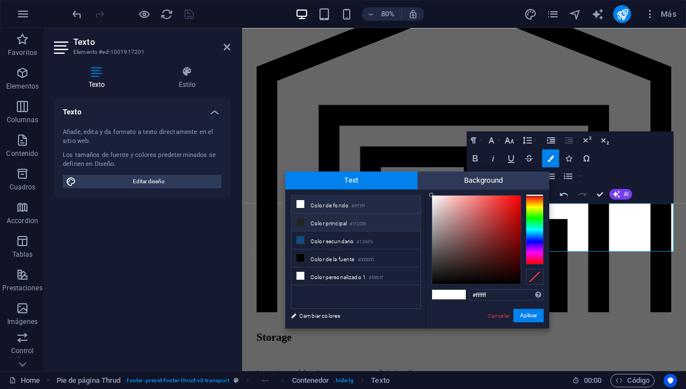
click at [337, 222] on li "Color principal #1f2326" at bounding box center [355, 222] width 129 height 18
type input "#1f2326"
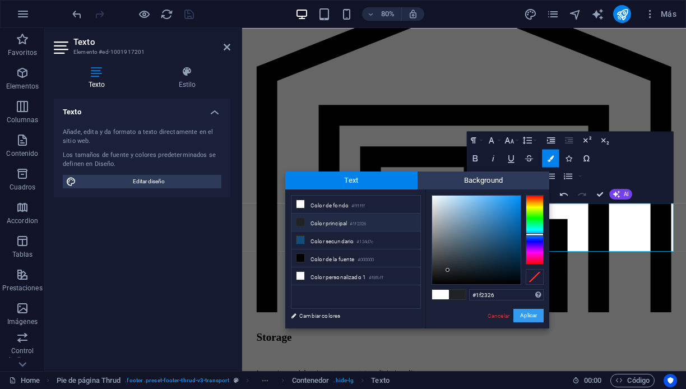
click at [529, 313] on button "Aplicar" at bounding box center [528, 315] width 30 height 13
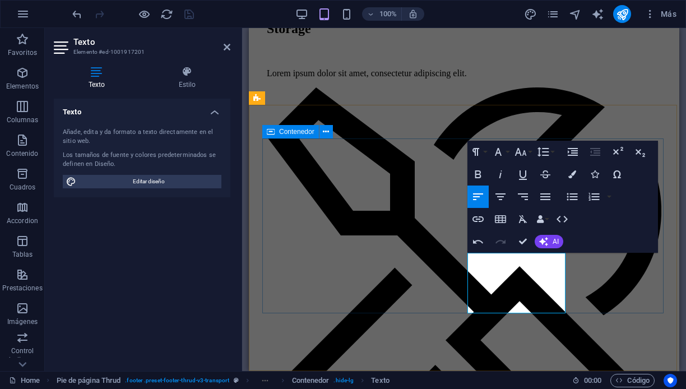
scroll to position [2605, 0]
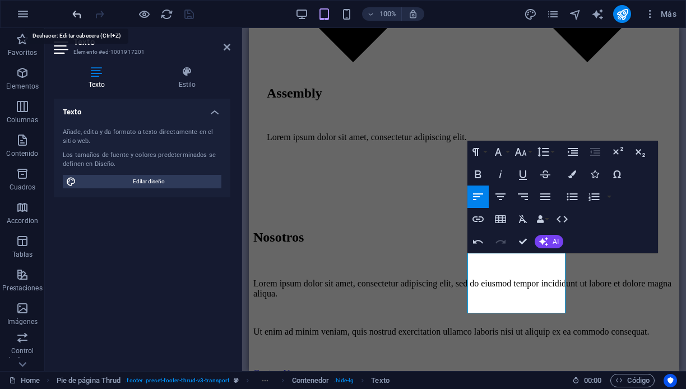
click at [76, 13] on icon "undo" at bounding box center [77, 14] width 13 height 13
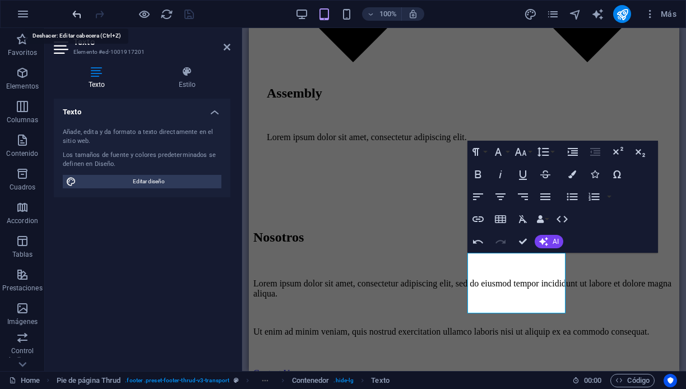
click at [74, 13] on icon "undo" at bounding box center [77, 14] width 13 height 13
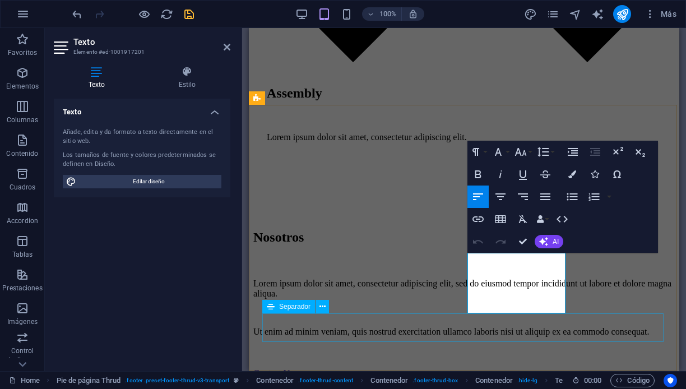
select select "%"
select select "px"
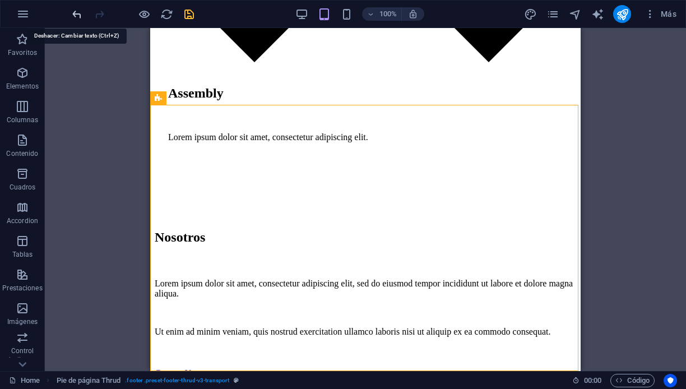
click at [76, 14] on icon "undo" at bounding box center [77, 14] width 13 height 13
click at [76, 11] on icon "undo" at bounding box center [77, 14] width 13 height 13
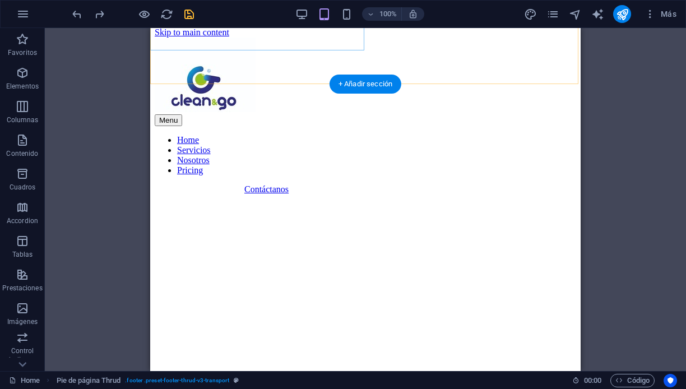
scroll to position [338, 0]
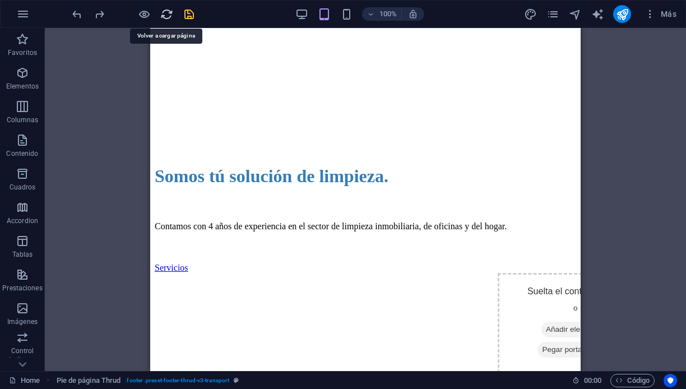
click at [165, 12] on icon "reload" at bounding box center [166, 14] width 13 height 13
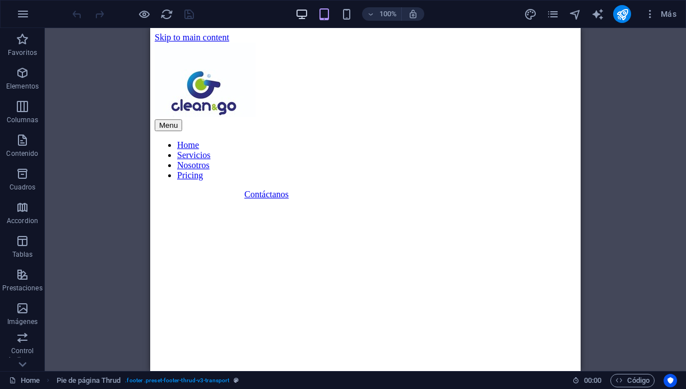
scroll to position [0, 0]
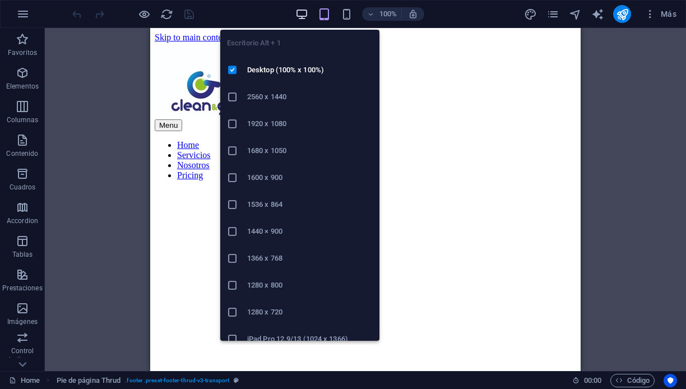
click at [296, 15] on icon "button" at bounding box center [301, 14] width 13 height 13
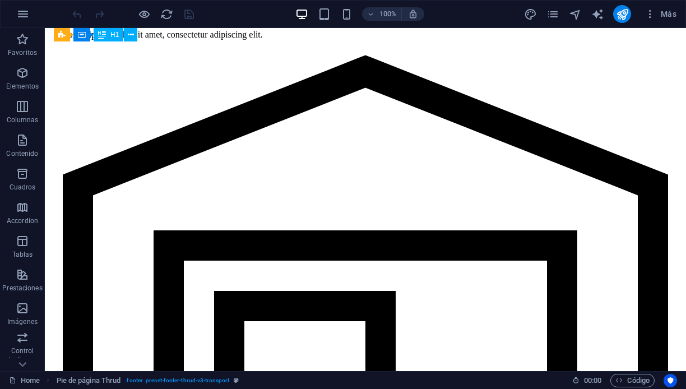
scroll to position [2271, 0]
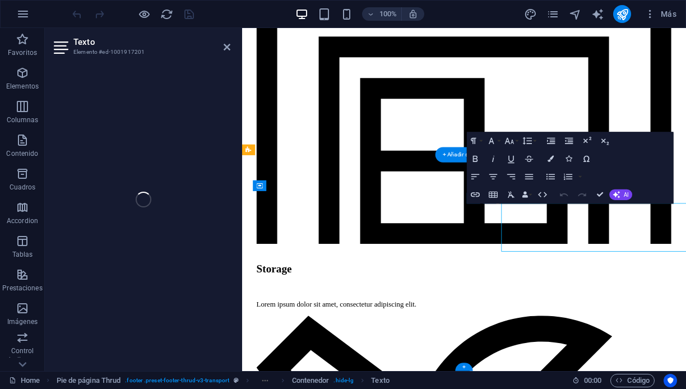
scroll to position [2185, 0]
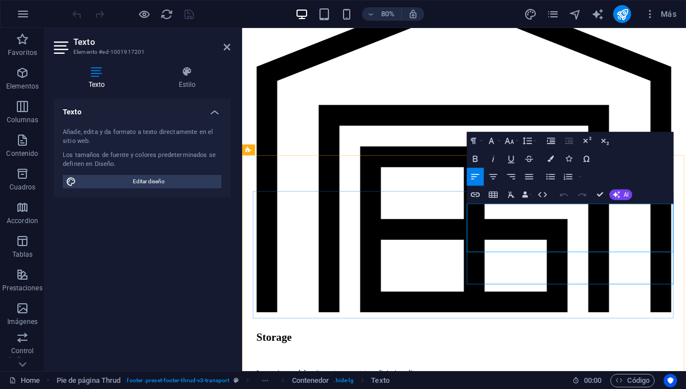
click at [550, 156] on icon "button" at bounding box center [550, 158] width 6 height 6
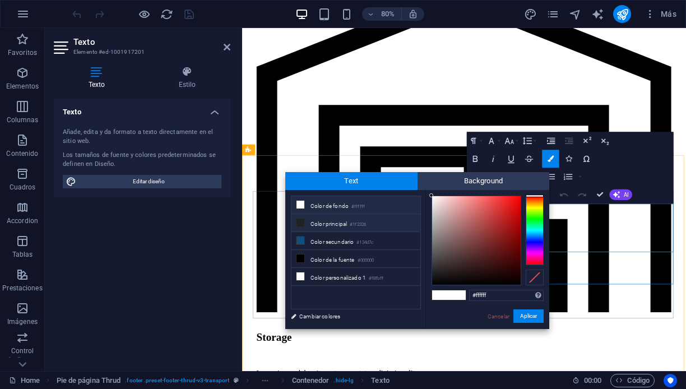
click at [318, 224] on li "Color principal #1f2326" at bounding box center [355, 223] width 129 height 18
type input "#1f2326"
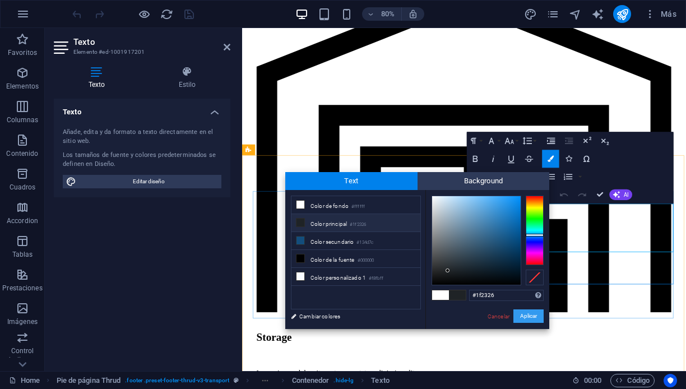
click at [524, 315] on button "Aplicar" at bounding box center [528, 315] width 30 height 13
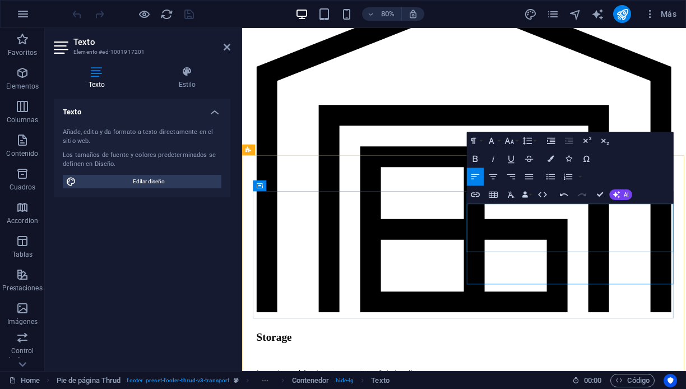
click at [552, 158] on icon "button" at bounding box center [550, 158] width 6 height 6
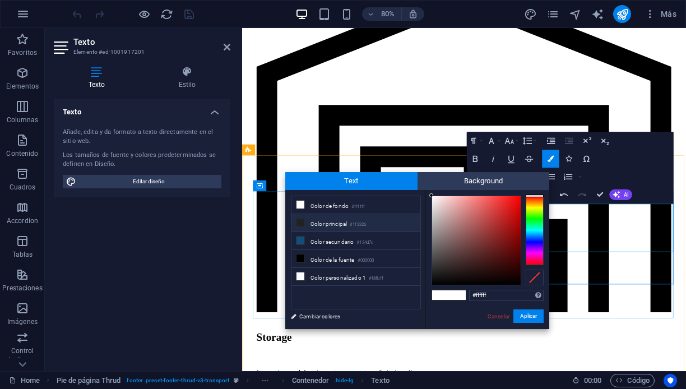
click at [323, 220] on li "Color principal #1f2326" at bounding box center [355, 223] width 129 height 18
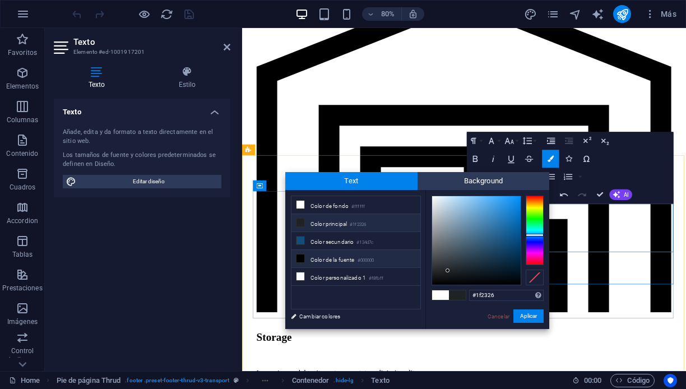
click at [308, 263] on li "Color de la fuente #000000" at bounding box center [355, 259] width 129 height 18
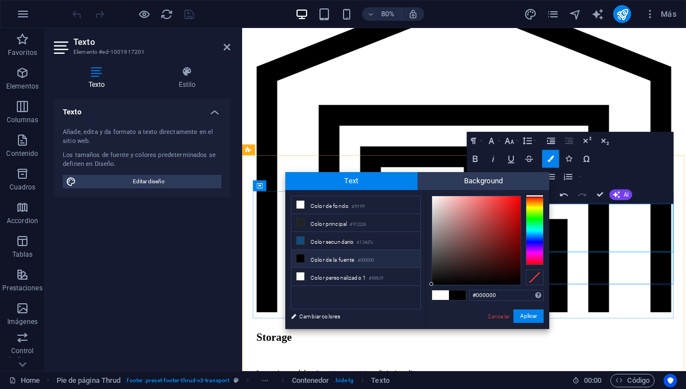
click at [456, 295] on span at bounding box center [457, 295] width 17 height 10
click at [528, 320] on button "Aplicar" at bounding box center [528, 315] width 30 height 13
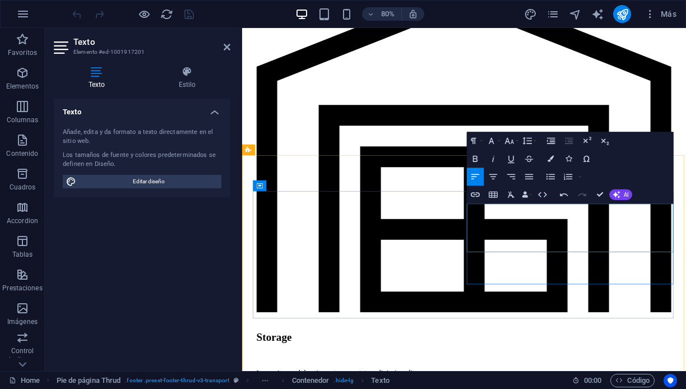
drag, startPoint x: 550, startPoint y: 263, endPoint x: 520, endPoint y: 262, distance: 29.7
drag, startPoint x: 556, startPoint y: 261, endPoint x: 514, endPoint y: 261, distance: 42.6
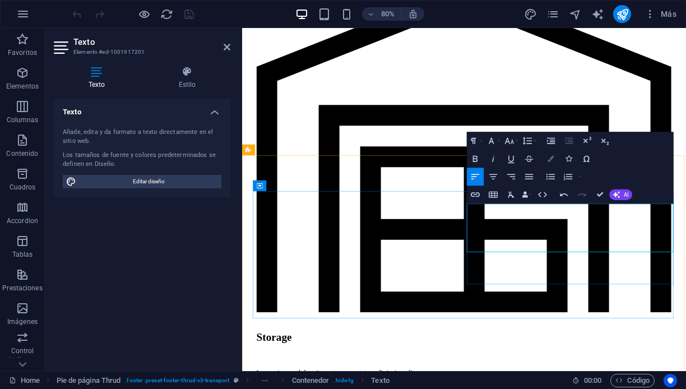
click at [550, 159] on icon "button" at bounding box center [550, 158] width 6 height 6
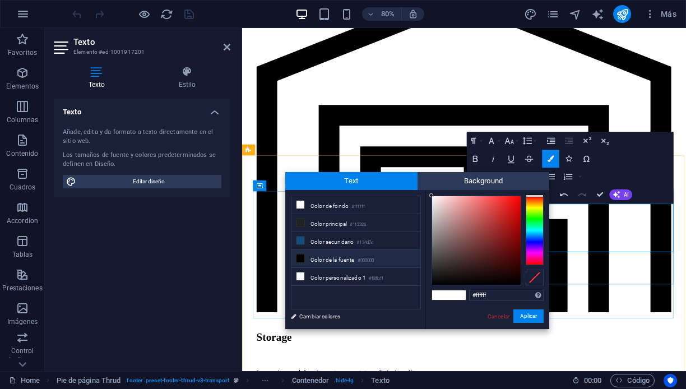
click at [327, 261] on li "Color de la fuente #000000" at bounding box center [355, 259] width 129 height 18
click at [297, 261] on icon at bounding box center [300, 258] width 8 height 8
click at [528, 314] on button "Aplicar" at bounding box center [528, 315] width 30 height 13
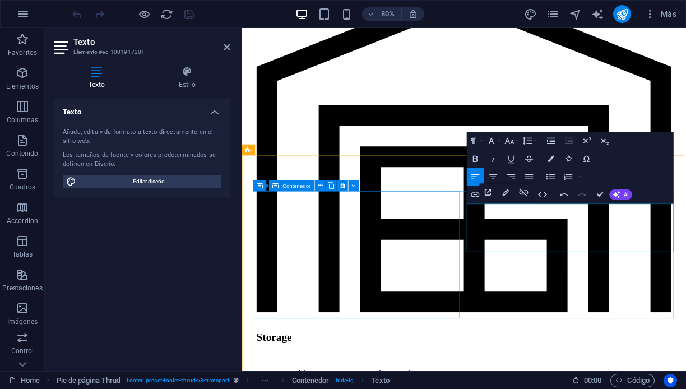
drag, startPoint x: 521, startPoint y: 259, endPoint x: 510, endPoint y: 257, distance: 10.9
click at [547, 159] on icon "button" at bounding box center [550, 158] width 6 height 6
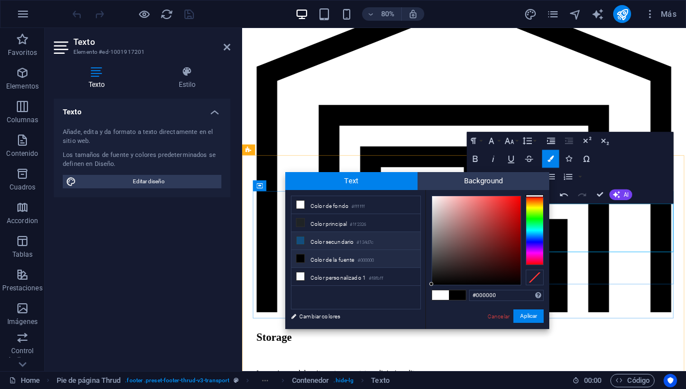
click at [326, 243] on li "Color secundario #134d7c" at bounding box center [355, 241] width 129 height 18
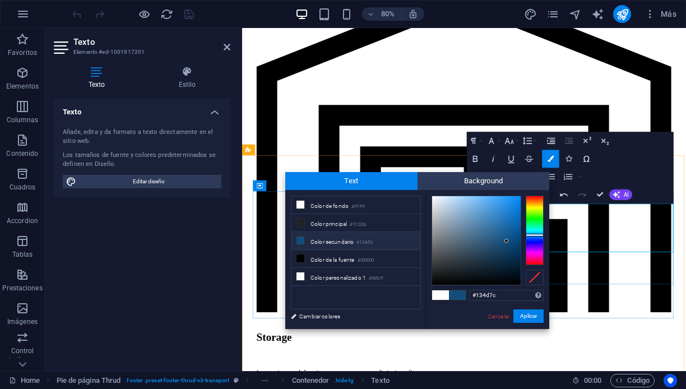
click at [309, 241] on li "Color secundario #134d7c" at bounding box center [355, 241] width 129 height 18
click at [527, 316] on button "Aplicar" at bounding box center [528, 315] width 30 height 13
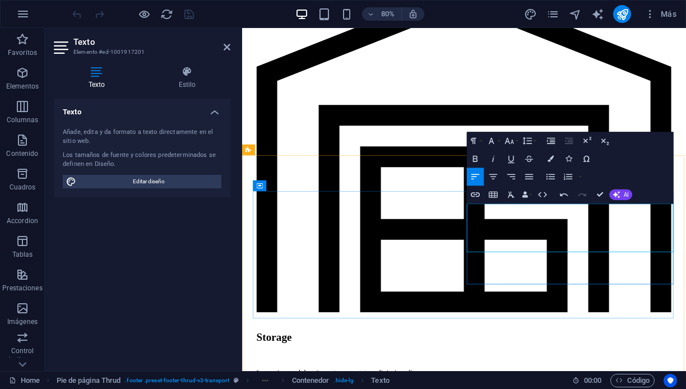
drag, startPoint x: 528, startPoint y: 258, endPoint x: 626, endPoint y: 259, distance: 97.5
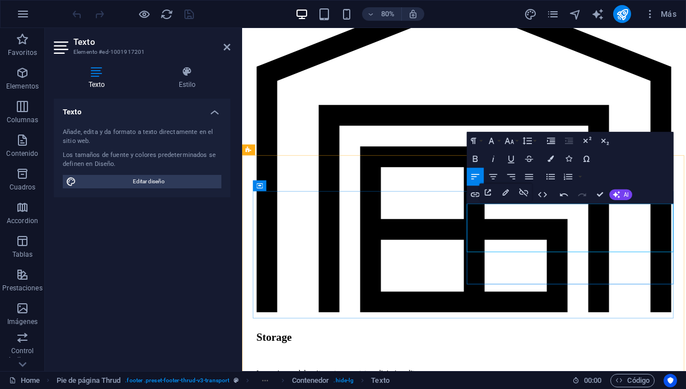
drag, startPoint x: 555, startPoint y: 266, endPoint x: 517, endPoint y: 259, distance: 39.1
click at [550, 157] on icon "button" at bounding box center [550, 158] width 6 height 6
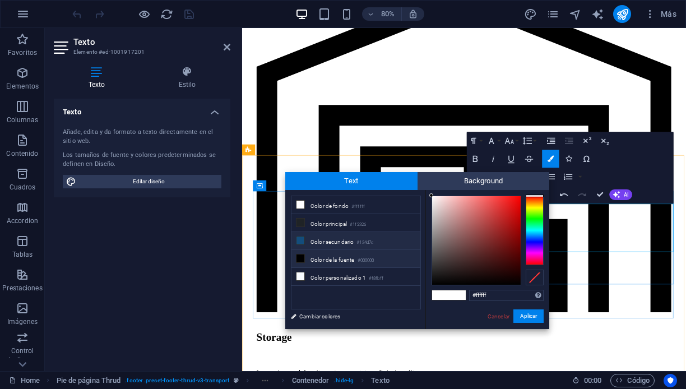
click at [326, 259] on li "Color de la fuente #000000" at bounding box center [355, 259] width 129 height 18
click at [303, 243] on icon at bounding box center [300, 240] width 8 height 8
type input "#134d7c"
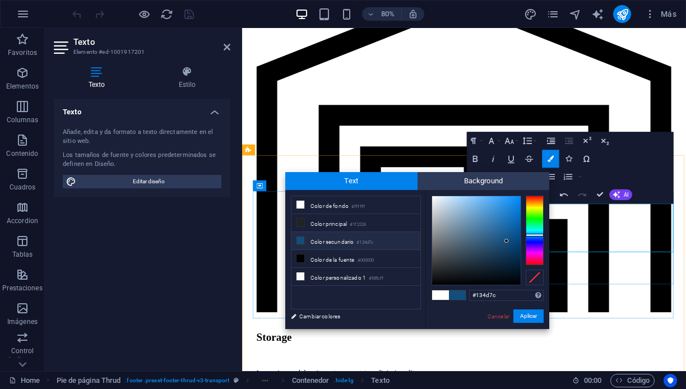
click at [303, 243] on icon at bounding box center [300, 240] width 8 height 8
click at [457, 294] on span at bounding box center [457, 295] width 17 height 10
click at [528, 315] on button "Aplicar" at bounding box center [528, 315] width 30 height 13
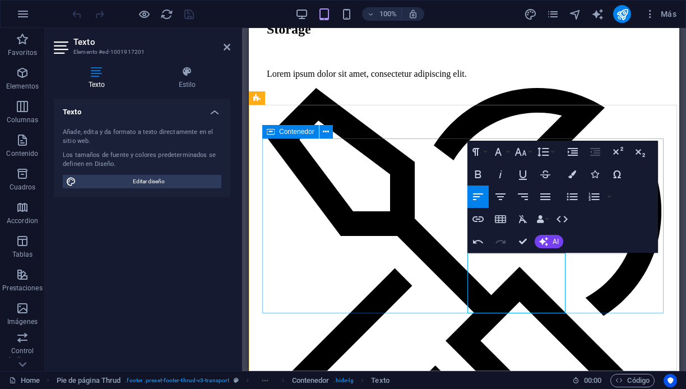
scroll to position [2605, 0]
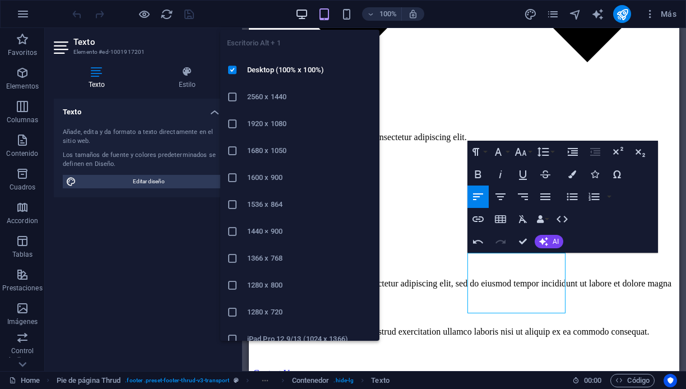
click at [299, 11] on icon "button" at bounding box center [301, 14] width 13 height 13
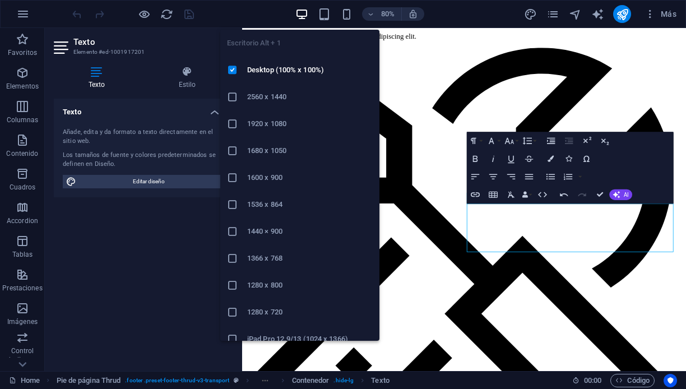
scroll to position [2185, 0]
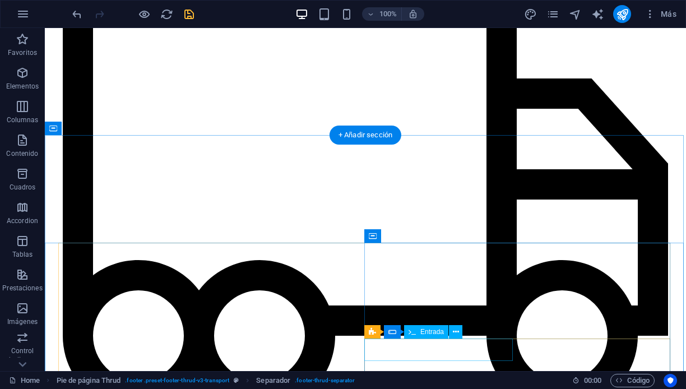
scroll to position [1701, 0]
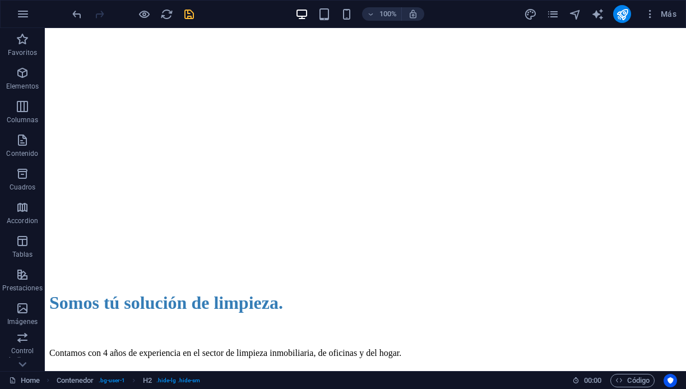
scroll to position [349, 0]
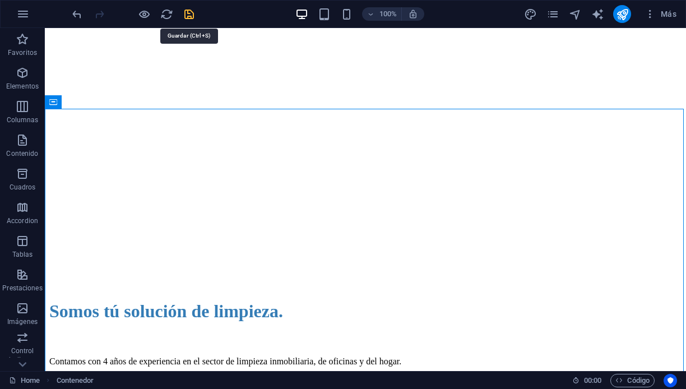
click at [188, 12] on icon "save" at bounding box center [189, 14] width 13 height 13
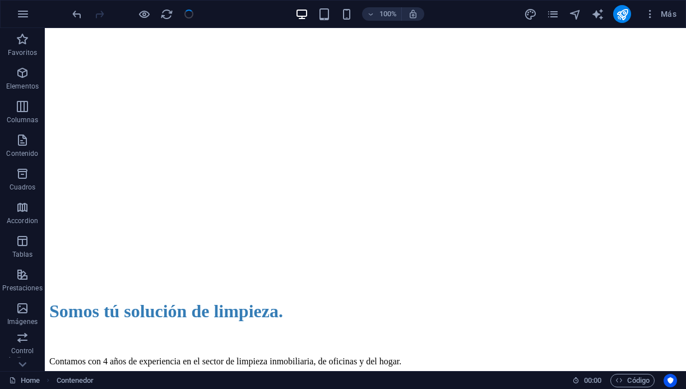
checkbox input "false"
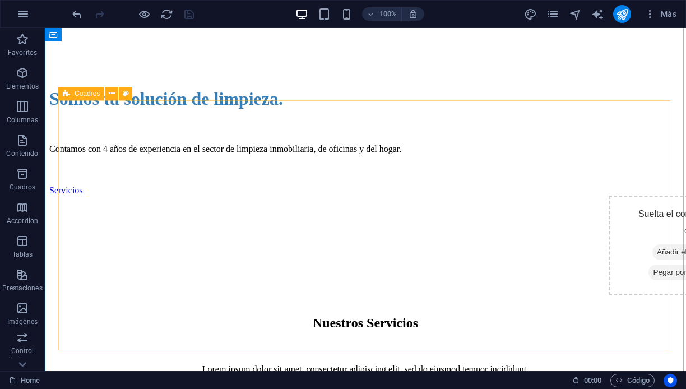
scroll to position [532, 0]
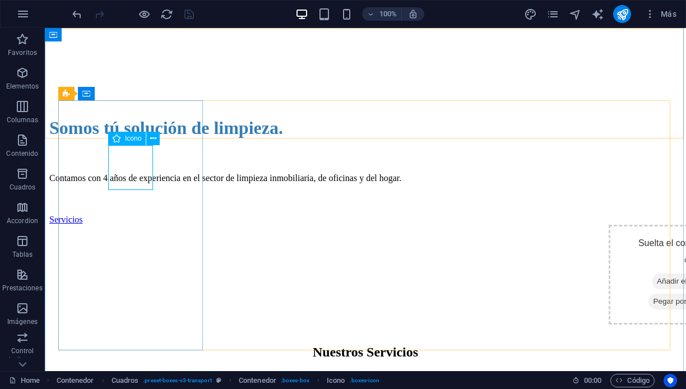
click at [132, 140] on span "Icono" at bounding box center [133, 138] width 16 height 7
click at [155, 138] on icon at bounding box center [153, 139] width 6 height 12
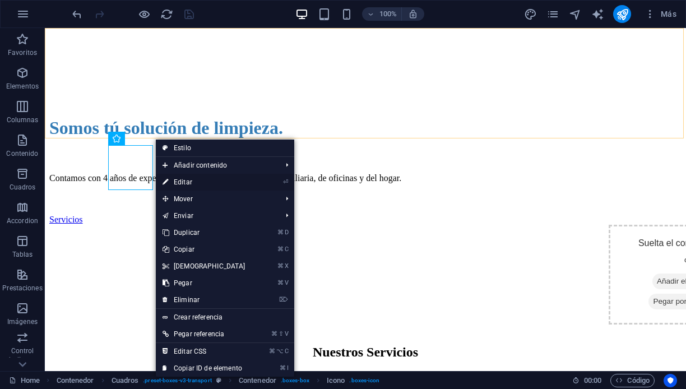
click at [197, 183] on link "⏎ Editar" at bounding box center [204, 182] width 96 height 17
select select "xMidYMid"
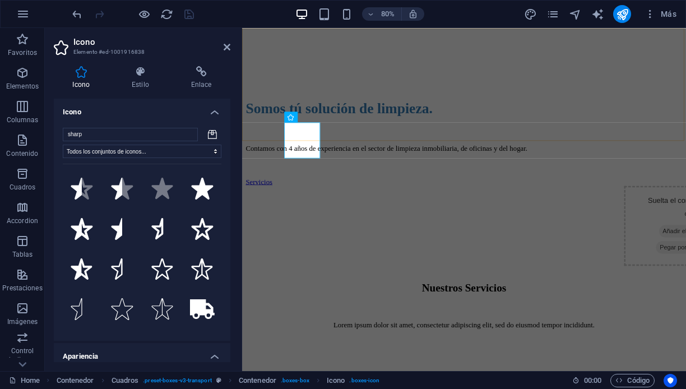
click at [208, 133] on icon at bounding box center [212, 134] width 9 height 9
click at [178, 134] on input "sharp" at bounding box center [130, 134] width 135 height 13
drag, startPoint x: 178, startPoint y: 134, endPoint x: 50, endPoint y: 132, distance: 127.8
click at [50, 132] on div "Icono Estilo Enlace Icono sharp Todos los conjuntos de iconos... IcoFont Ionico…" at bounding box center [142, 214] width 194 height 314
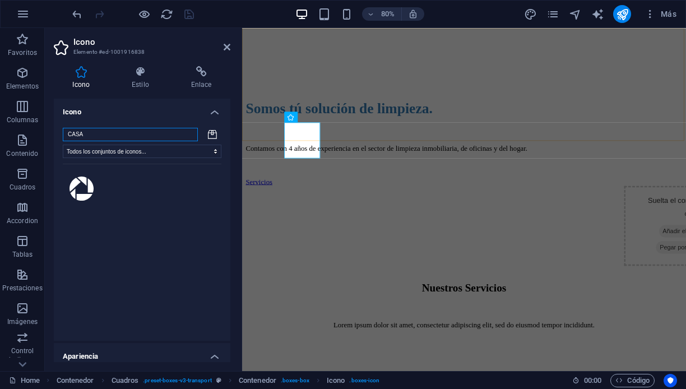
type input "CASA"
click at [210, 136] on icon at bounding box center [212, 134] width 9 height 10
click at [142, 76] on icon at bounding box center [140, 71] width 55 height 11
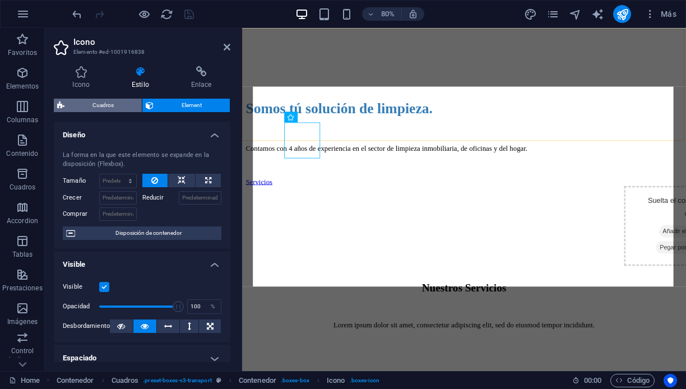
scroll to position [0, 0]
click at [104, 99] on span "Cuadros" at bounding box center [103, 105] width 71 height 13
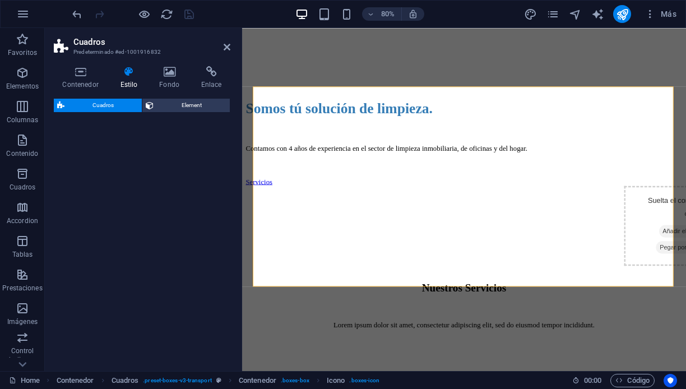
select select "rem"
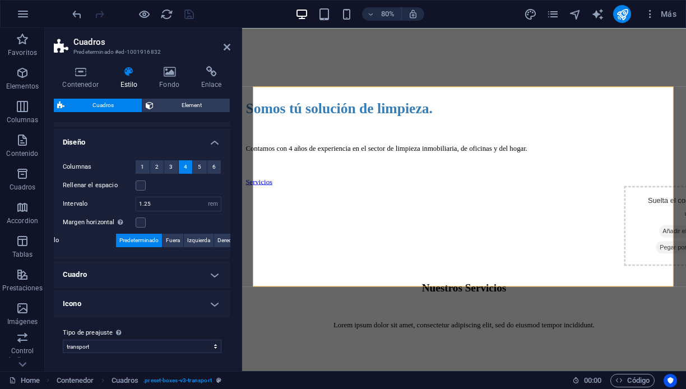
scroll to position [185, 0]
click at [213, 274] on h4 "Cuadro" at bounding box center [142, 275] width 176 height 27
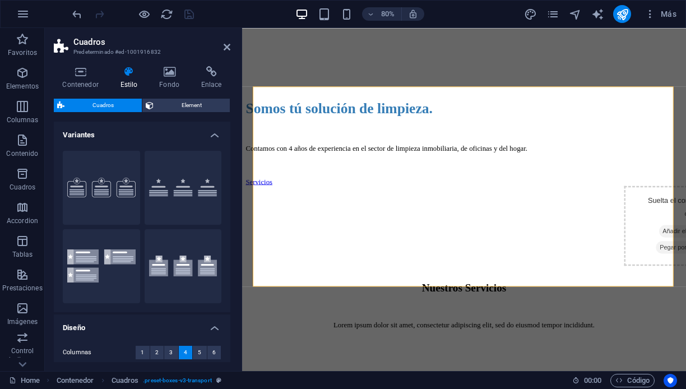
scroll to position [0, 0]
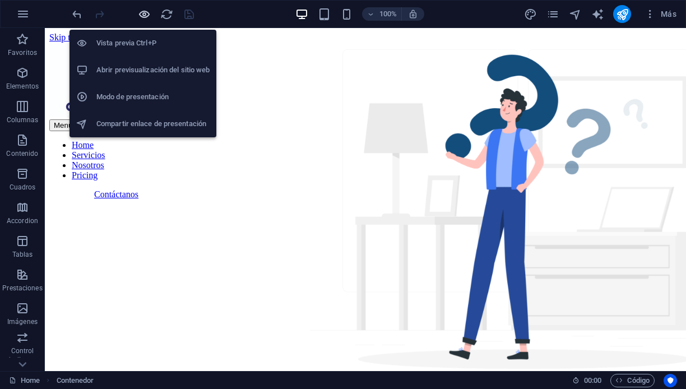
click at [143, 13] on icon "button" at bounding box center [144, 14] width 13 height 13
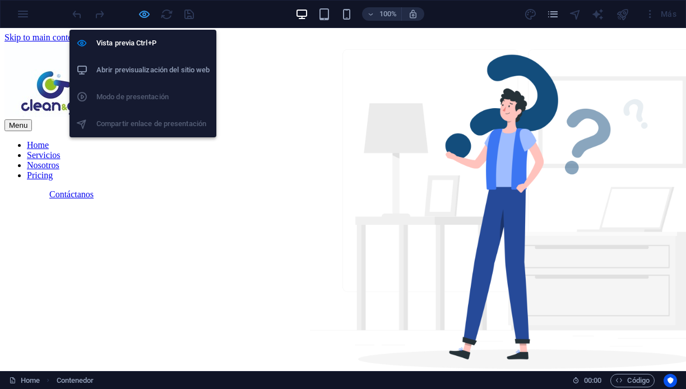
scroll to position [606, 0]
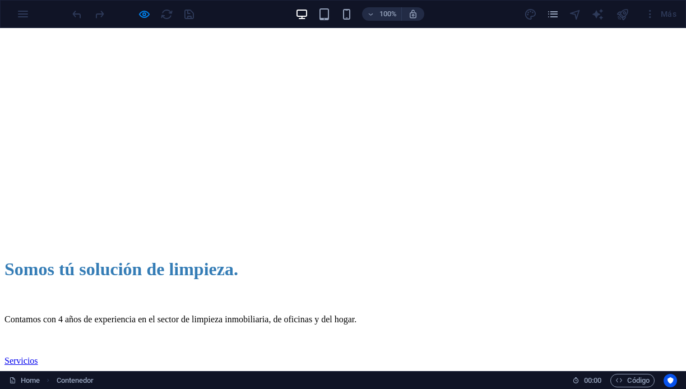
scroll to position [319, 0]
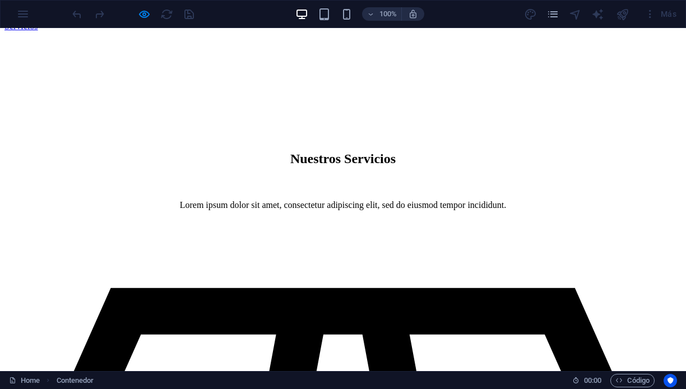
scroll to position [795, 0]
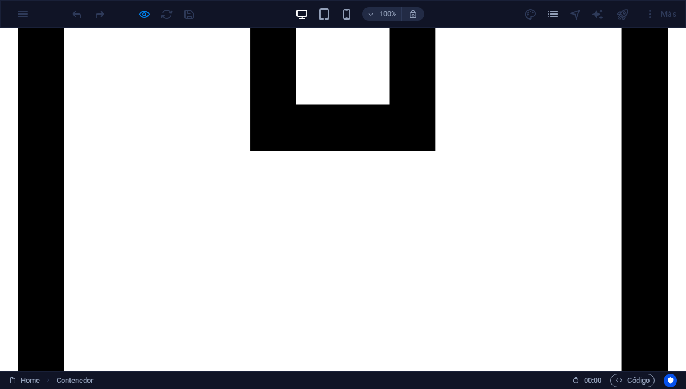
scroll to position [1243, 0]
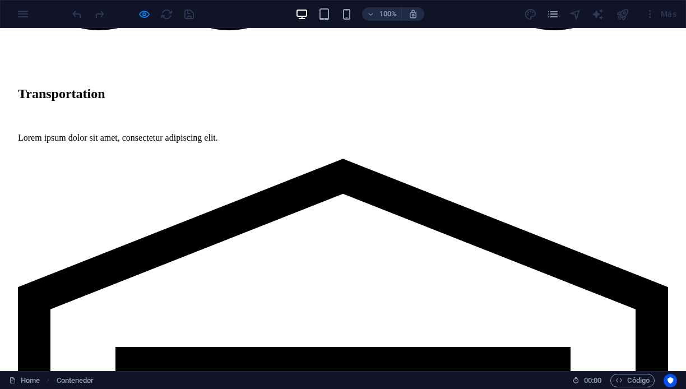
scroll to position [2255, 0]
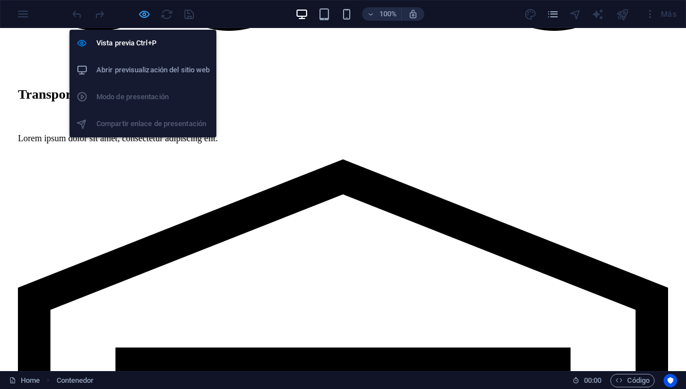
click at [141, 13] on icon "button" at bounding box center [144, 14] width 13 height 13
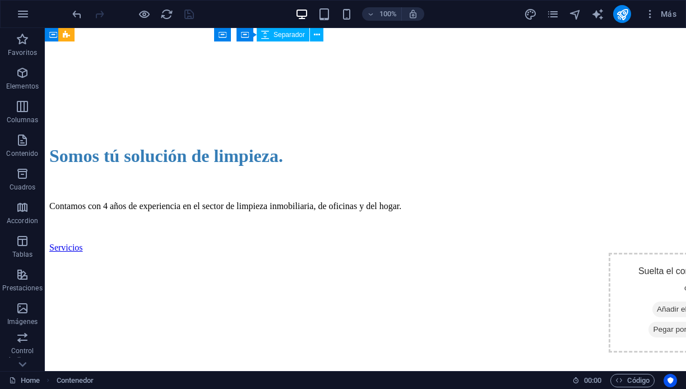
scroll to position [2271, 0]
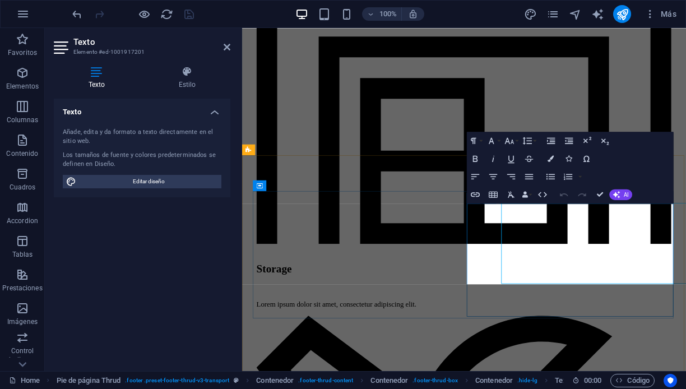
scroll to position [2185, 0]
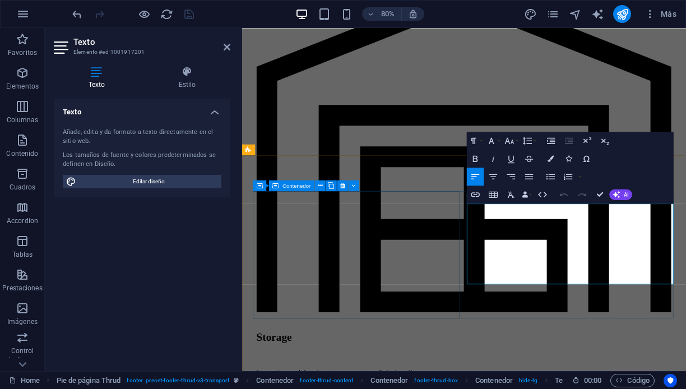
drag, startPoint x: 681, startPoint y: 295, endPoint x: 506, endPoint y: 247, distance: 181.2
click at [528, 175] on icon "button" at bounding box center [528, 176] width 11 height 11
click at [492, 174] on icon "button" at bounding box center [493, 177] width 8 height 6
click at [550, 159] on icon "button" at bounding box center [550, 158] width 6 height 6
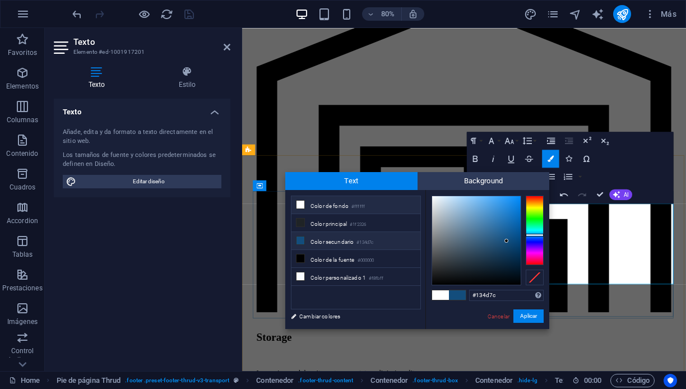
click at [314, 244] on li "Color secundario #134d7c" at bounding box center [355, 241] width 129 height 18
click at [295, 240] on li "Color secundario #134d7c" at bounding box center [355, 241] width 129 height 18
click at [457, 295] on span at bounding box center [457, 295] width 17 height 10
click at [526, 314] on button "Aplicar" at bounding box center [528, 315] width 30 height 13
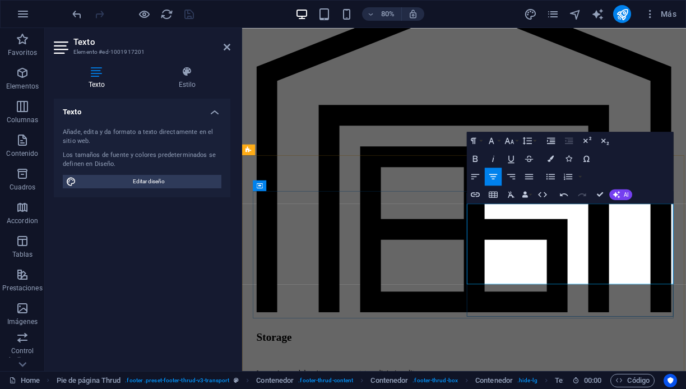
drag, startPoint x: 735, startPoint y: 302, endPoint x: 563, endPoint y: 253, distance: 178.9
click at [551, 157] on icon "button" at bounding box center [550, 158] width 6 height 6
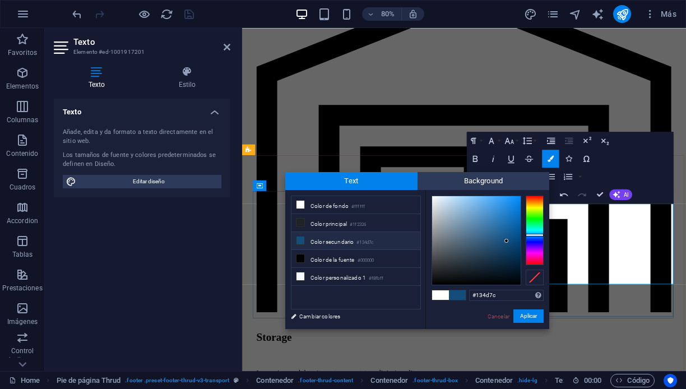
click at [346, 241] on li "Color secundario #134d7c" at bounding box center [355, 241] width 129 height 18
click at [457, 295] on span at bounding box center [457, 295] width 17 height 10
click at [529, 316] on button "Aplicar" at bounding box center [528, 315] width 30 height 13
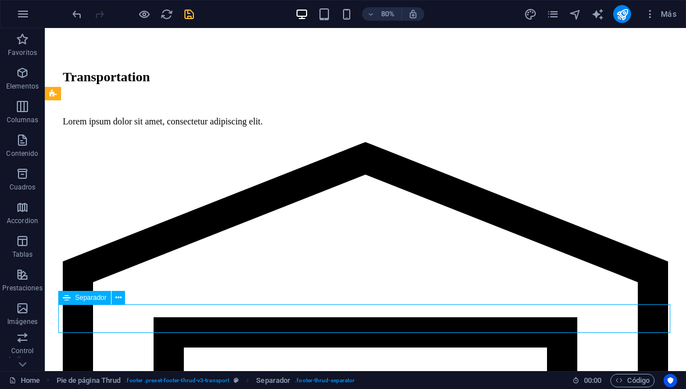
scroll to position [2271, 0]
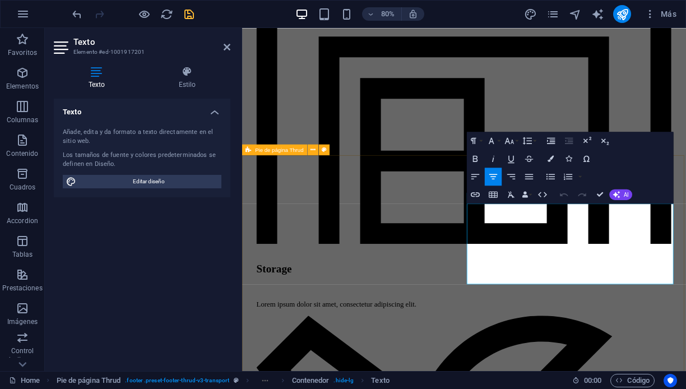
scroll to position [2185, 0]
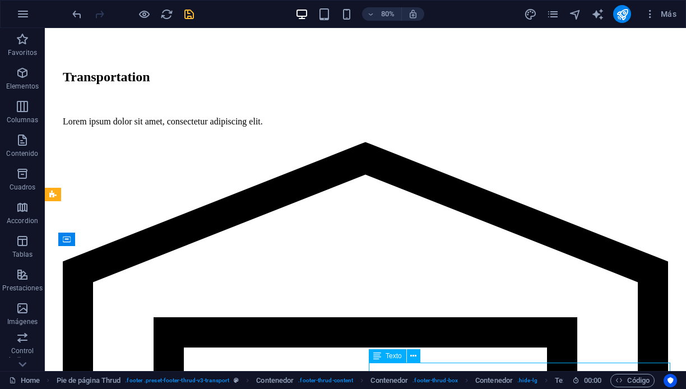
scroll to position [2170, 0]
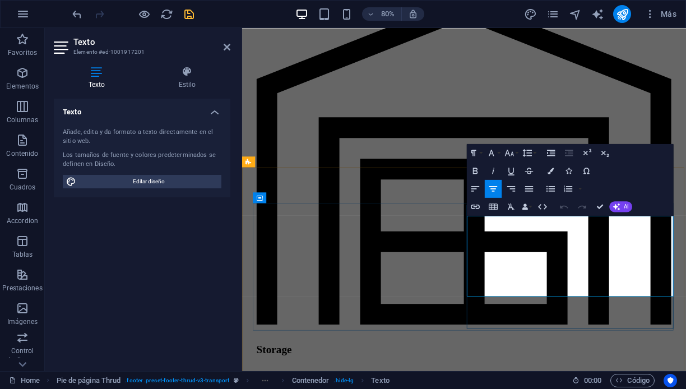
drag, startPoint x: 730, startPoint y: 273, endPoint x: 574, endPoint y: 267, distance: 155.4
copy span "Instagram: @[DOMAIN_NAME]"
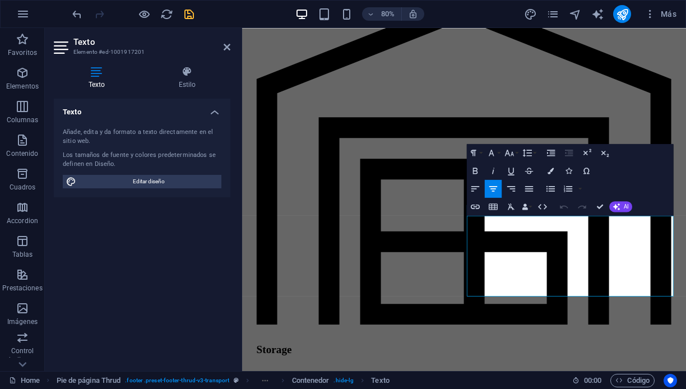
drag, startPoint x: 615, startPoint y: 292, endPoint x: 485, endPoint y: 235, distance: 141.8
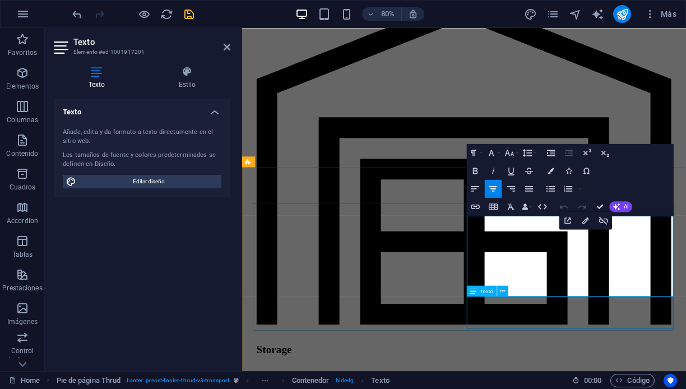
drag, startPoint x: 598, startPoint y: 294, endPoint x: 682, endPoint y: 365, distance: 110.1
click at [551, 169] on icon "button" at bounding box center [550, 171] width 6 height 6
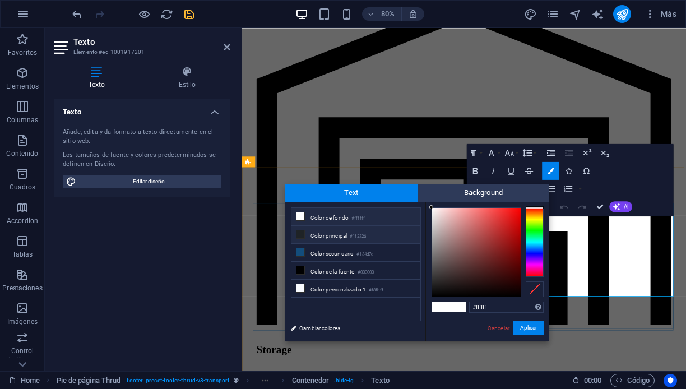
click at [323, 237] on li "Color principal #1f2326" at bounding box center [355, 235] width 129 height 18
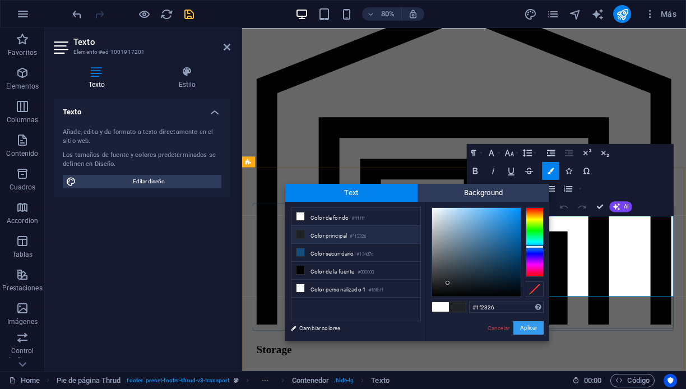
click at [529, 324] on button "Aplicar" at bounding box center [528, 327] width 30 height 13
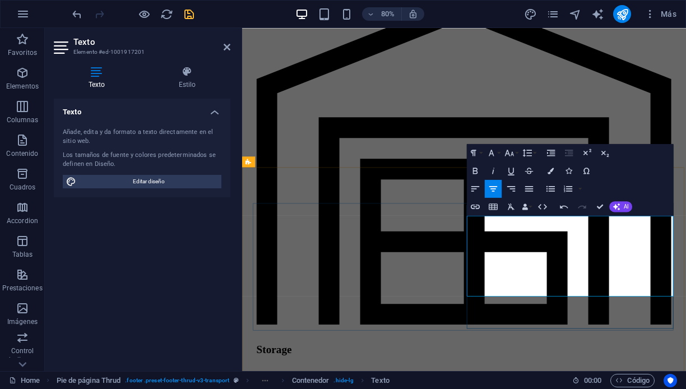
drag, startPoint x: 592, startPoint y: 355, endPoint x: 507, endPoint y: 323, distance: 91.0
drag, startPoint x: 584, startPoint y: 350, endPoint x: 519, endPoint y: 329, distance: 68.2
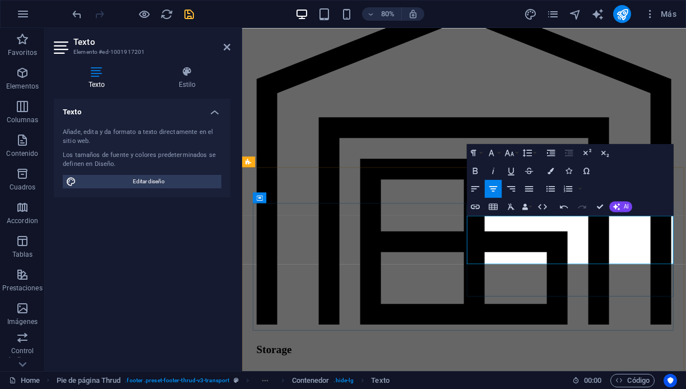
drag, startPoint x: 733, startPoint y: 311, endPoint x: 570, endPoint y: 258, distance: 171.3
click at [550, 170] on icon "button" at bounding box center [550, 171] width 6 height 6
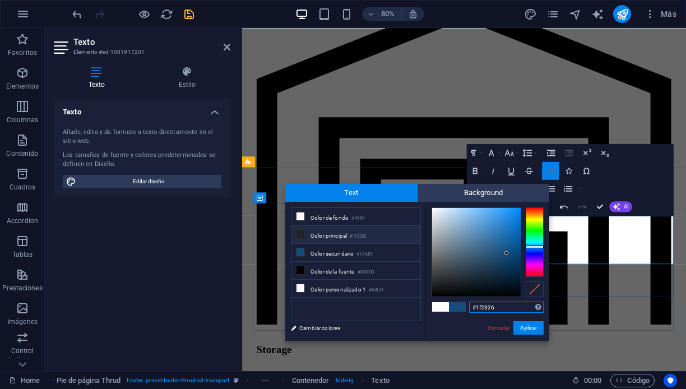
type input "#134d7c"
click at [334, 252] on li "Color secundario #134d7c" at bounding box center [355, 253] width 129 height 18
click at [462, 309] on span at bounding box center [457, 307] width 17 height 10
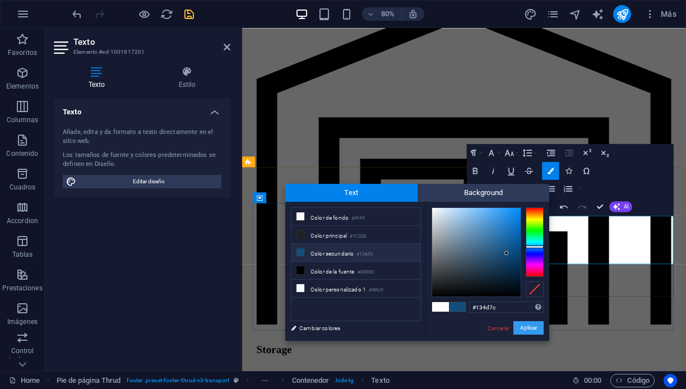
click at [529, 327] on button "Aplicar" at bounding box center [528, 327] width 30 height 13
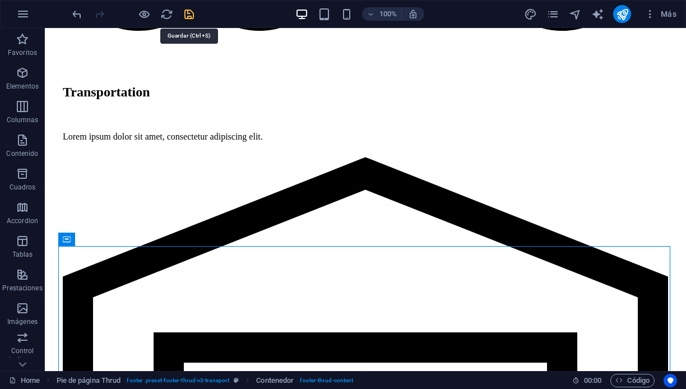
click at [187, 15] on icon "save" at bounding box center [189, 14] width 13 height 13
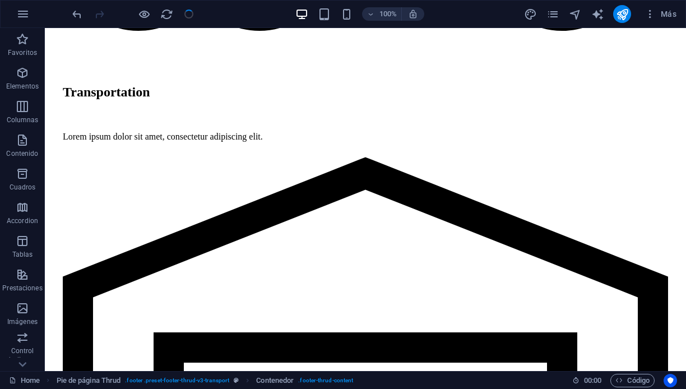
checkbox input "false"
click at [189, 14] on div at bounding box center [133, 14] width 126 height 18
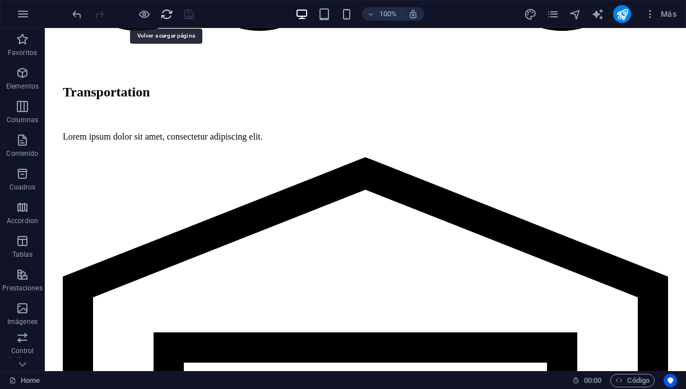
click at [165, 12] on icon "reload" at bounding box center [166, 14] width 13 height 13
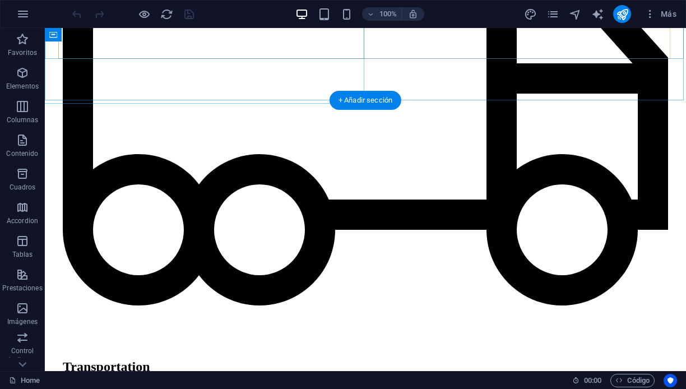
scroll to position [2271, 0]
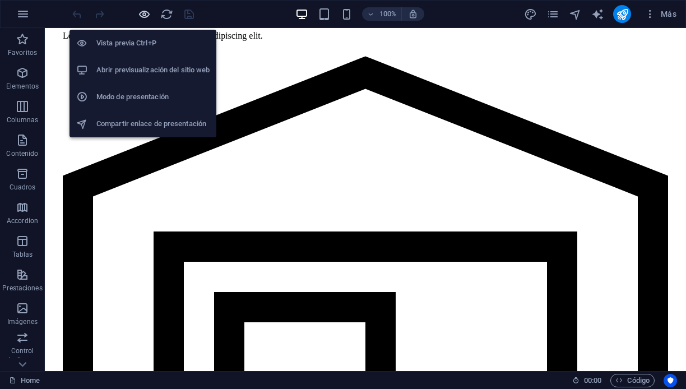
click at [145, 13] on icon "button" at bounding box center [144, 14] width 13 height 13
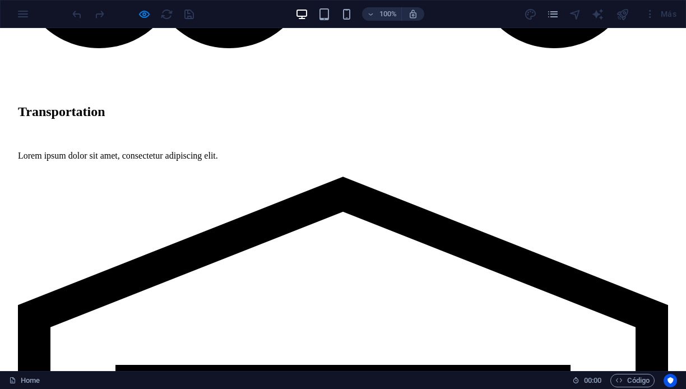
scroll to position [2226, 0]
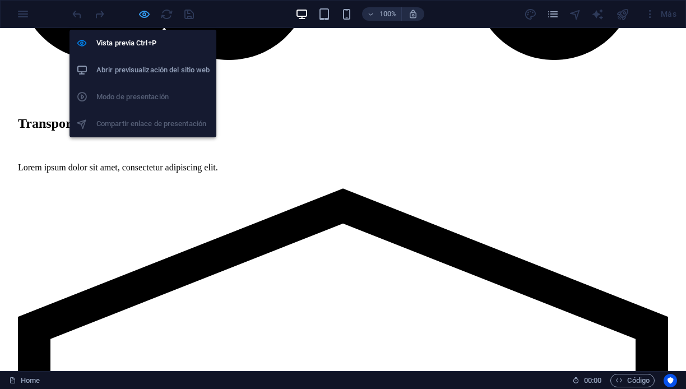
click at [142, 12] on icon "button" at bounding box center [144, 14] width 13 height 13
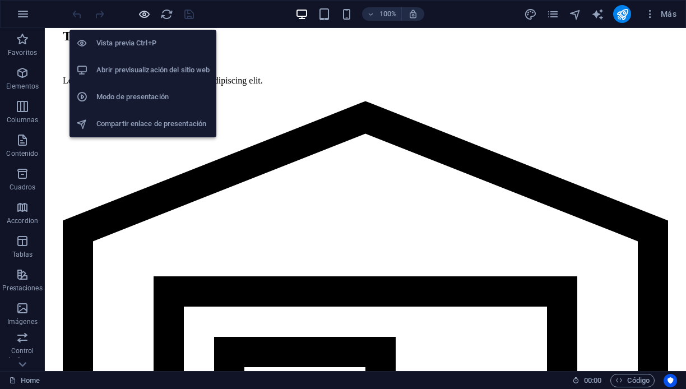
click at [142, 12] on icon "button" at bounding box center [144, 14] width 13 height 13
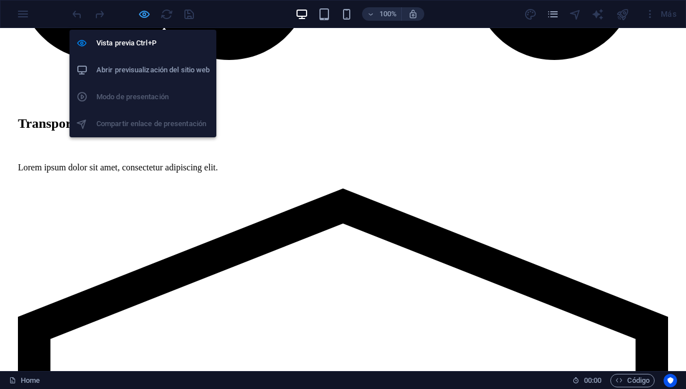
click at [142, 12] on icon "button" at bounding box center [144, 14] width 13 height 13
